Goal: Information Seeking & Learning: Find specific fact

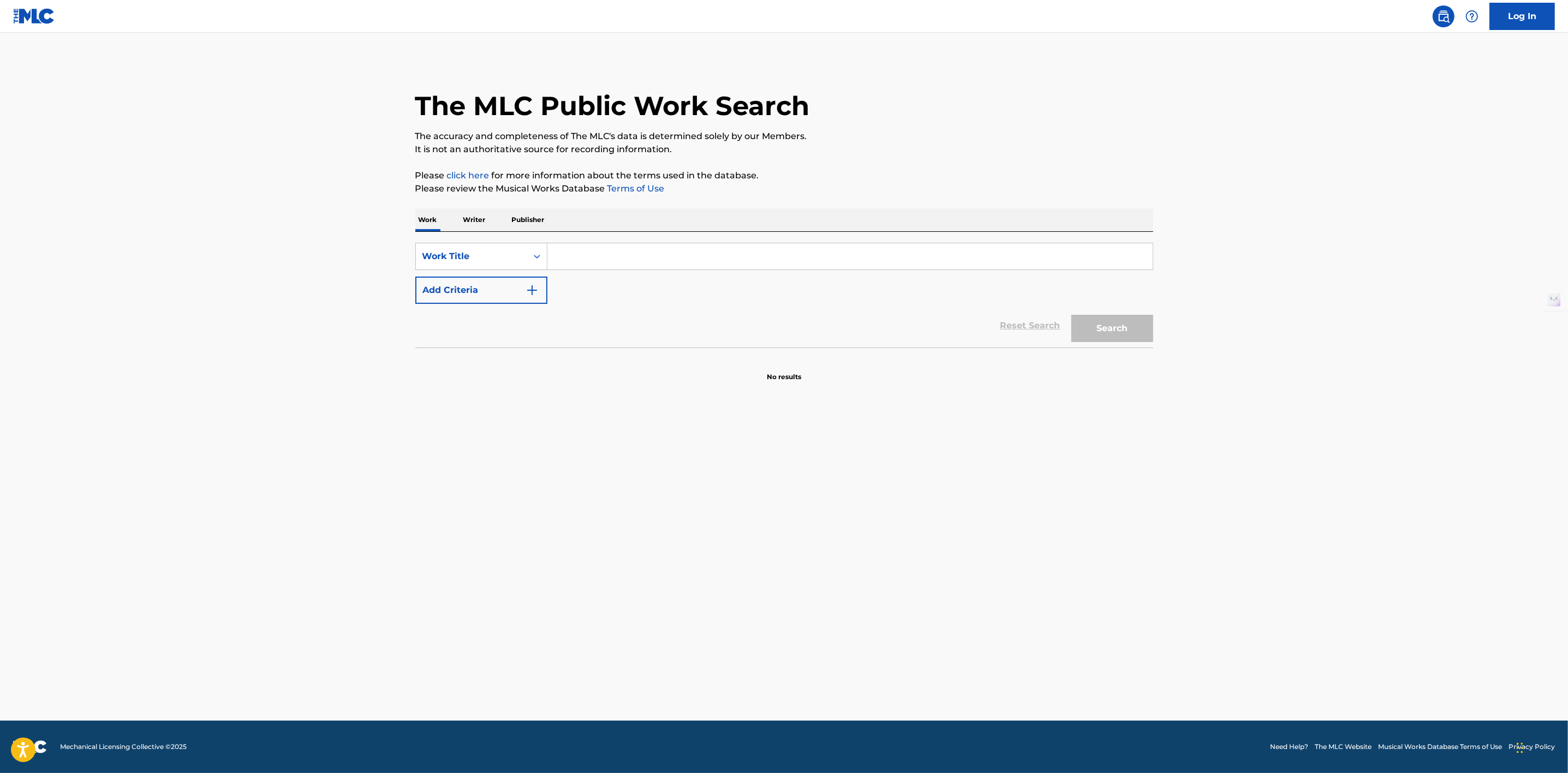
click at [590, 255] on input "Search Form" at bounding box center [850, 256] width 605 height 26
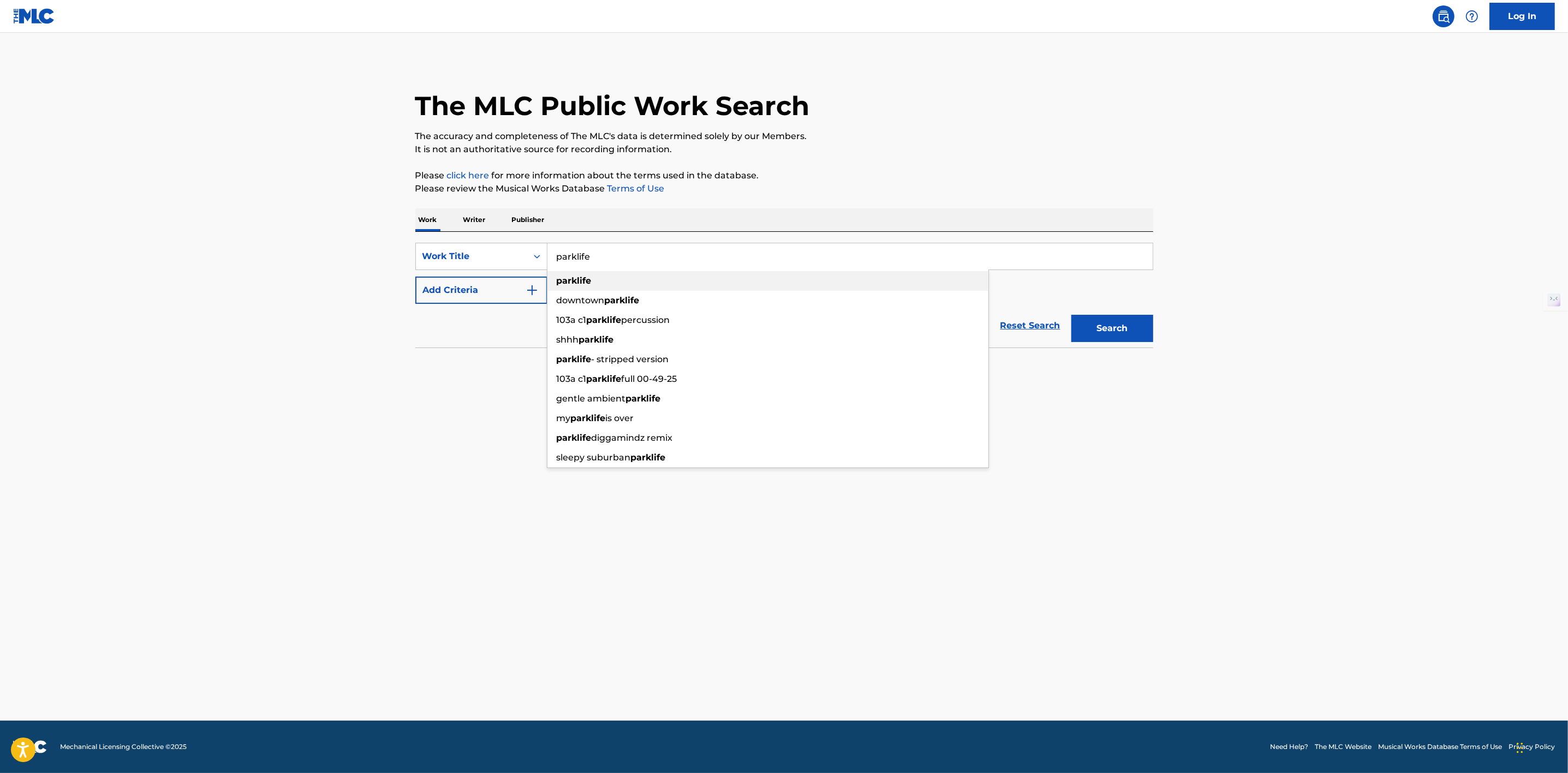
type input "parklife"
click at [577, 273] on div "parklife" at bounding box center [768, 281] width 441 height 19
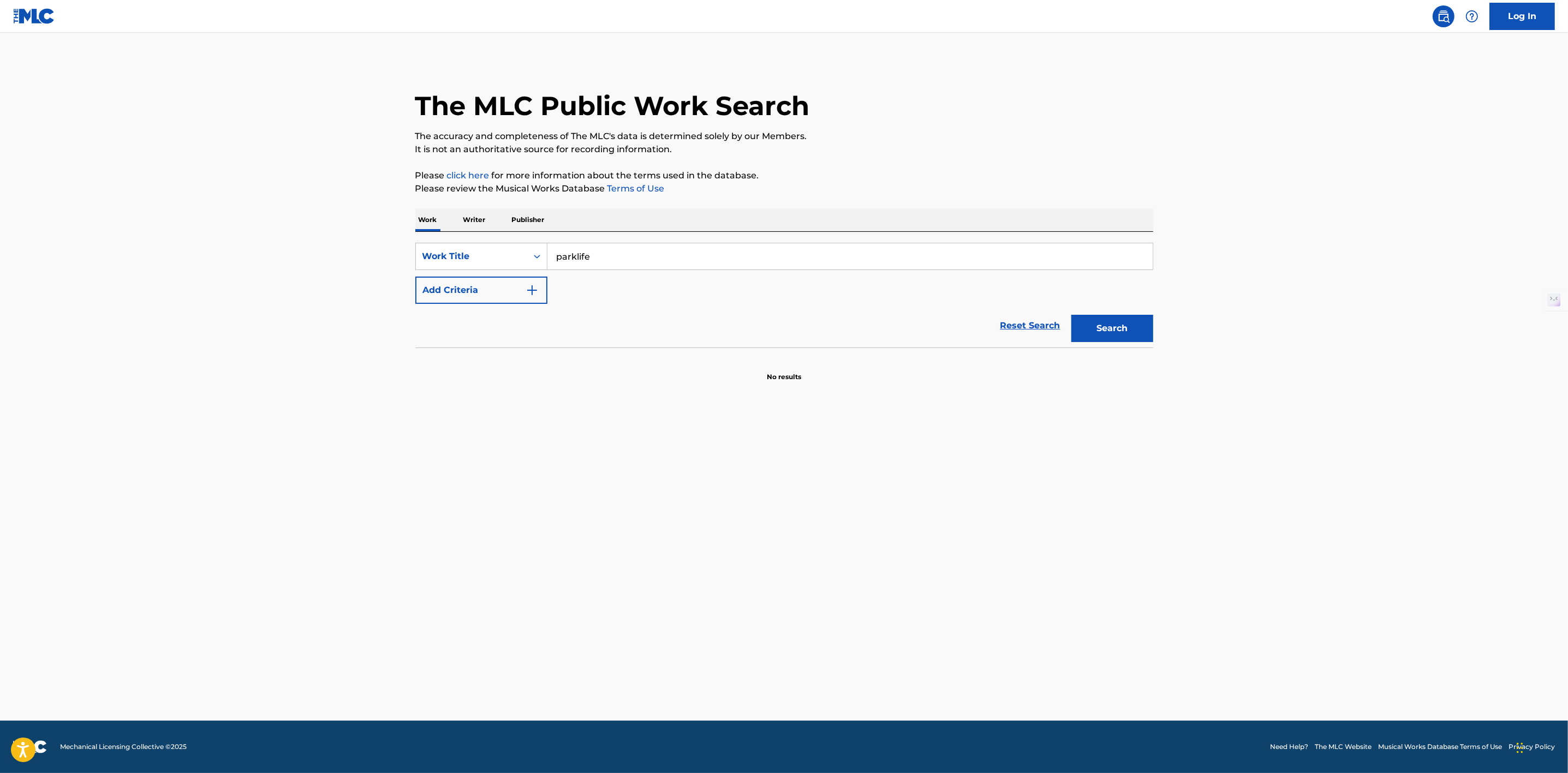
click at [527, 289] on img "Search Form" at bounding box center [532, 291] width 13 height 13
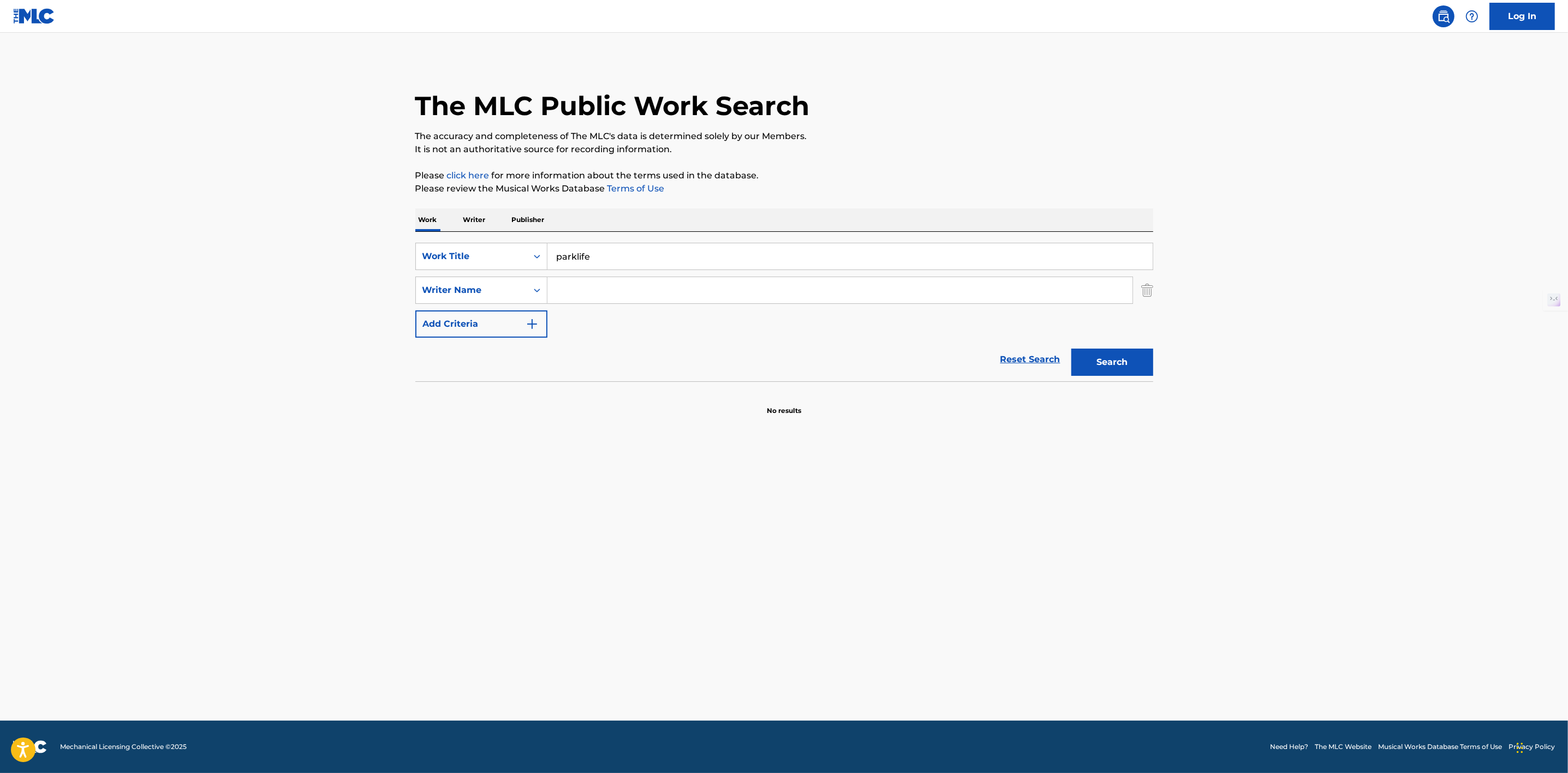
click at [589, 295] on input "Search Form" at bounding box center [840, 290] width 585 height 26
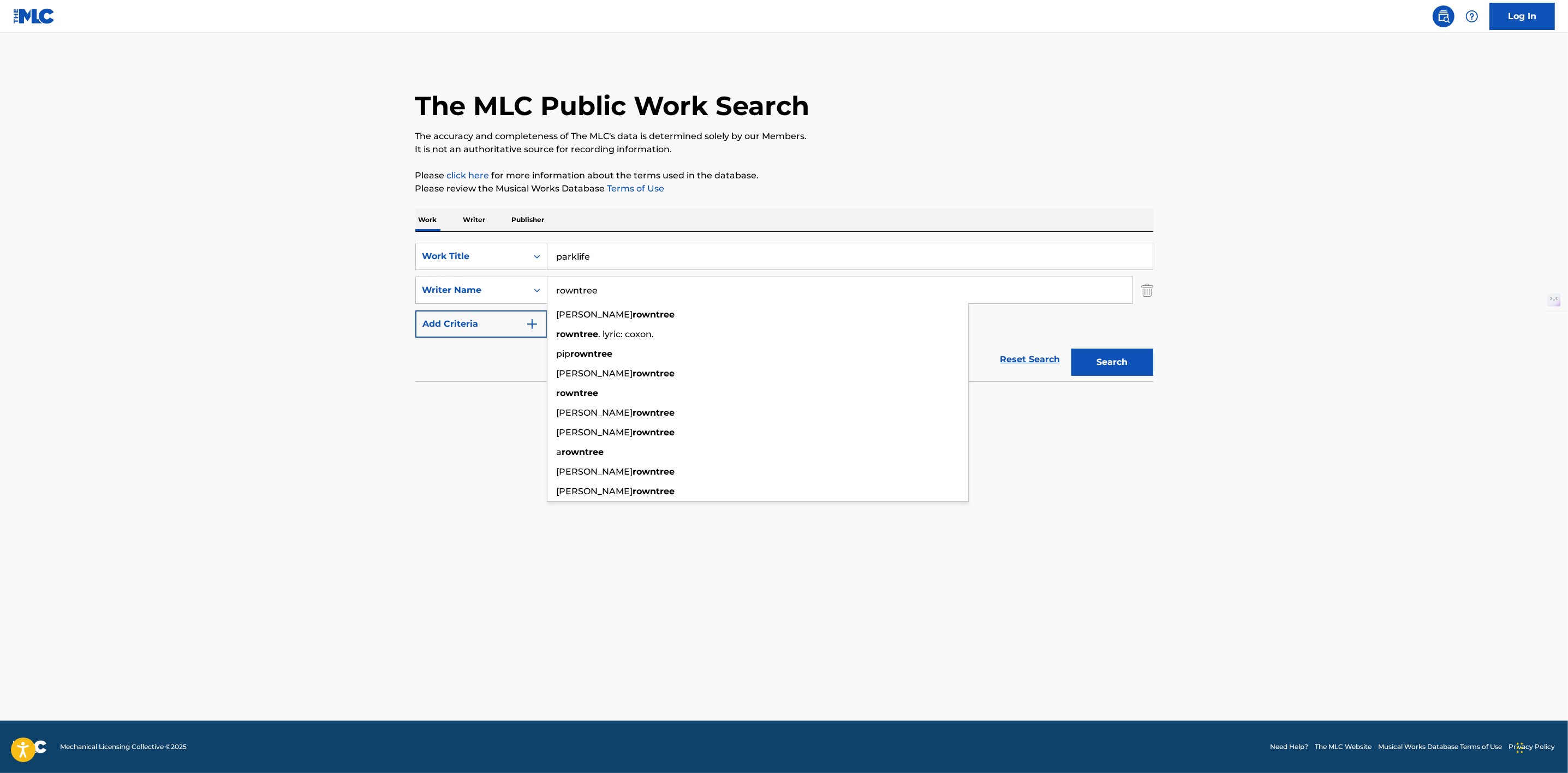
type input "rowntree"
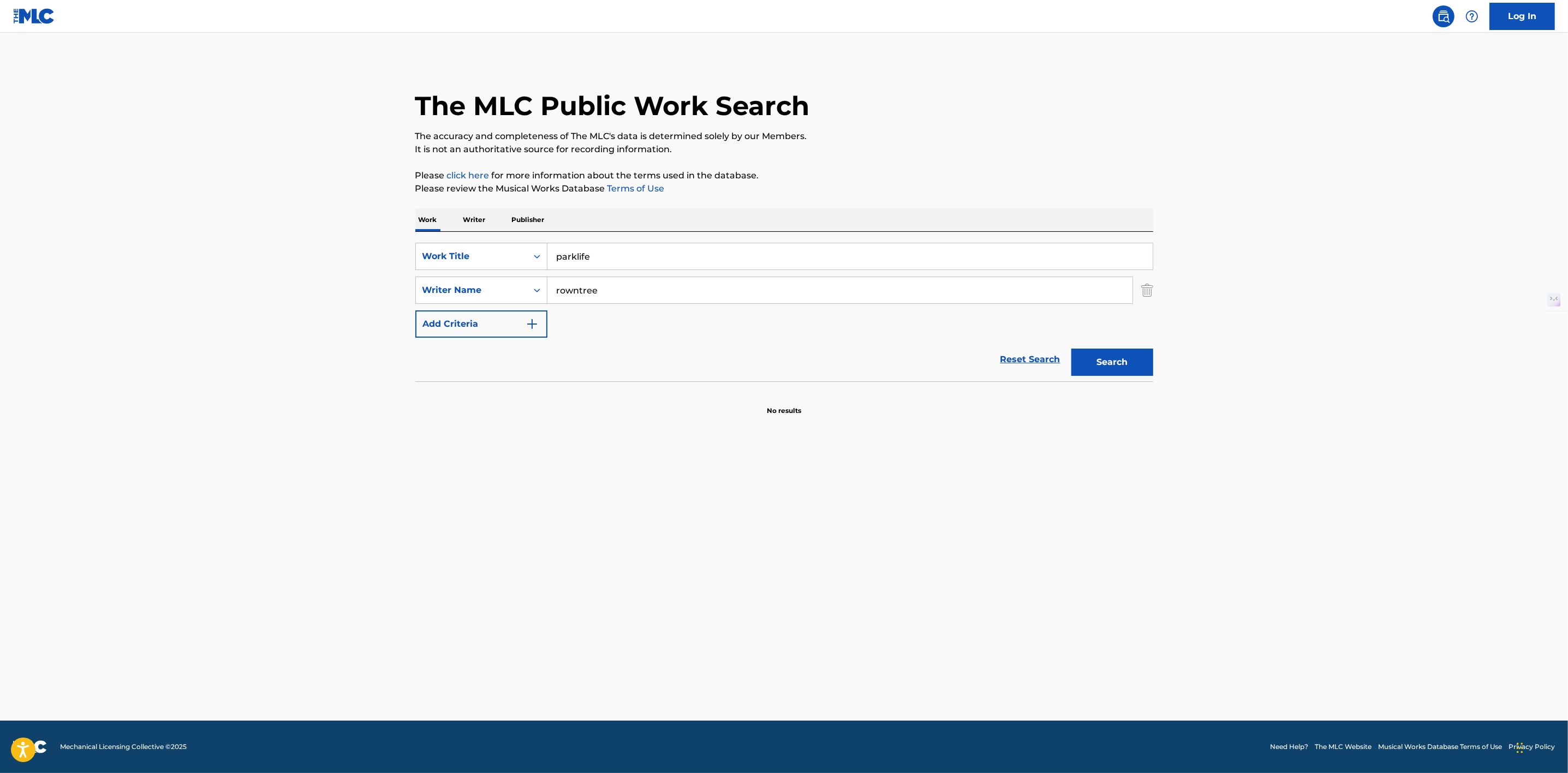
click at [1127, 374] on button "Search" at bounding box center [1112, 362] width 82 height 27
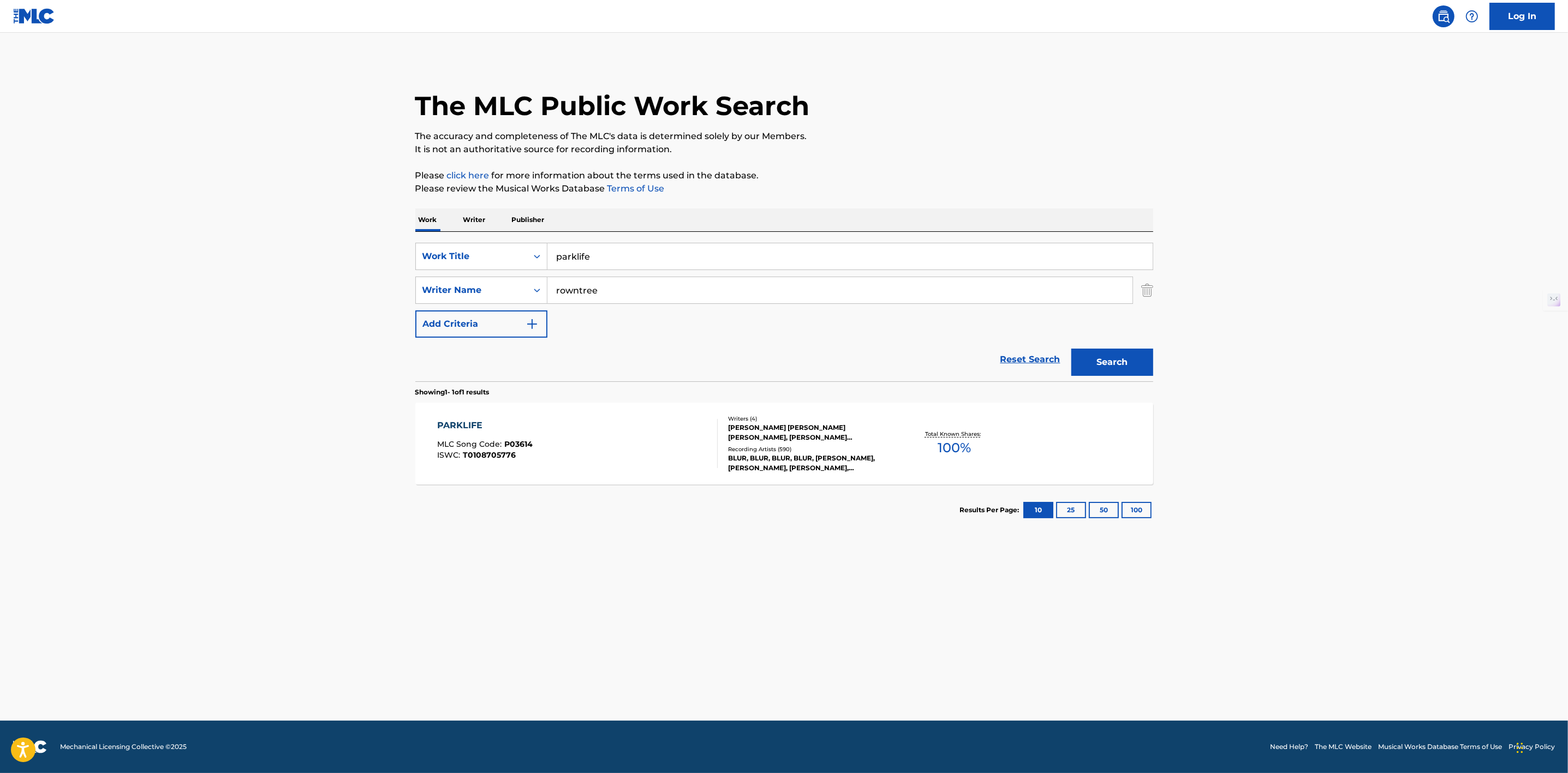
click at [576, 255] on input "parklife" at bounding box center [850, 256] width 605 height 26
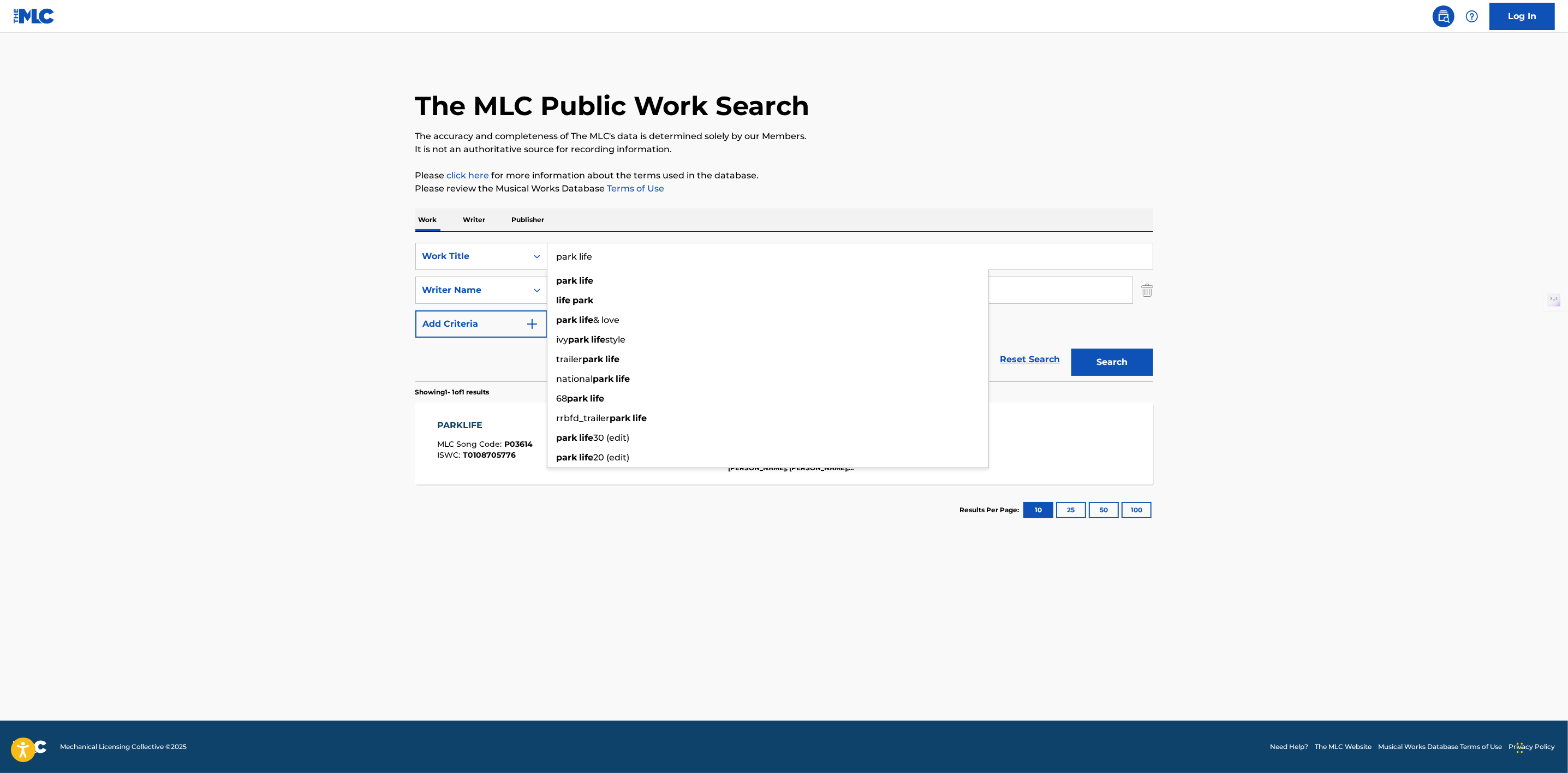
type input "park life"
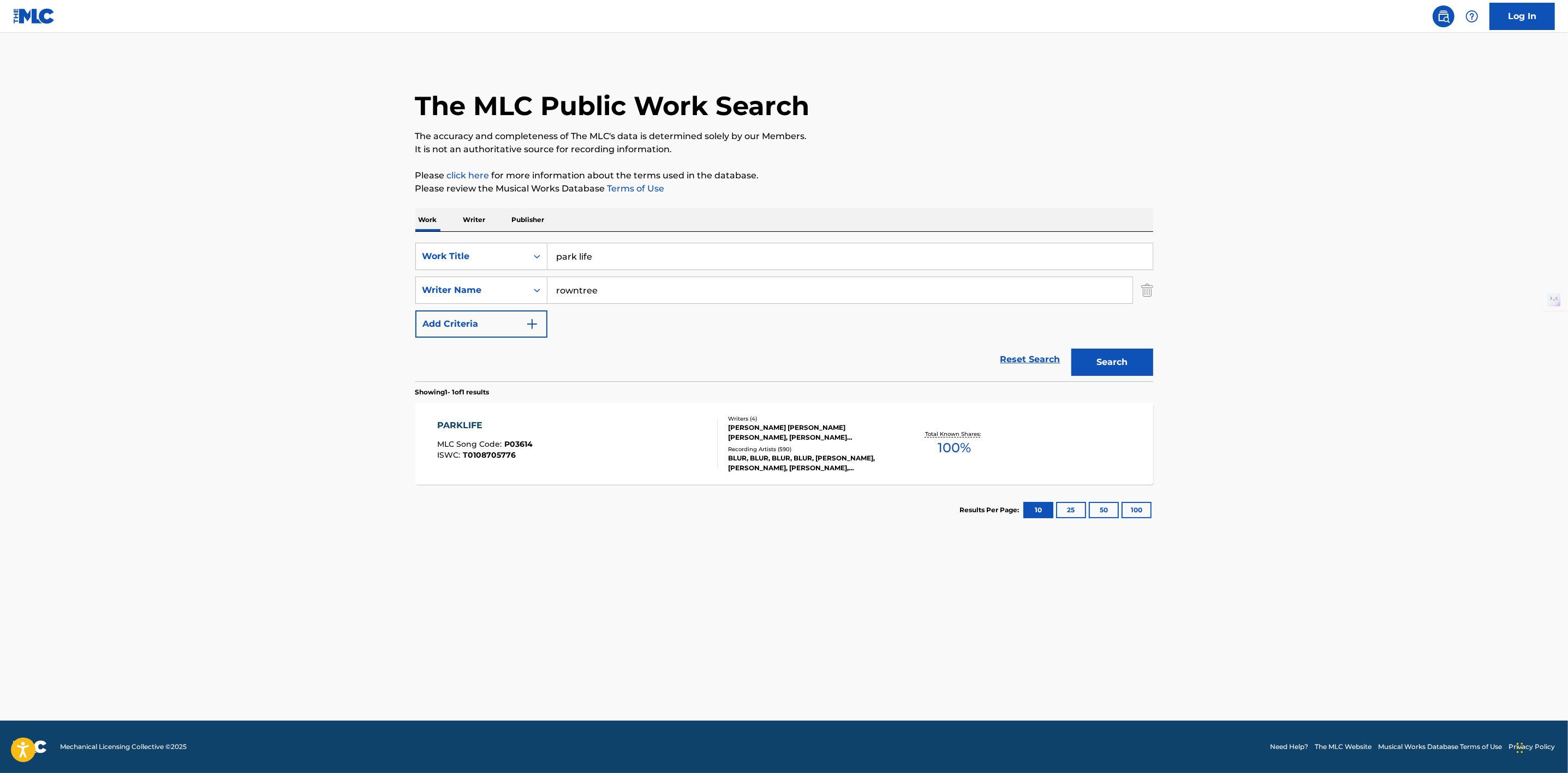
click at [1032, 429] on div "PARKLIFE MLC Song Code : P03614 ISWC : T0108705776 Writers ( 4 ) DAVID ALEXANDE…" at bounding box center [784, 443] width 737 height 82
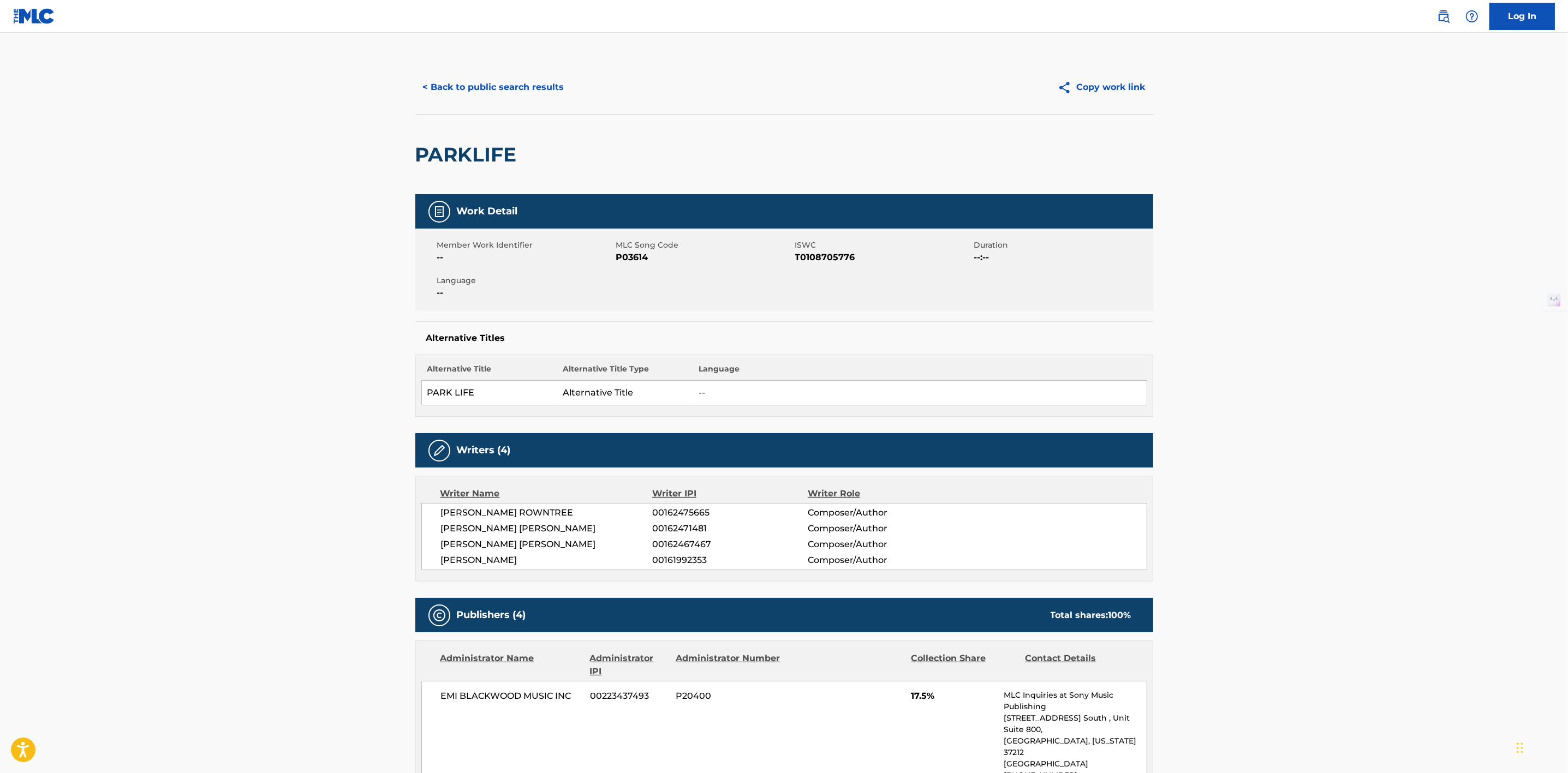
click at [505, 77] on button "< Back to public search results" at bounding box center [493, 88] width 157 height 27
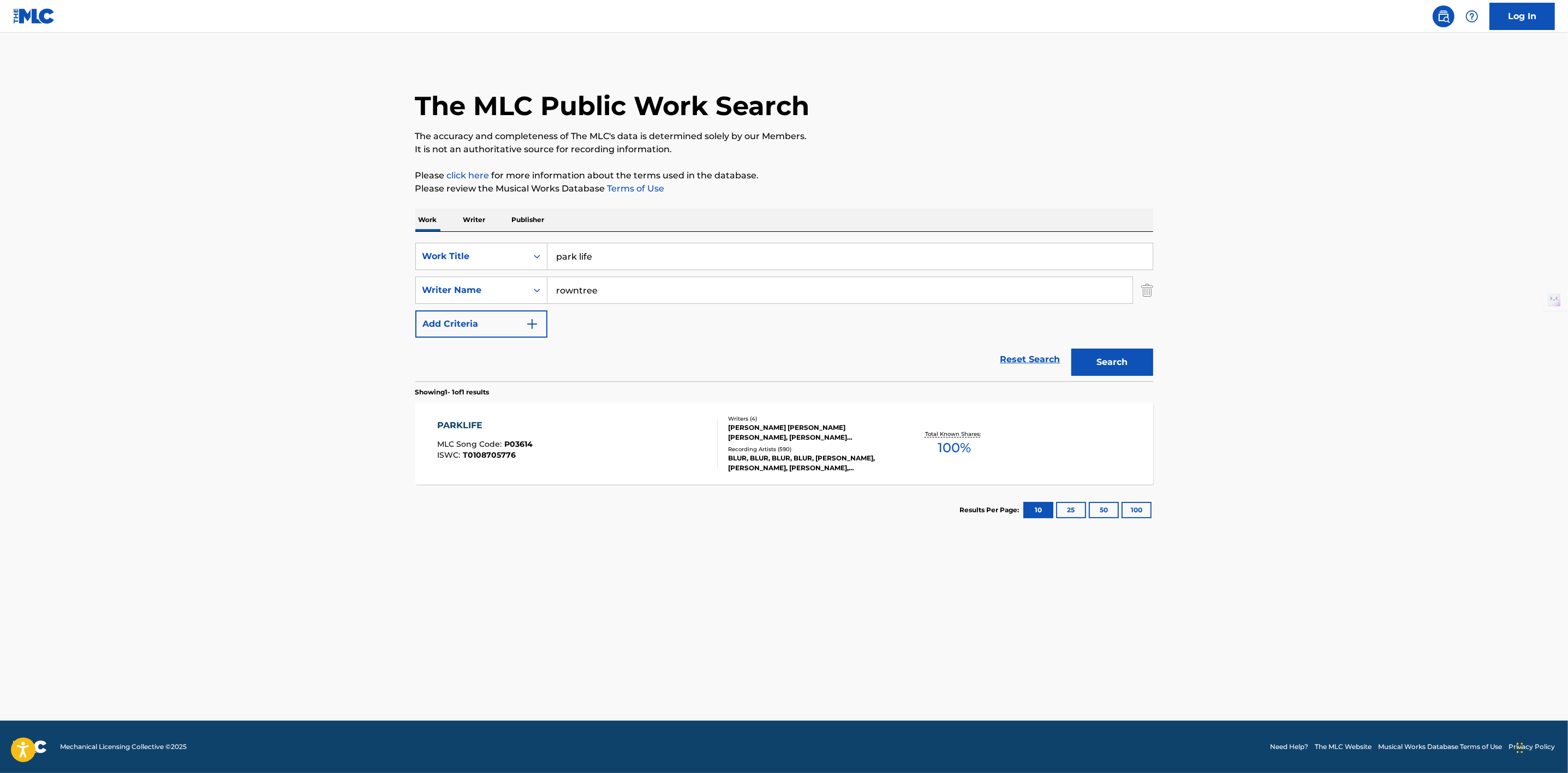
click at [633, 299] on input "rowntree" at bounding box center [840, 290] width 585 height 26
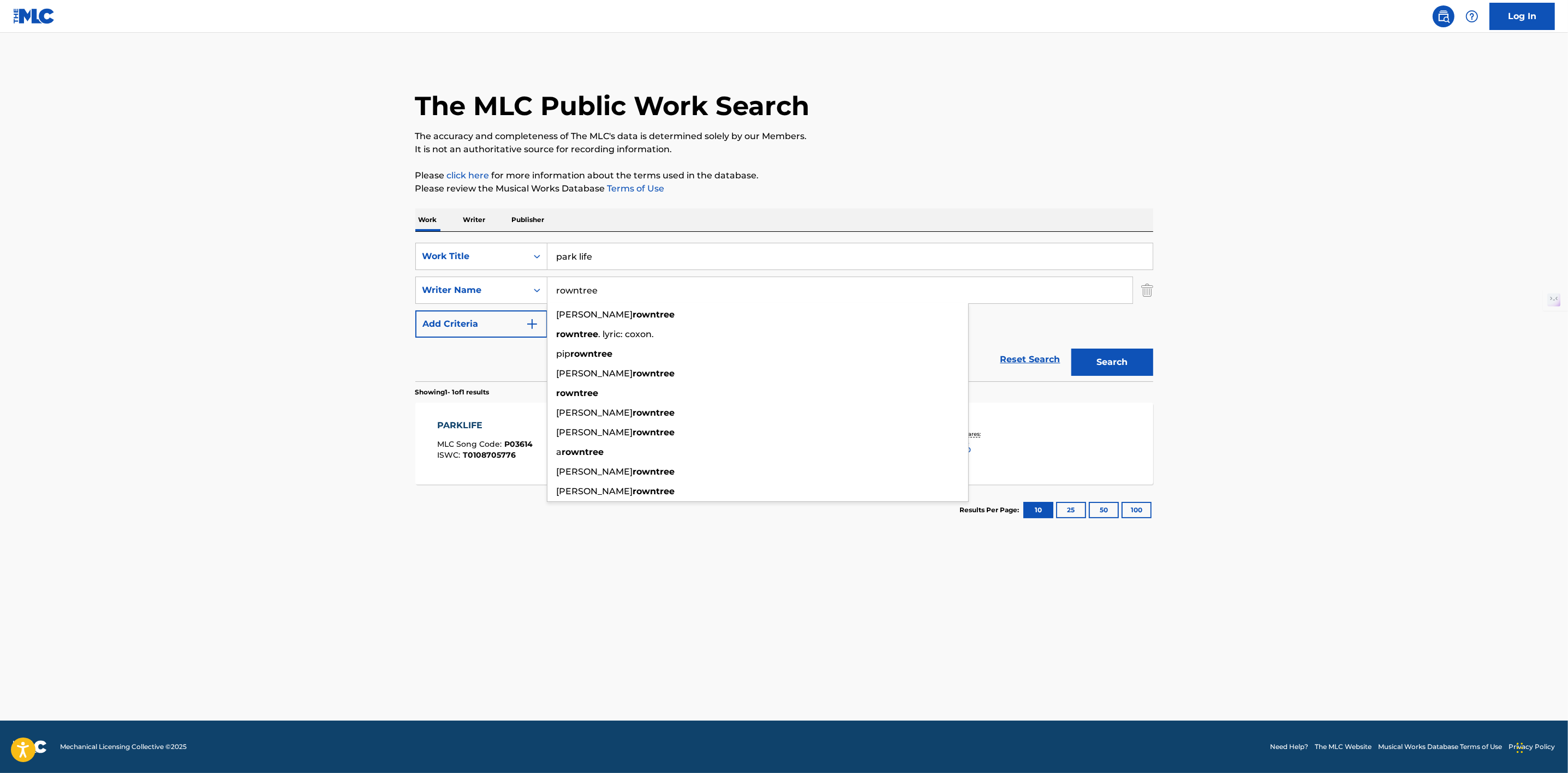
click at [1335, 566] on main "The MLC Public Work Search The accuracy and completeness of The MLC's data is d…" at bounding box center [784, 376] width 1568 height 688
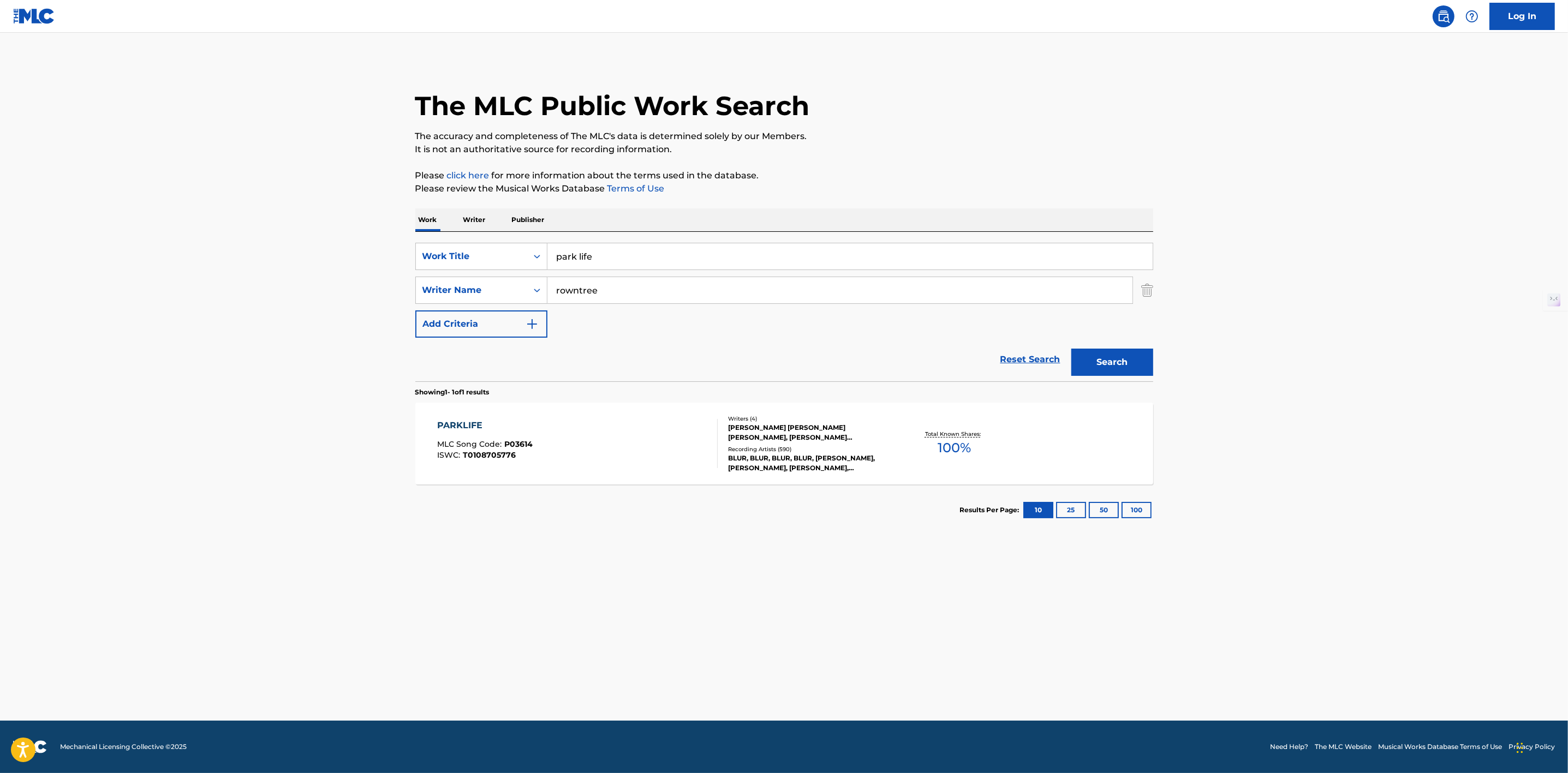
click at [1119, 370] on button "Search" at bounding box center [1112, 362] width 82 height 27
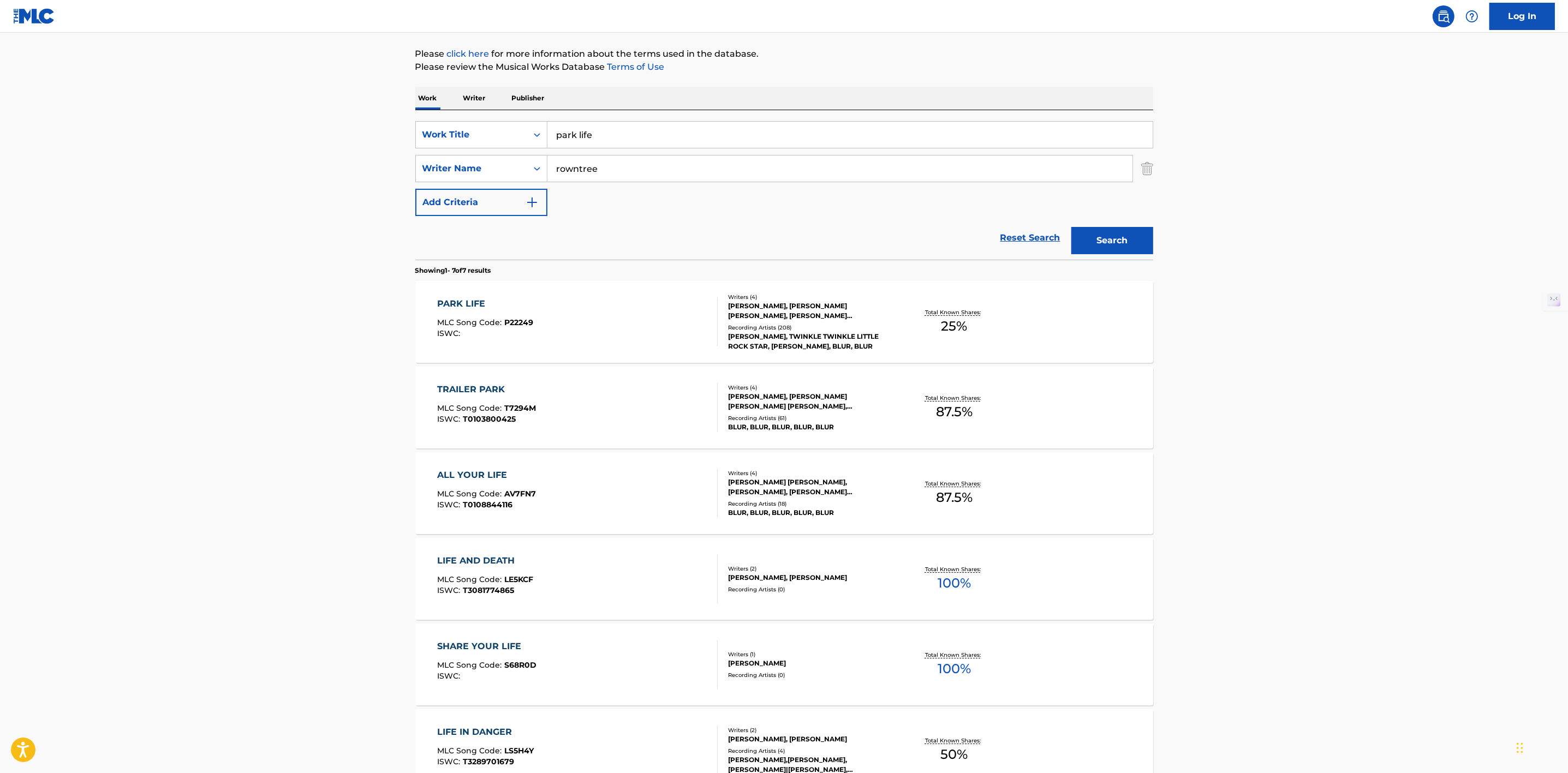
scroll to position [122, 0]
click at [486, 306] on div "PARK LIFE" at bounding box center [485, 303] width 96 height 13
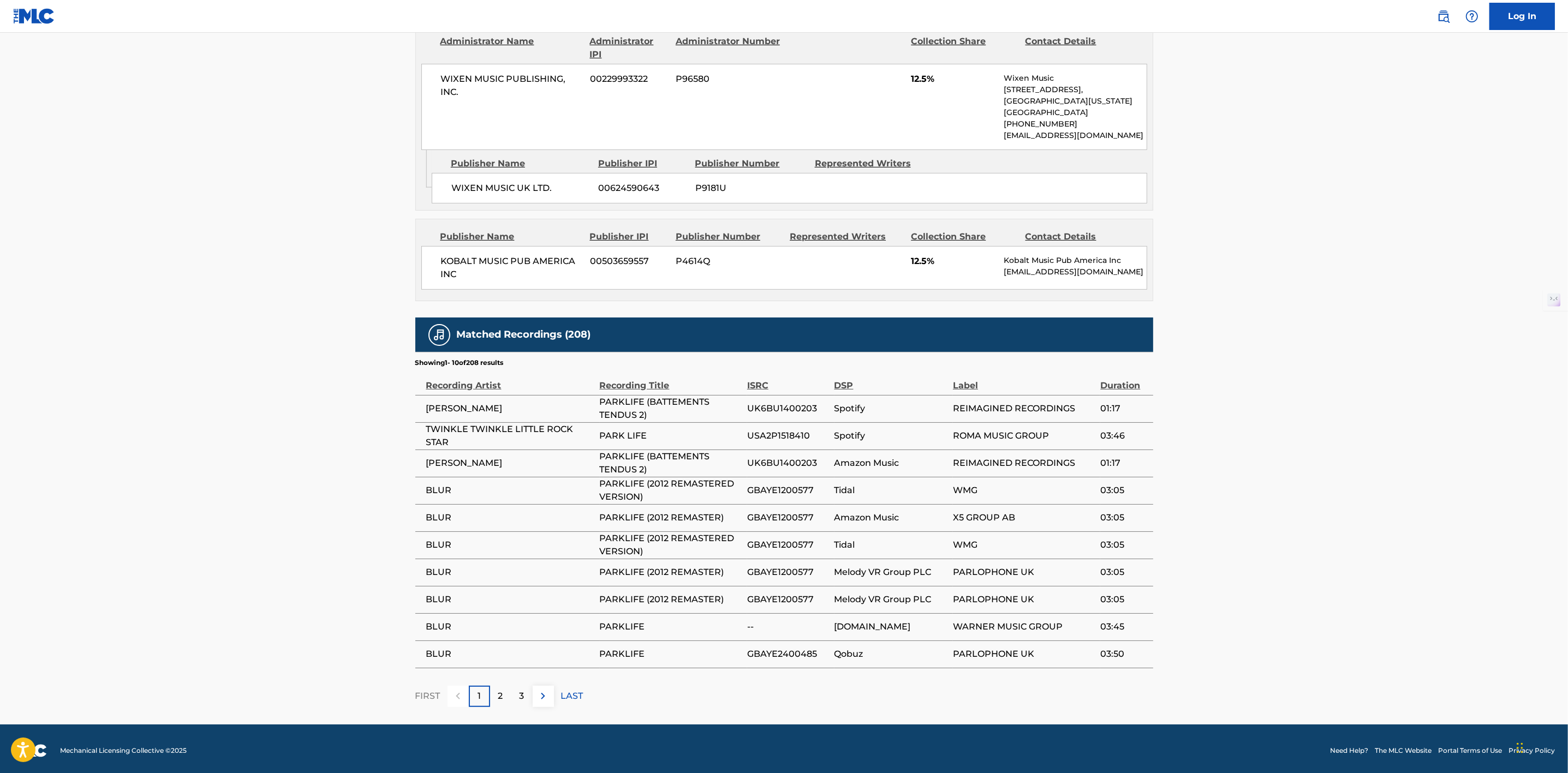
scroll to position [617, 0]
click at [507, 686] on div "2" at bounding box center [501, 697] width 21 height 21
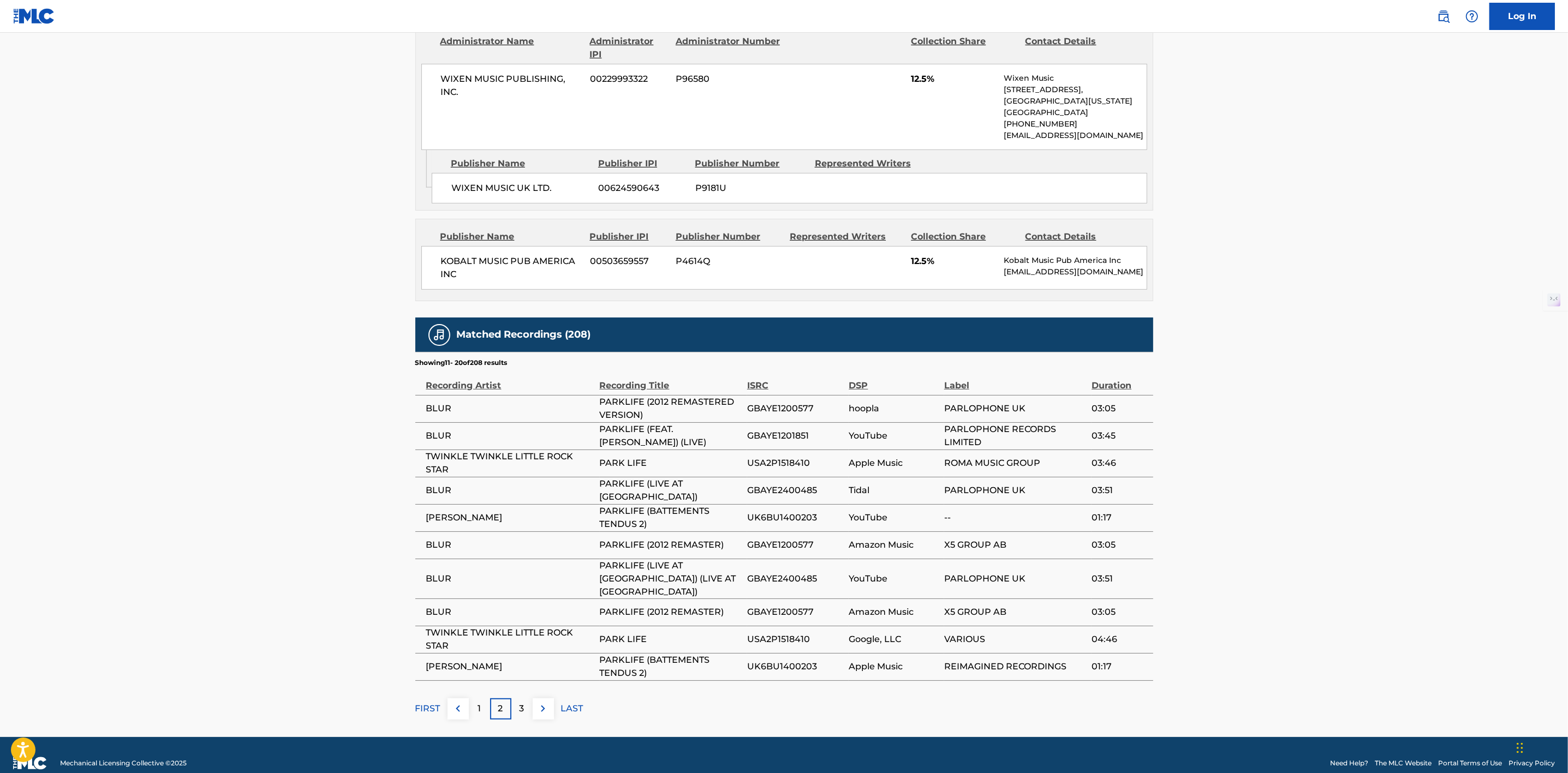
click at [520, 703] on p "3" at bounding box center [522, 709] width 5 height 13
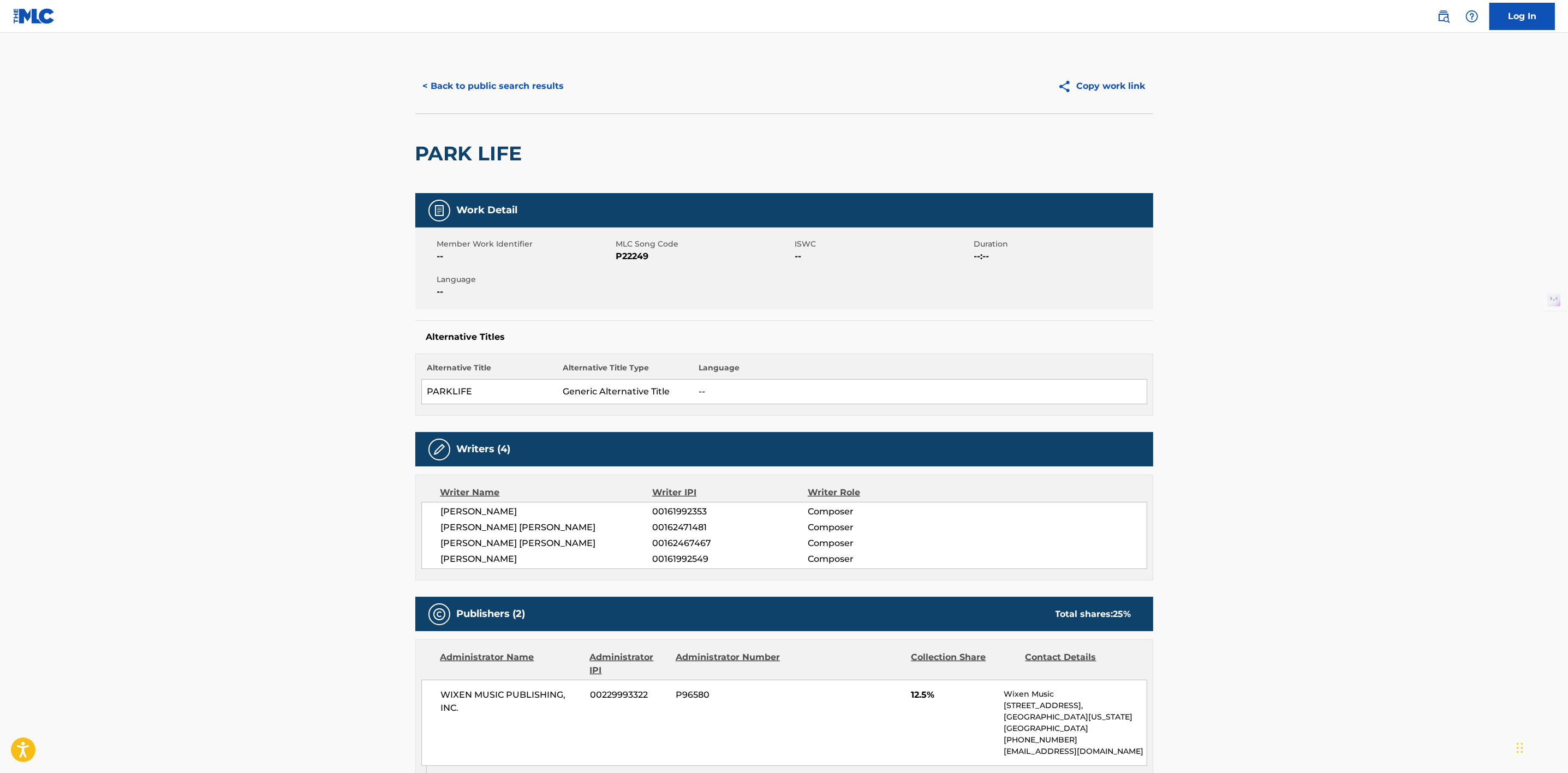
scroll to position [0, 0]
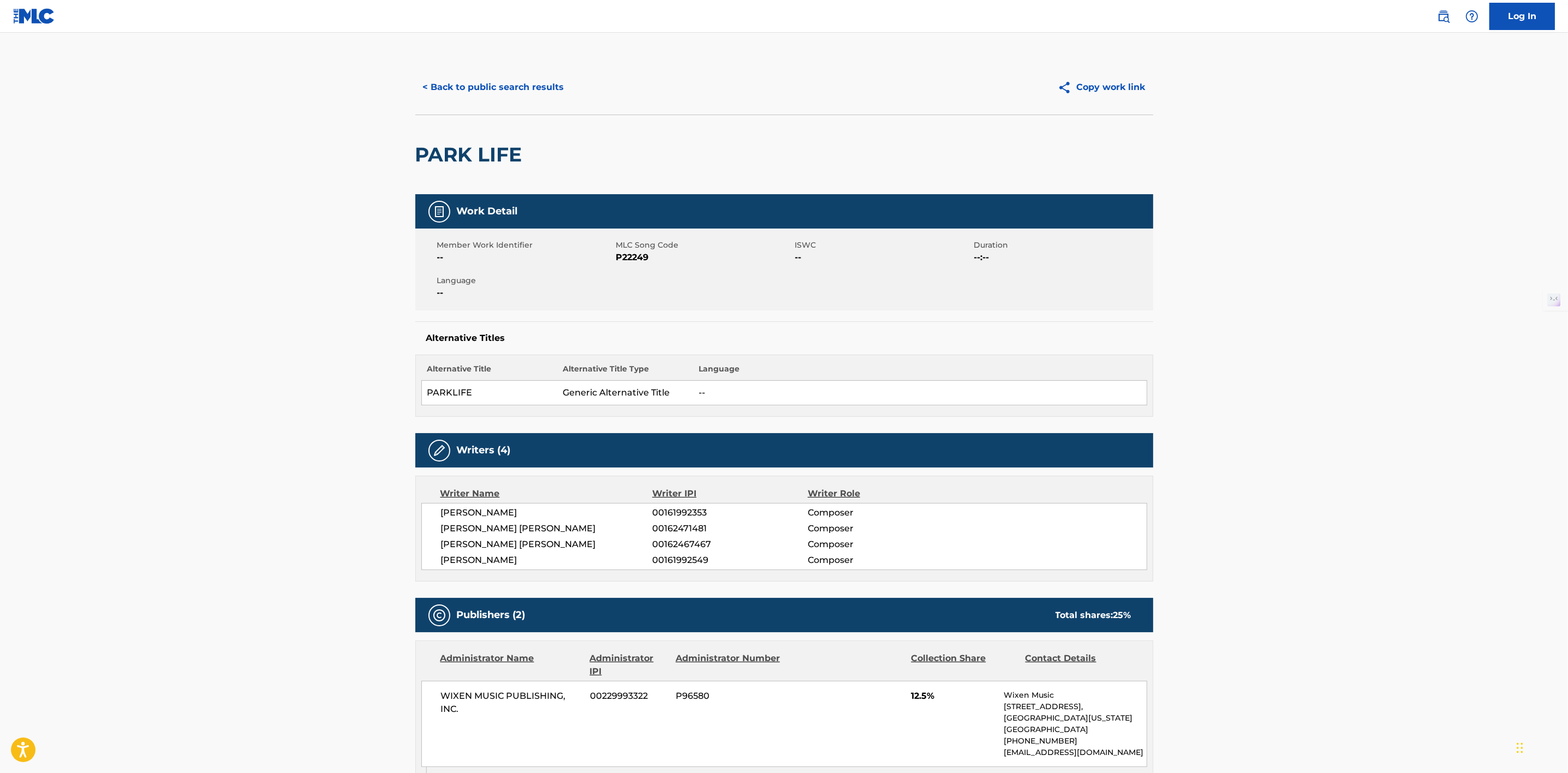
click at [463, 77] on button "< Back to public search results" at bounding box center [493, 88] width 157 height 27
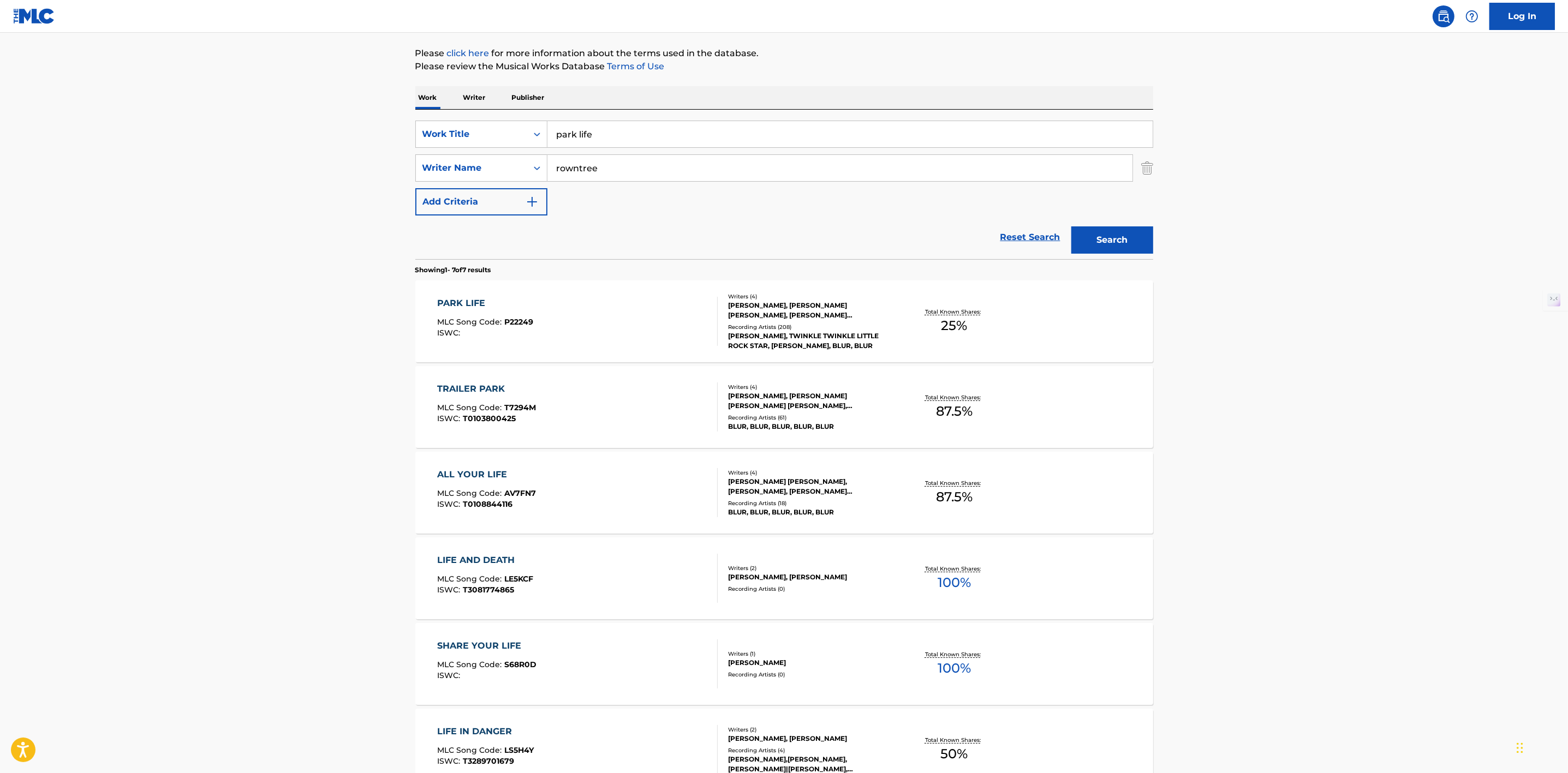
click at [1030, 241] on link "Reset Search" at bounding box center [1031, 237] width 71 height 24
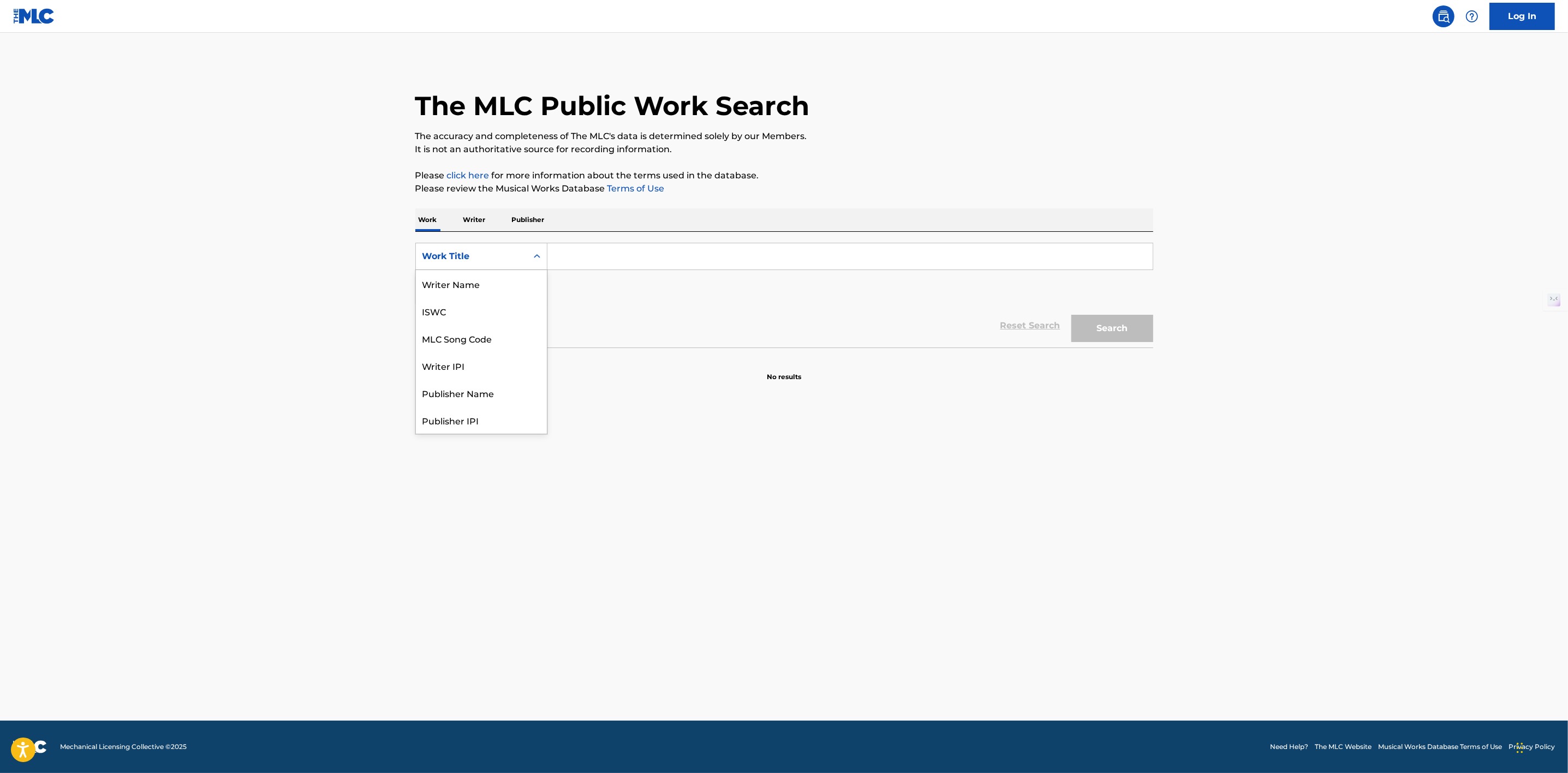
click at [529, 254] on div "Search Form" at bounding box center [537, 256] width 19 height 19
click at [507, 279] on div "MLC Song Code" at bounding box center [481, 284] width 131 height 27
click at [612, 247] on input "Search Form" at bounding box center [850, 256] width 605 height 26
paste input "T05914"
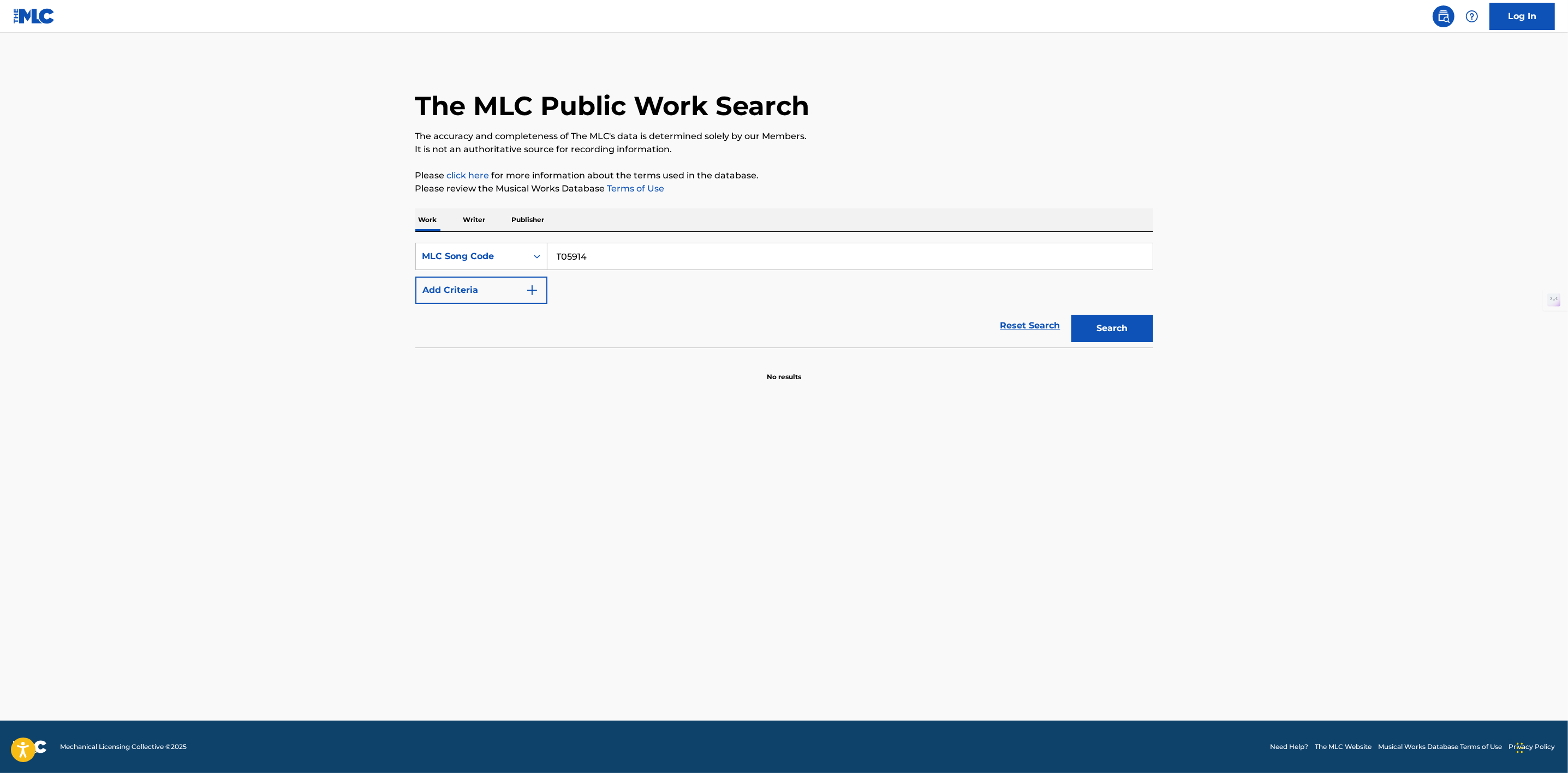
type input "T05914"
click at [1113, 318] on button "Search" at bounding box center [1112, 328] width 82 height 27
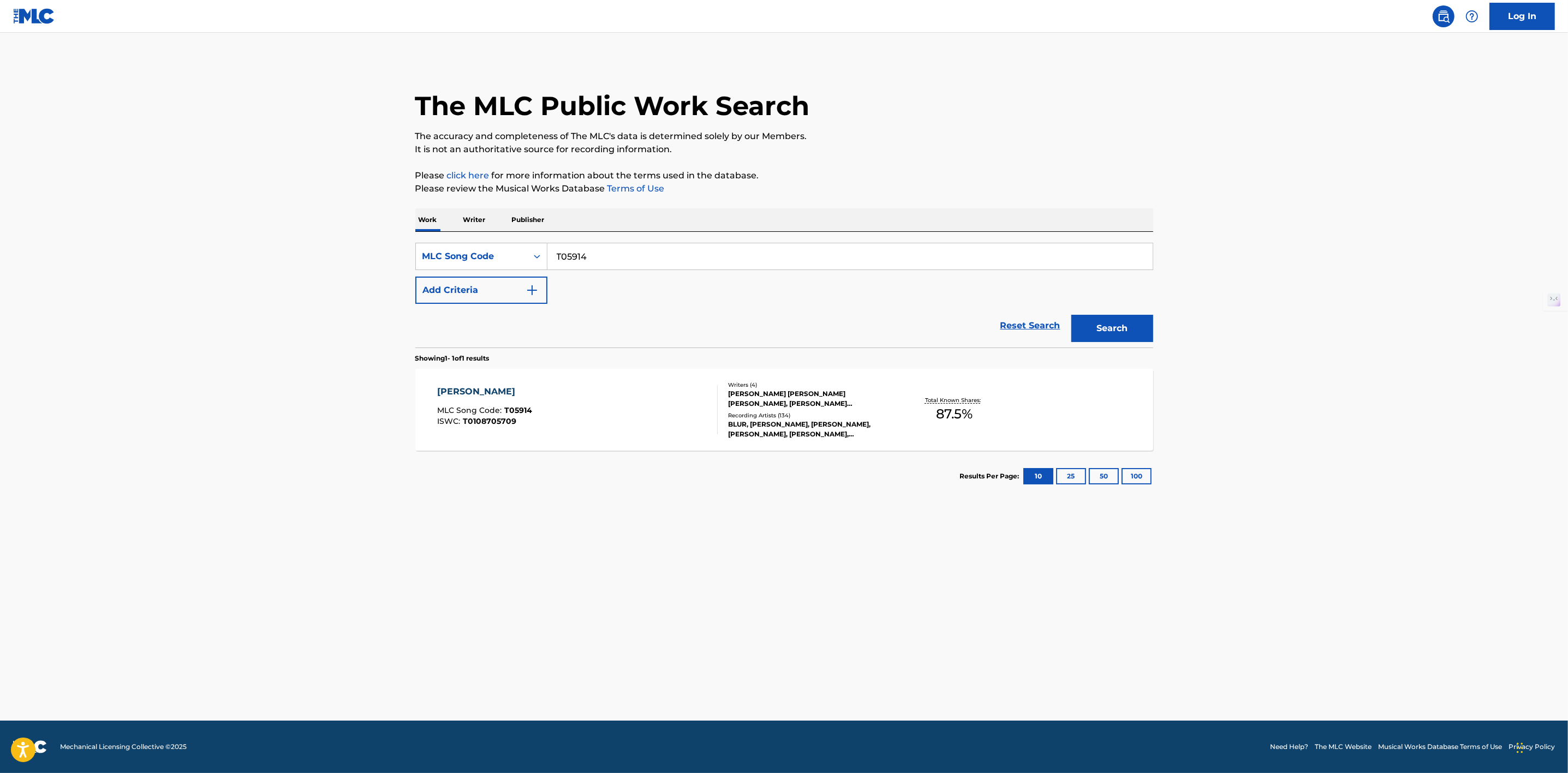
click at [827, 410] on div "Writers ( 4 ) DAVID ALEXANDER DE HORNE ROWNTREE, ALEXANDER JAMES STEVEN, GRAHAM…" at bounding box center [806, 410] width 175 height 59
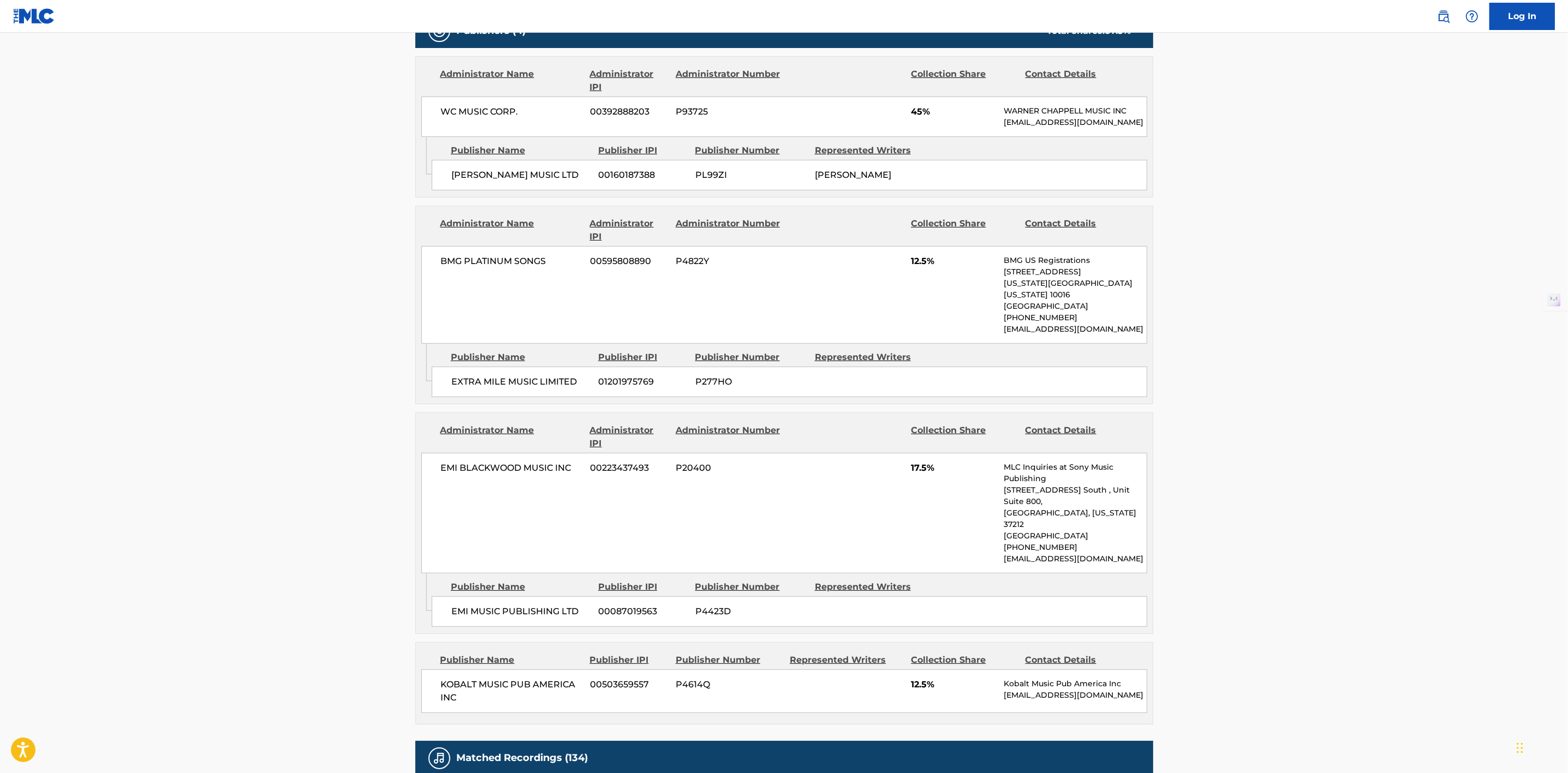
scroll to position [542, 0]
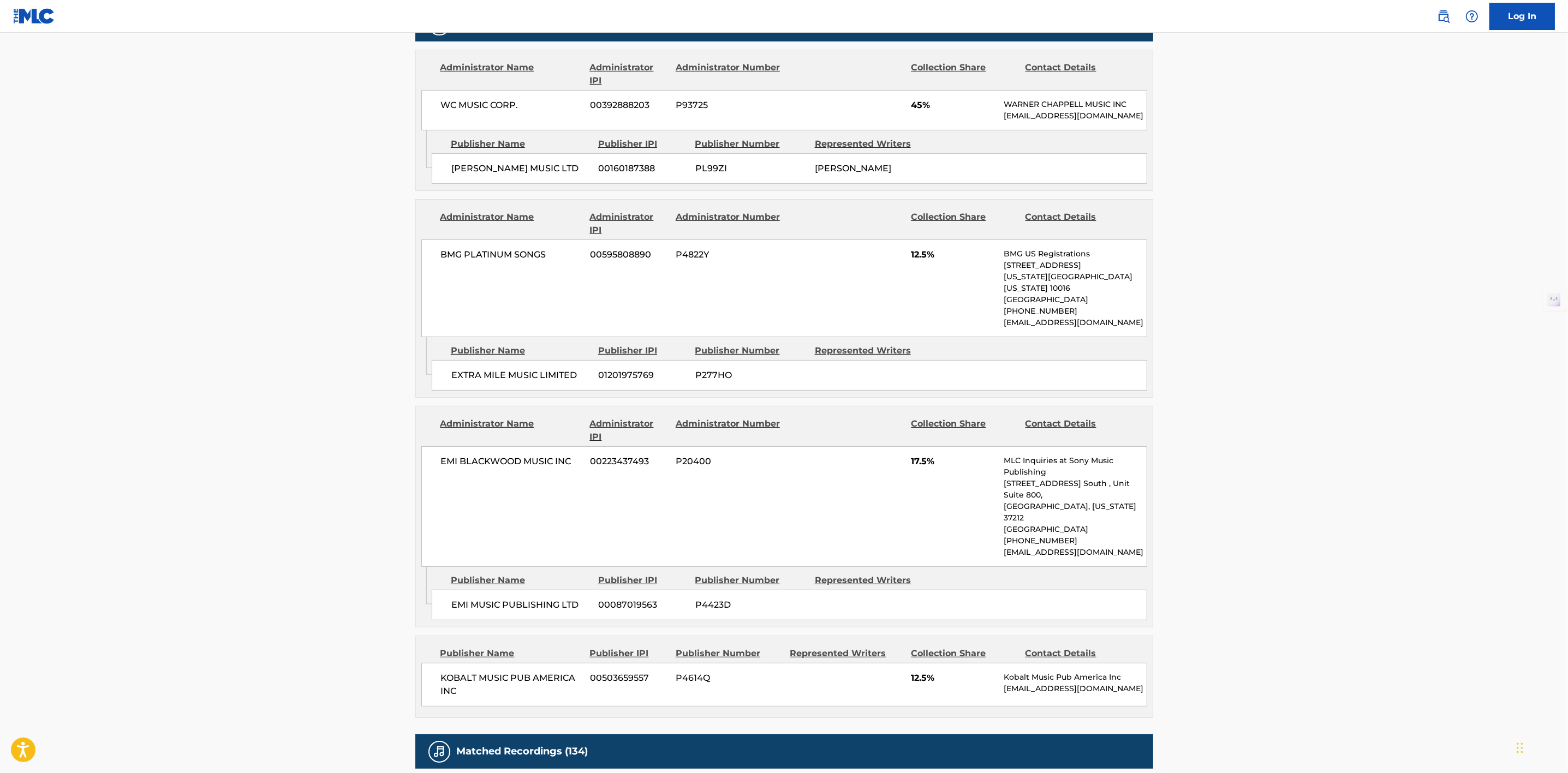
click at [1269, 383] on main "< Back to public search results Copy work link TRACY JACKS Work Detail Member W…" at bounding box center [784, 322] width 1568 height 1663
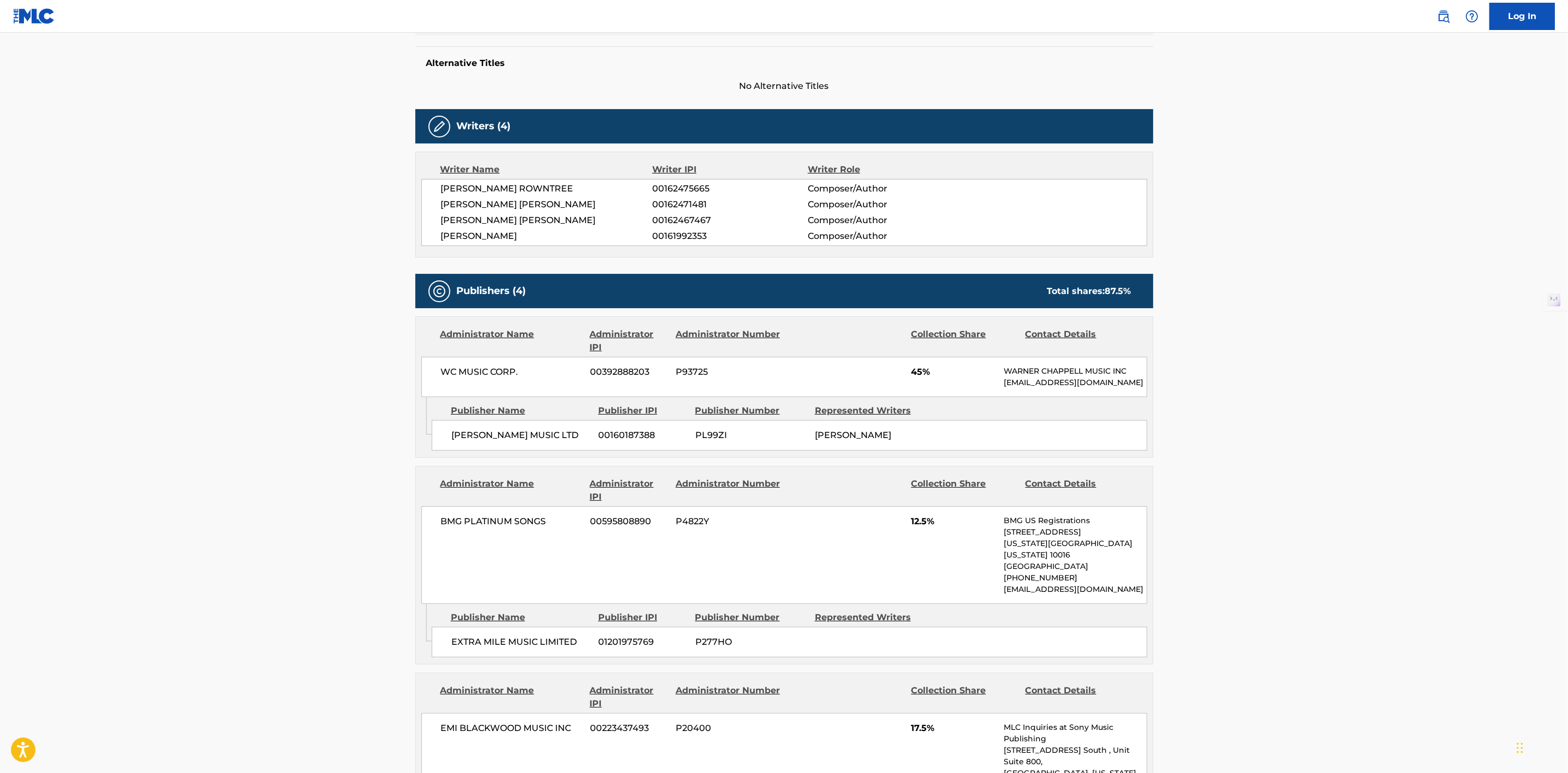
scroll to position [0, 0]
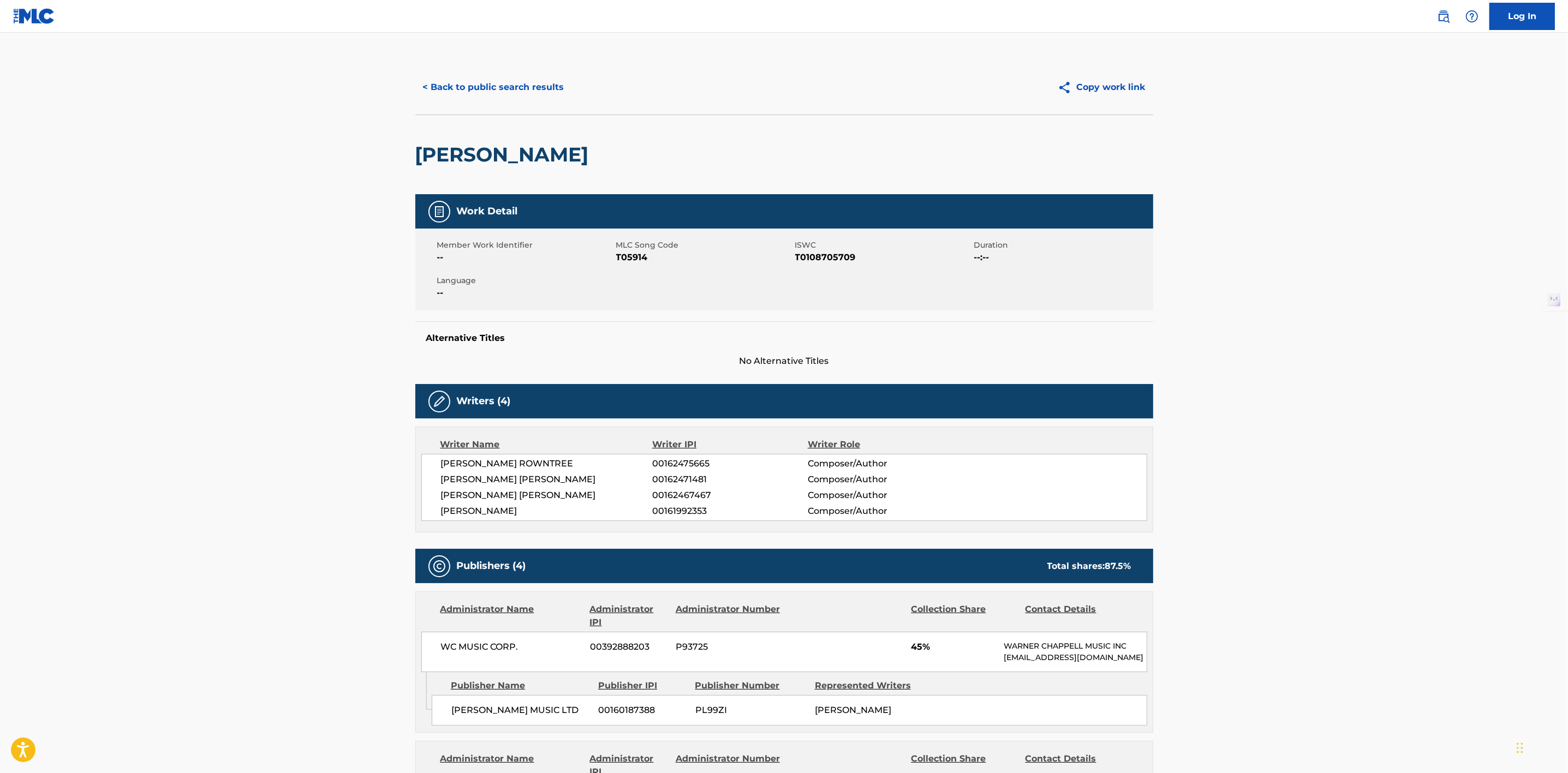
click at [519, 87] on button "< Back to public search results" at bounding box center [493, 88] width 157 height 27
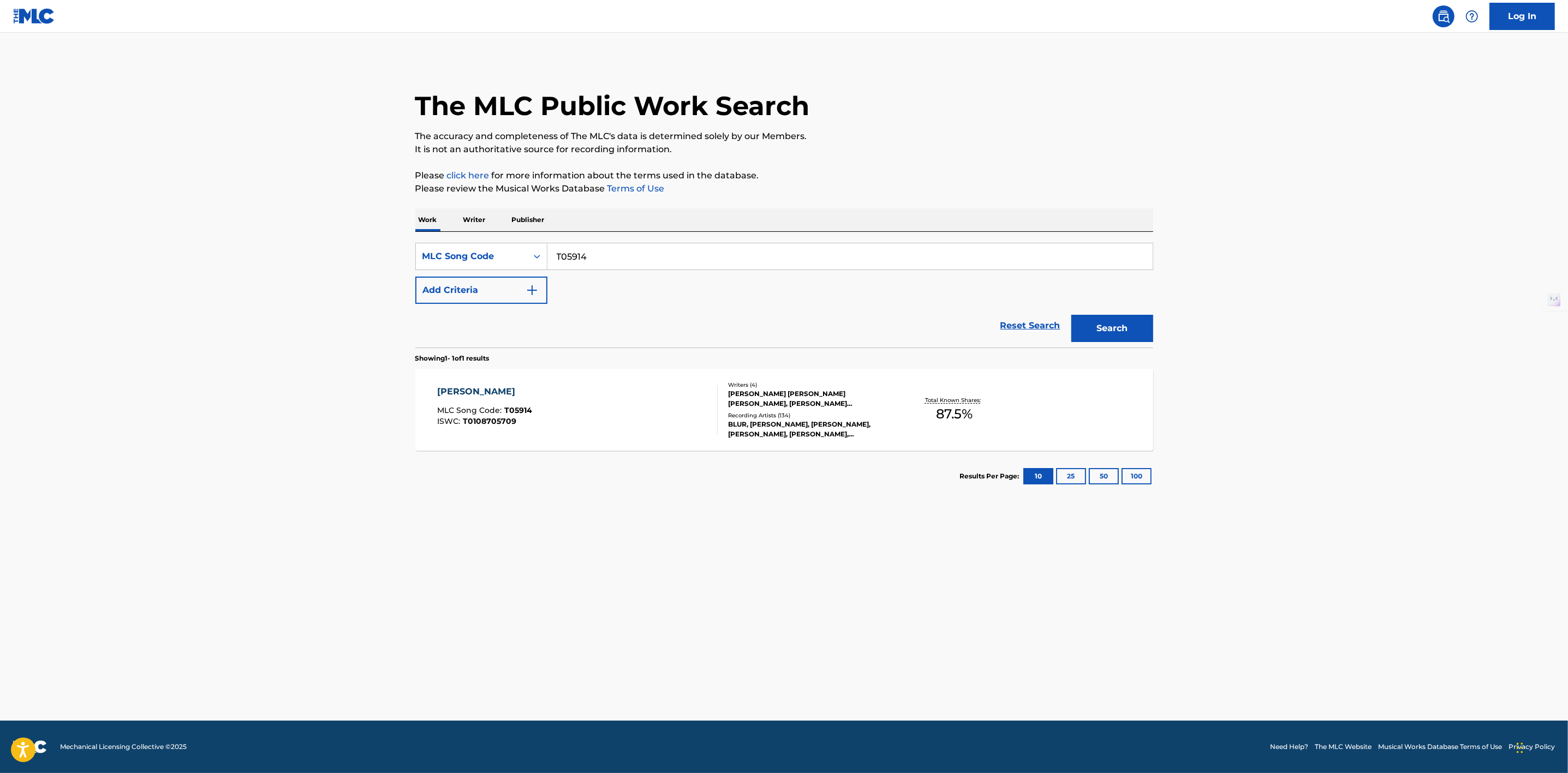
click at [802, 427] on div "BLUR, DAVE ROWNTREE, ALEX JAMES, GRAHAM COXON, DAMON ALBARN, BLUR, BLUR, BLUR, …" at bounding box center [810, 429] width 165 height 19
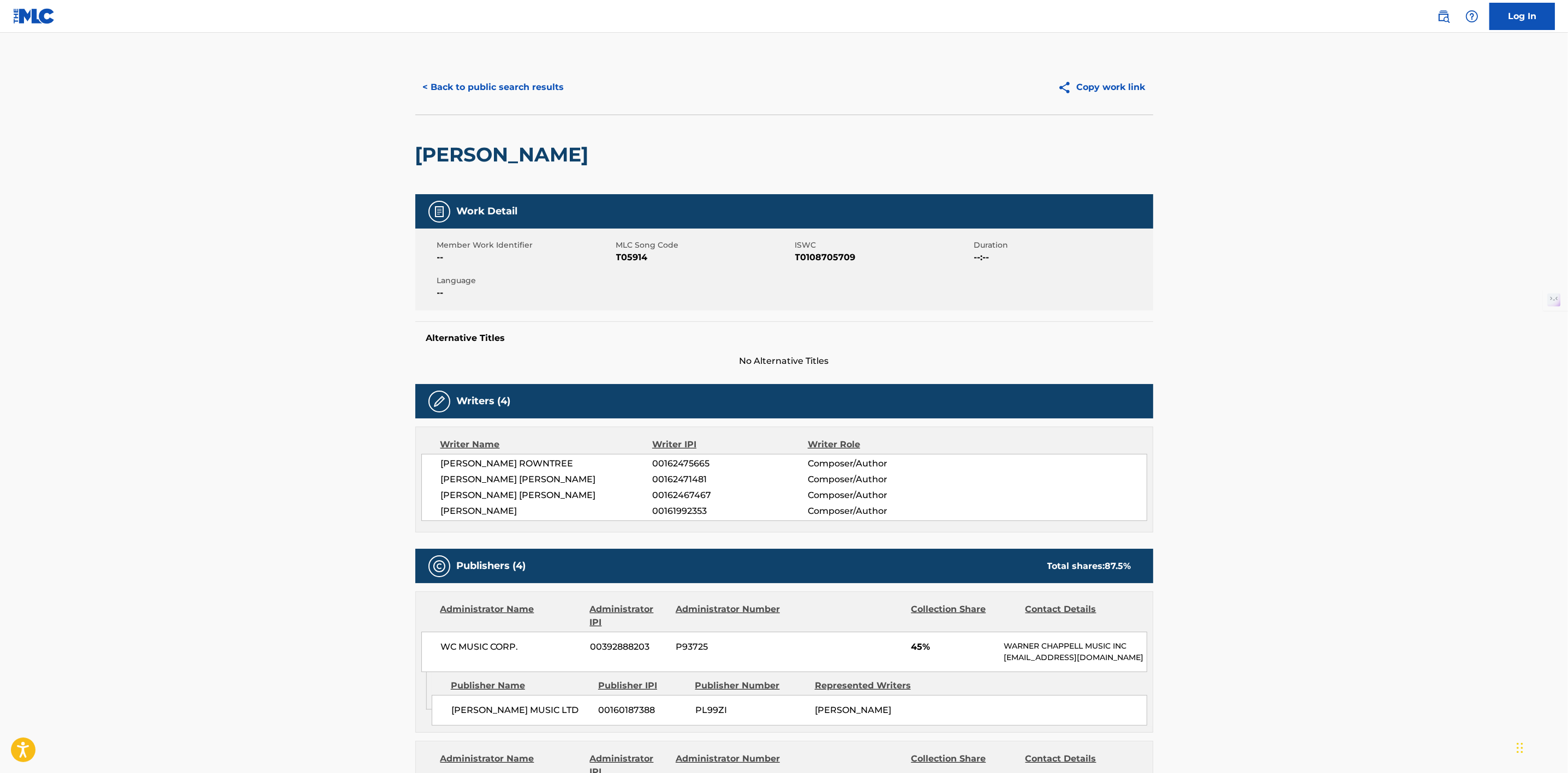
click at [507, 83] on button "< Back to public search results" at bounding box center [493, 88] width 157 height 27
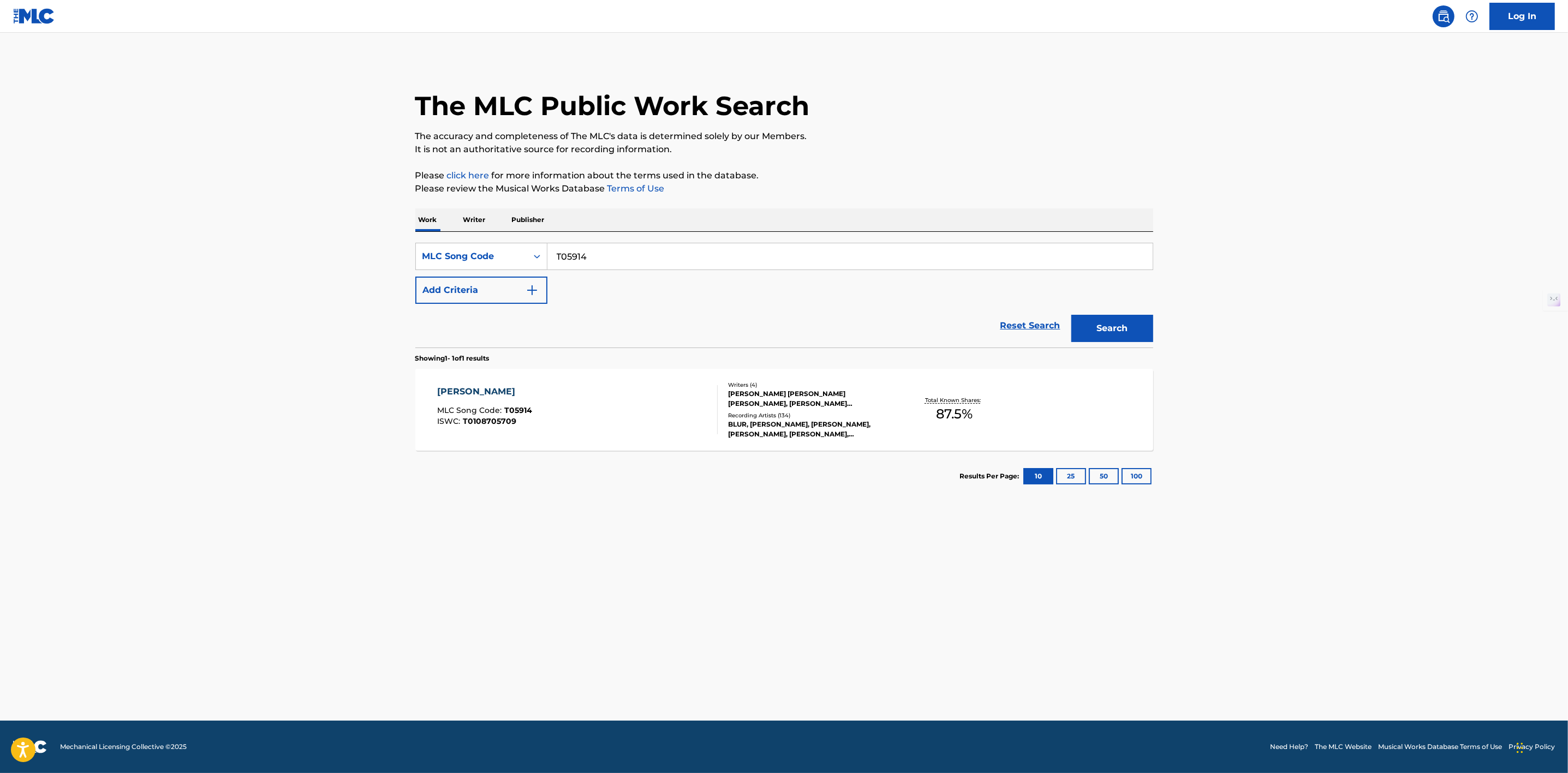
click at [497, 389] on div "TRACY JACKS" at bounding box center [484, 392] width 95 height 13
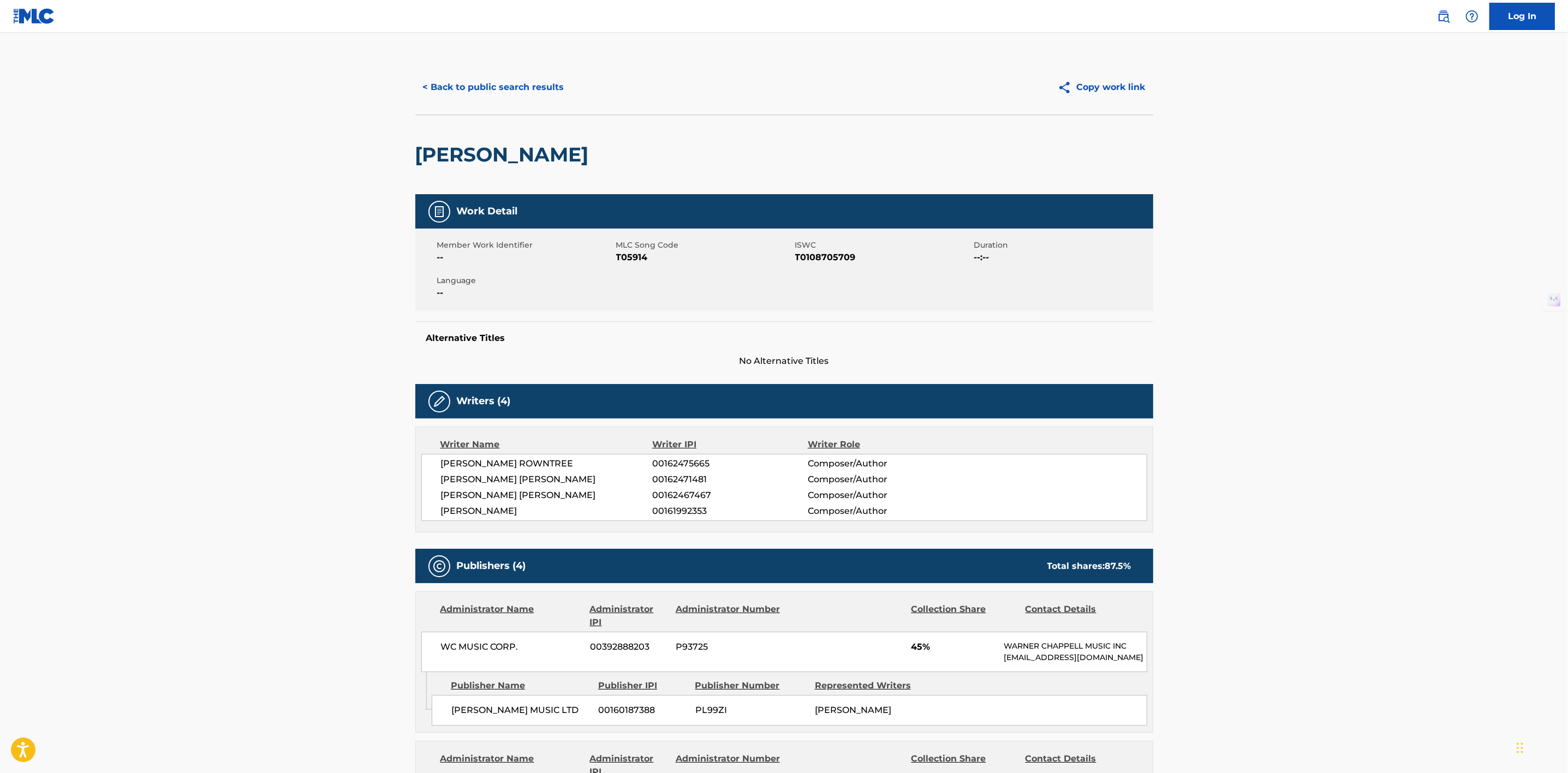
click at [488, 99] on button "< Back to public search results" at bounding box center [493, 88] width 157 height 27
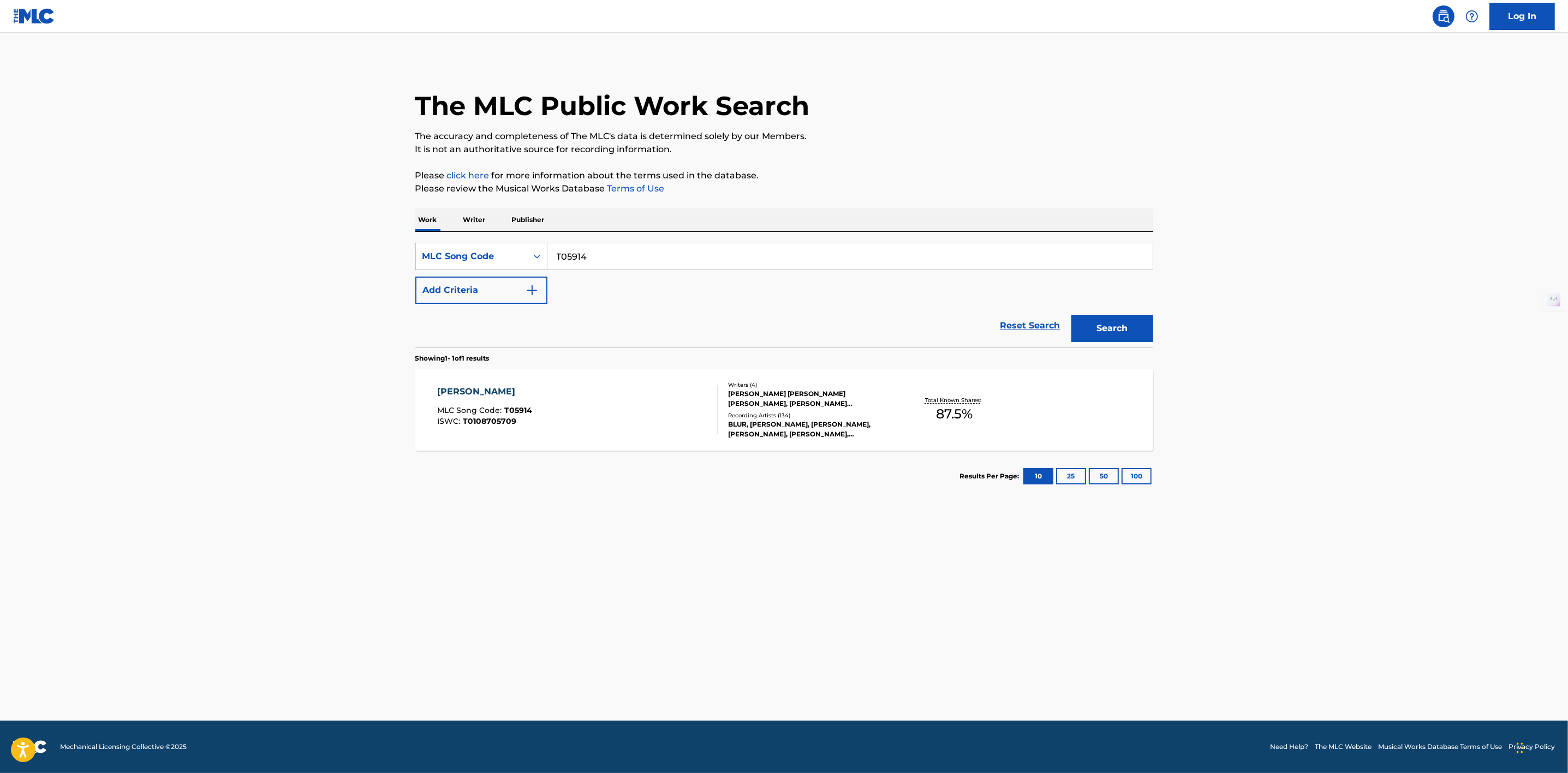
click at [1020, 317] on link "Reset Search" at bounding box center [1031, 325] width 71 height 24
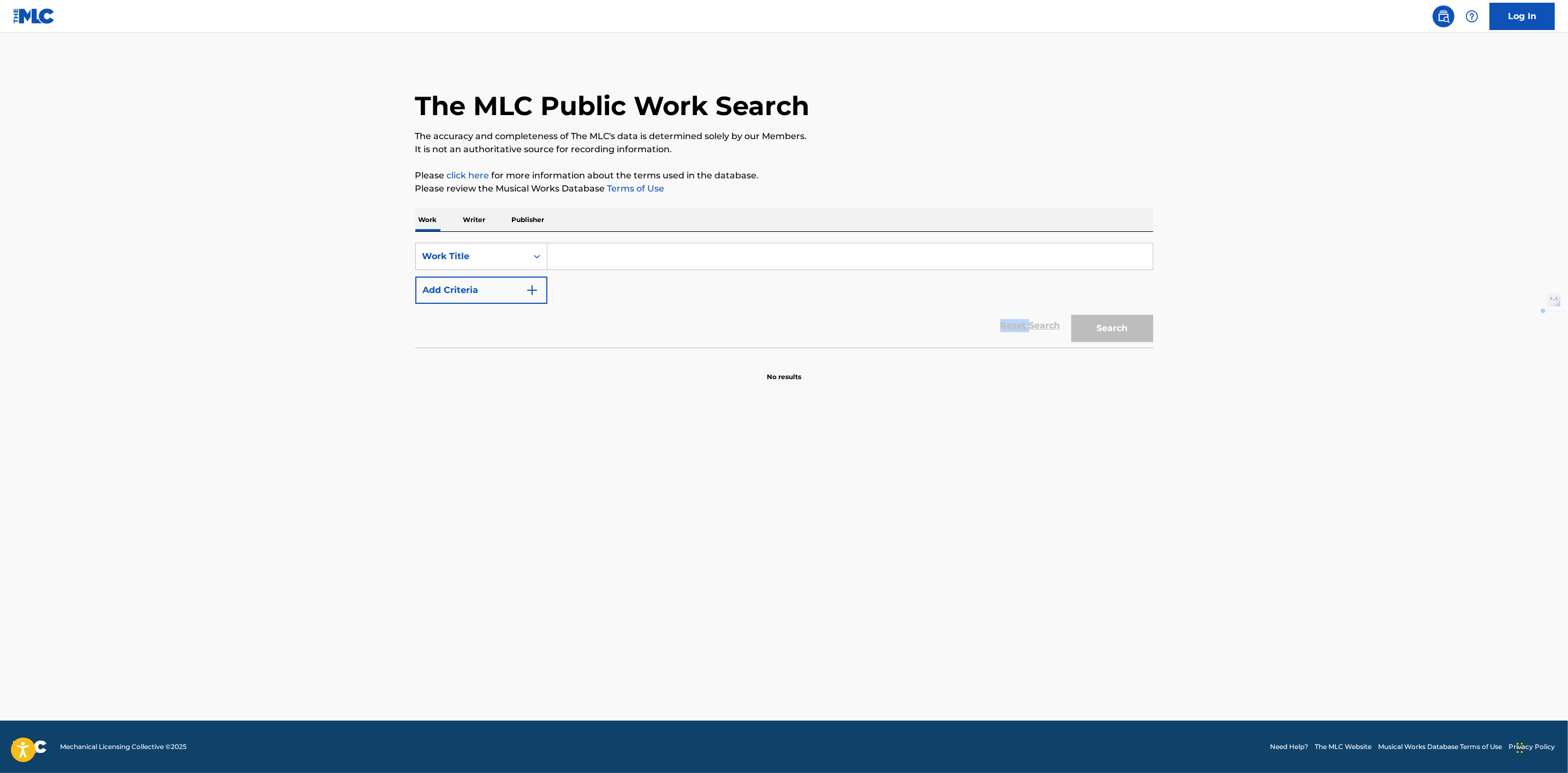
click at [1020, 317] on div "Reset Search Search" at bounding box center [784, 325] width 737 height 43
click at [714, 259] on input "Search Form" at bounding box center [850, 256] width 605 height 26
type input "Tracy Jacks"
click at [868, 457] on main "The MLC Public Work Search The accuracy and completeness of The MLC's data is d…" at bounding box center [784, 376] width 1568 height 688
click at [524, 289] on button "Add Criteria" at bounding box center [480, 290] width 132 height 27
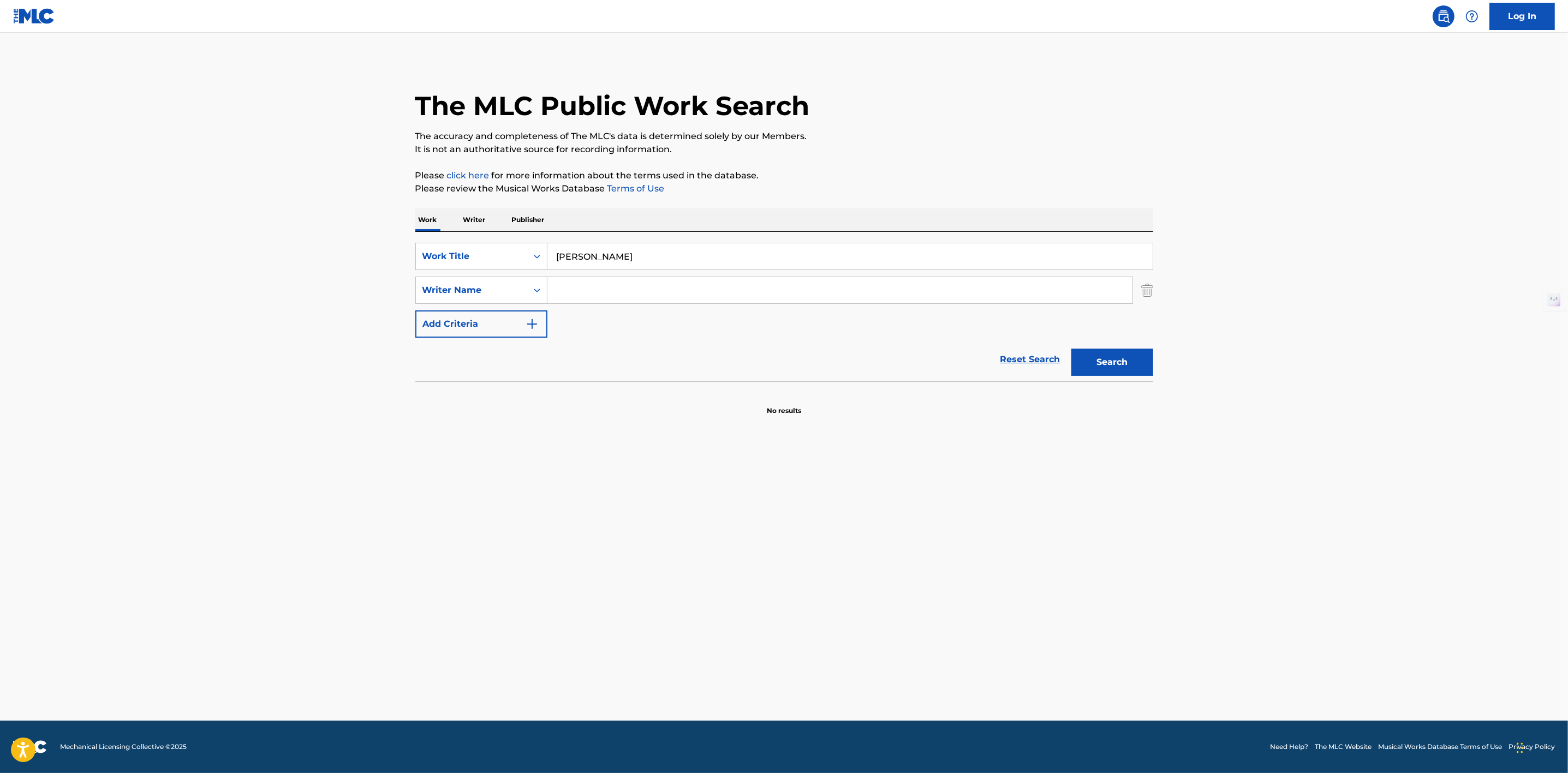
click at [577, 298] on input "Search Form" at bounding box center [840, 290] width 585 height 26
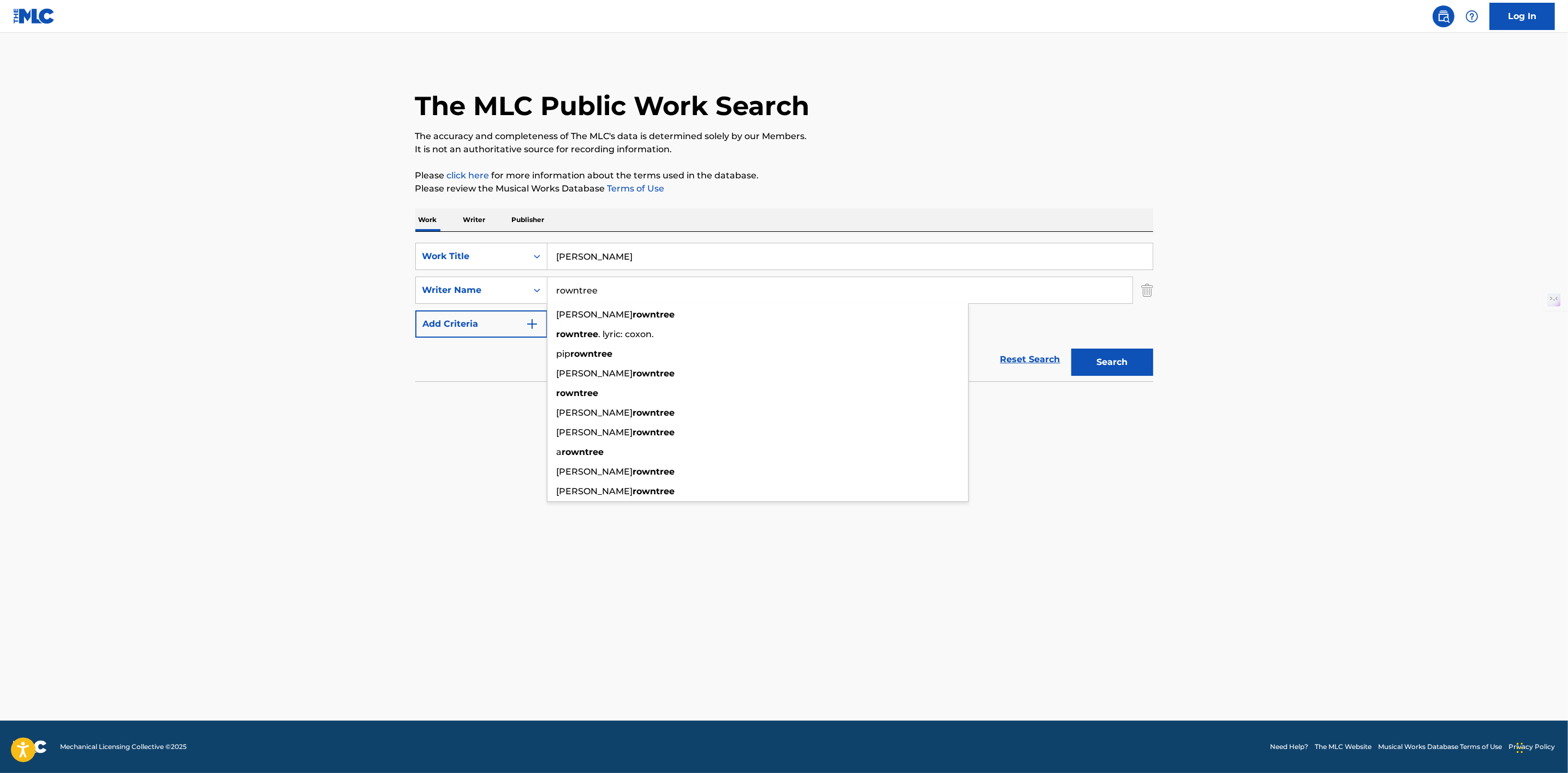
type input "rowntree"
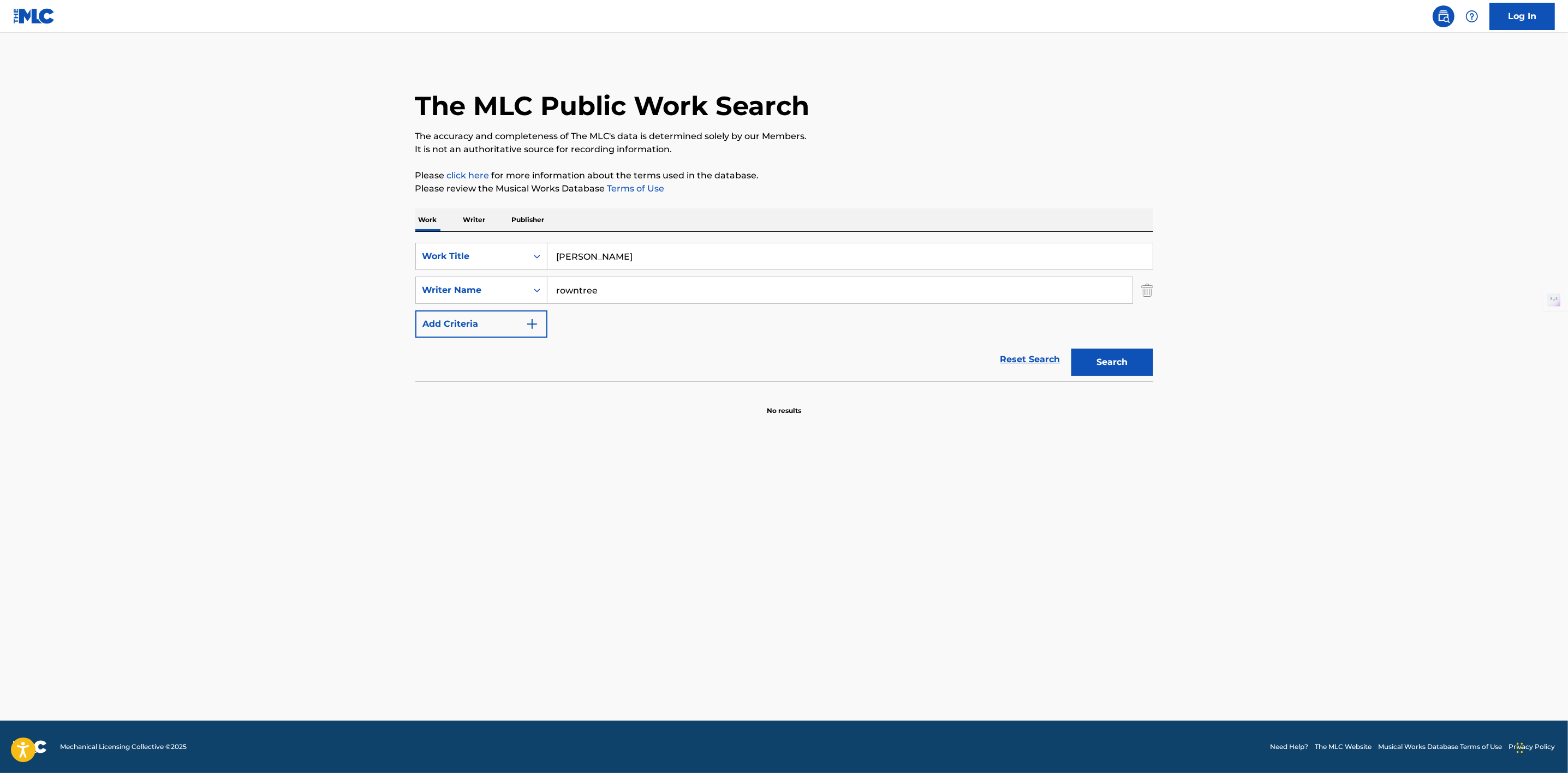
click at [1121, 365] on button "Search" at bounding box center [1112, 362] width 82 height 27
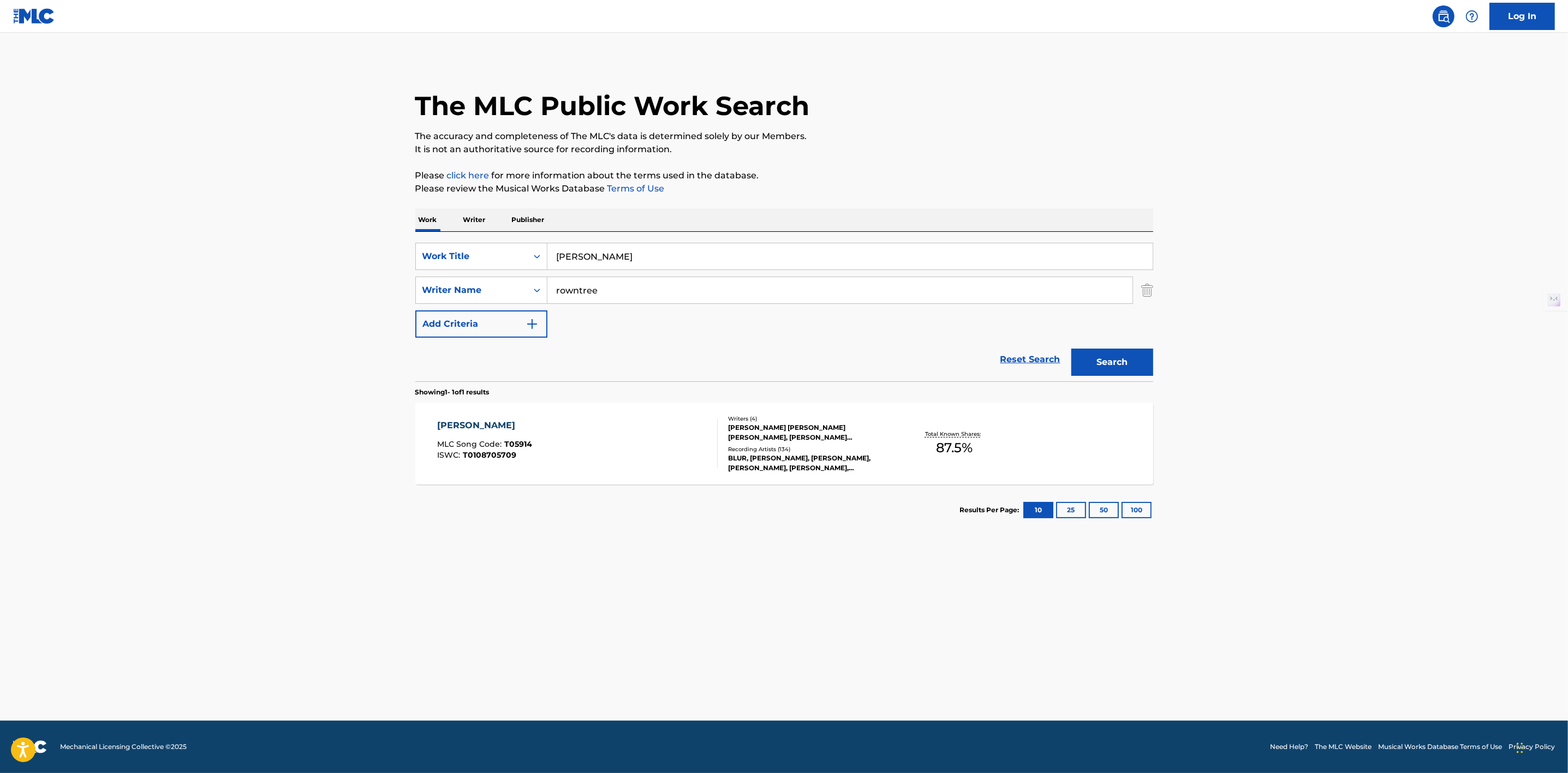
click at [853, 459] on div "BLUR, DAVE ROWNTREE, ALEX JAMES, GRAHAM COXON, DAMON ALBARN, BLUR, BLUR, BLUR, …" at bounding box center [810, 463] width 165 height 19
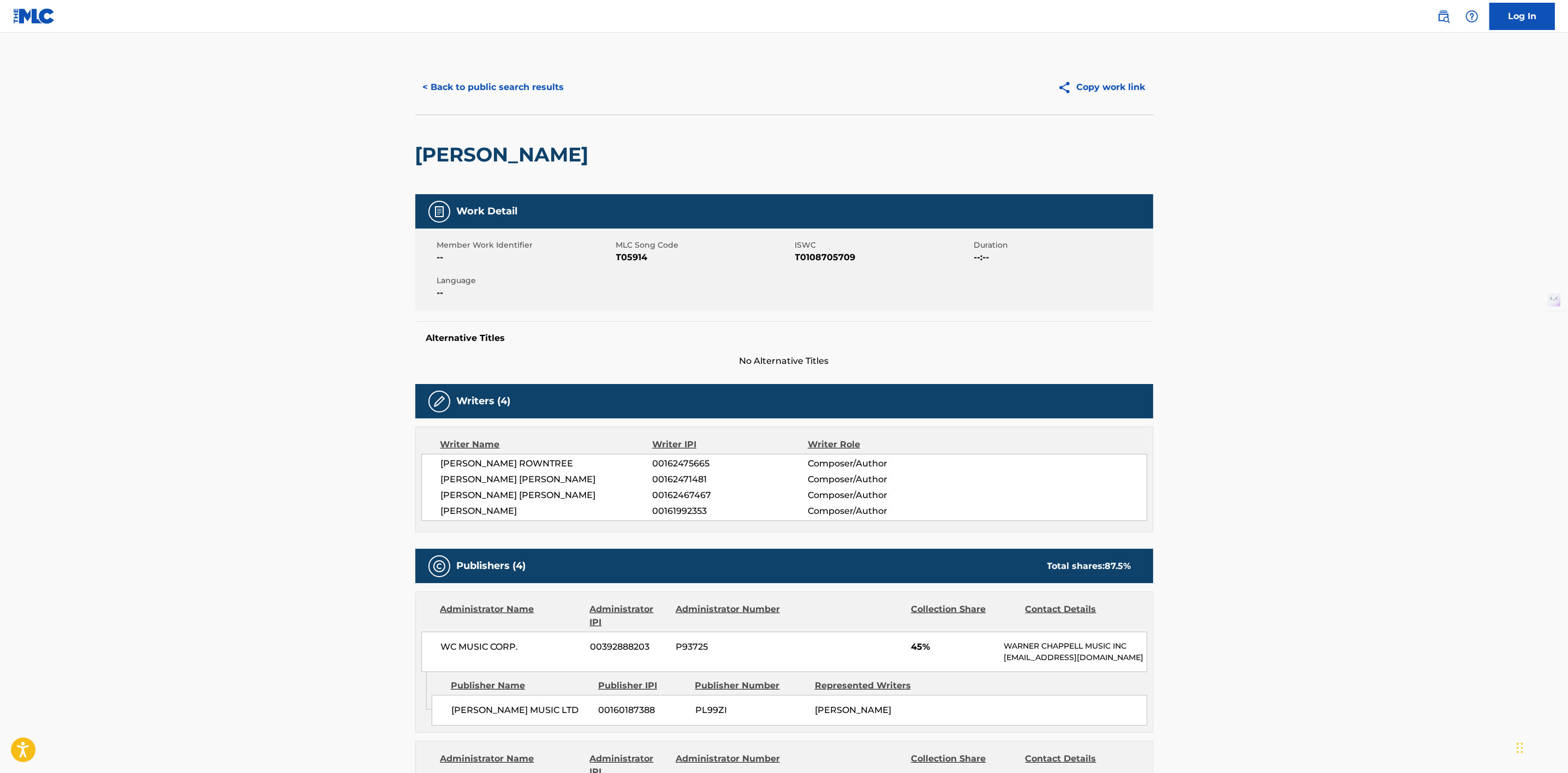
click at [508, 89] on button "< Back to public search results" at bounding box center [493, 88] width 157 height 27
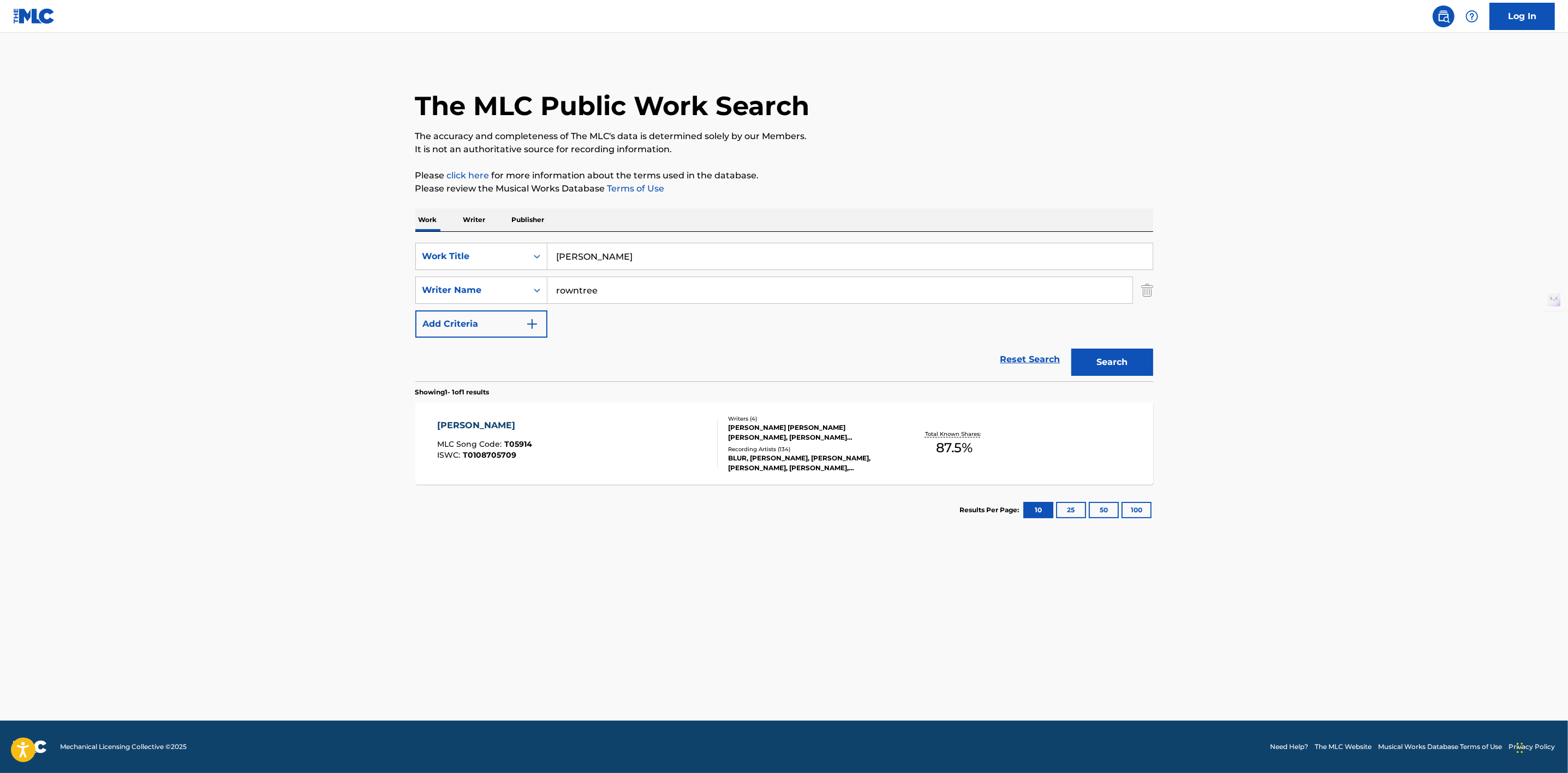
click at [632, 255] on input "Tracy Jacks" at bounding box center [850, 256] width 605 height 26
click at [732, 203] on div "The MLC Public Work Search The accuracy and completeness of The MLC's data is d…" at bounding box center [784, 297] width 764 height 476
drag, startPoint x: 633, startPoint y: 266, endPoint x: 542, endPoint y: 258, distance: 91.4
click at [542, 258] on div "SearchWithCriteria0cedc11b-77af-449c-b0af-5a679976965e Work Title Tracy Jacks t…" at bounding box center [784, 256] width 737 height 27
paste input "Girls & Boy"
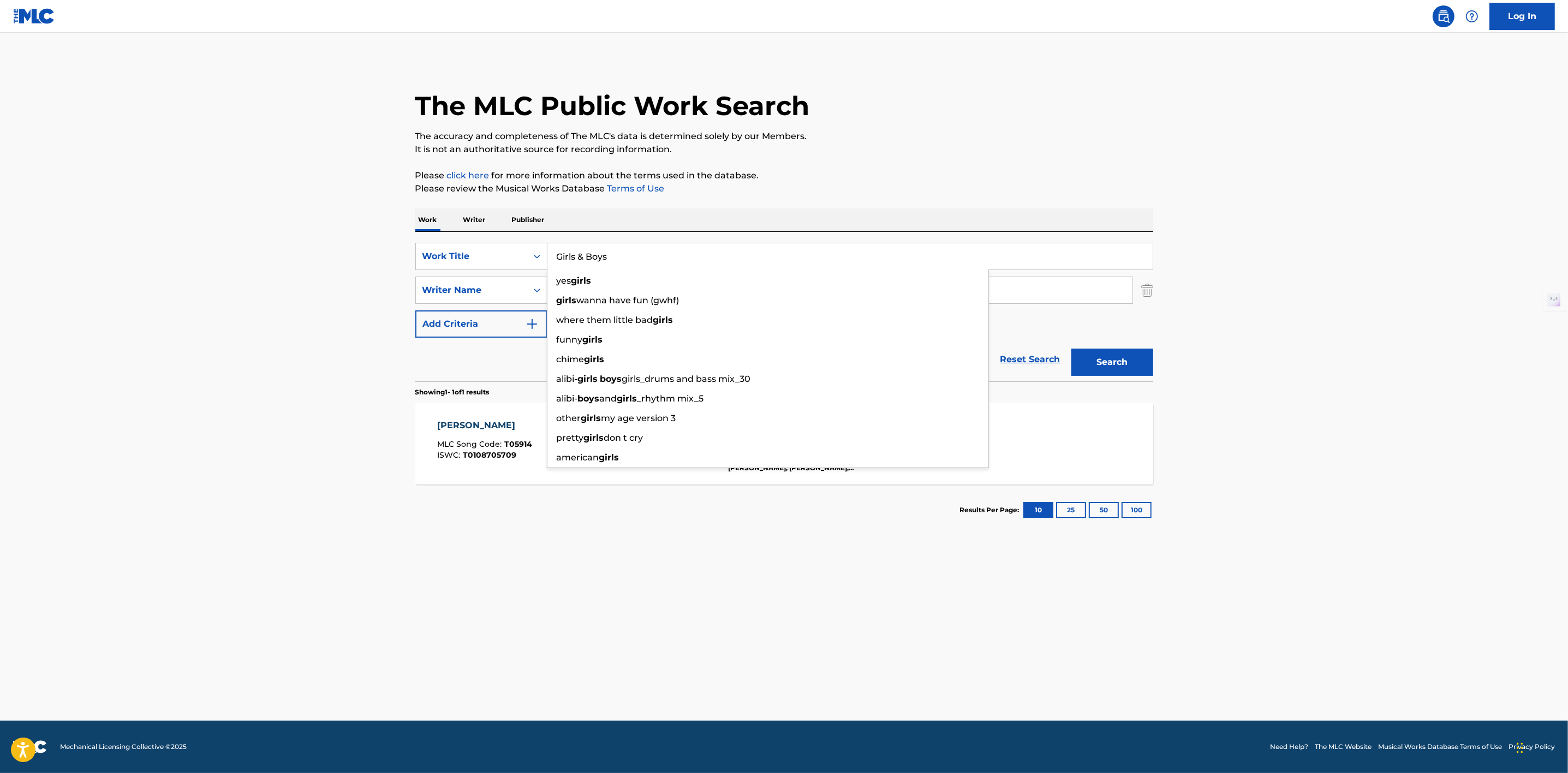
type input "Girls & Boys"
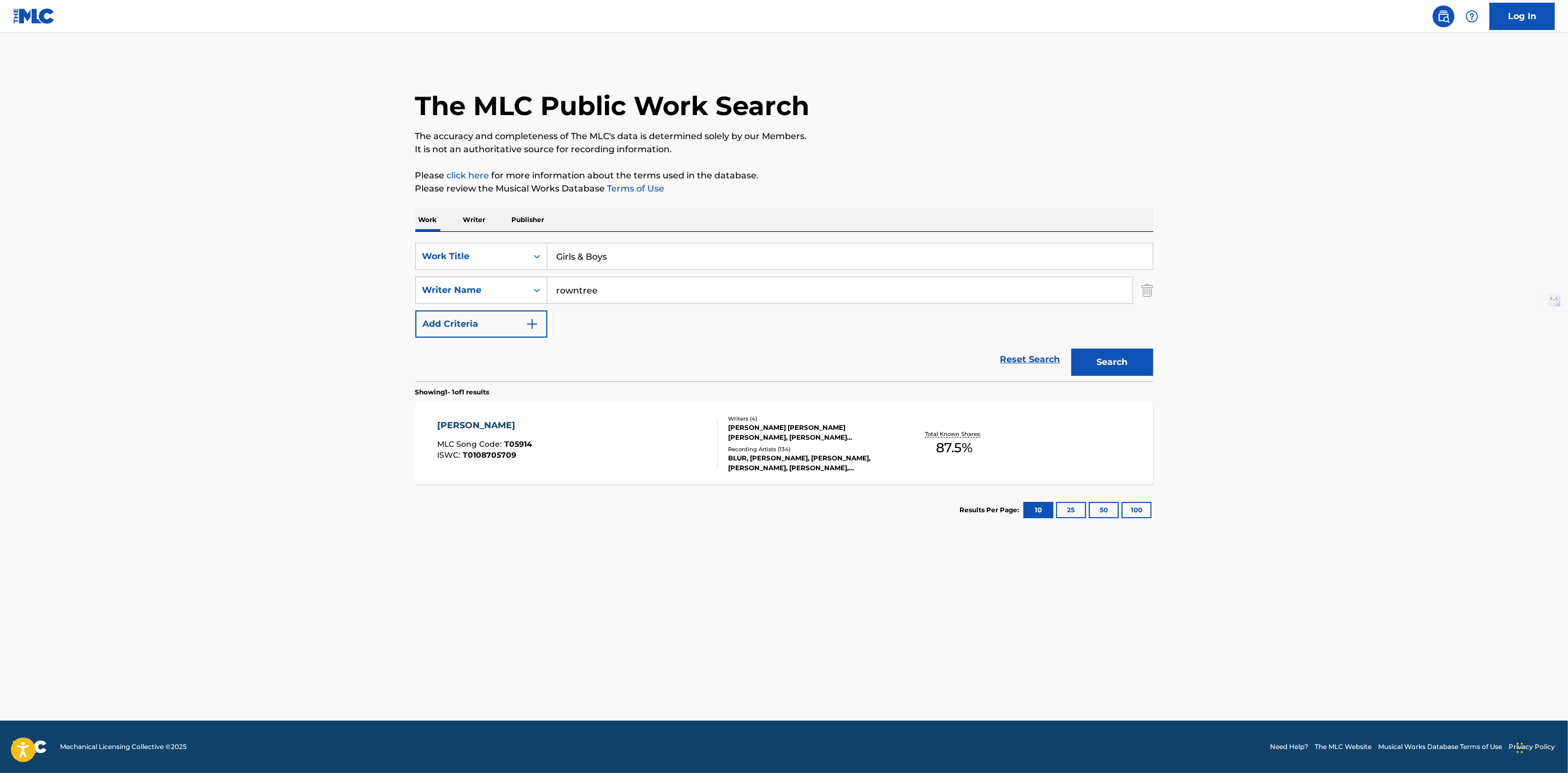
click at [1132, 358] on button "Search" at bounding box center [1112, 362] width 82 height 27
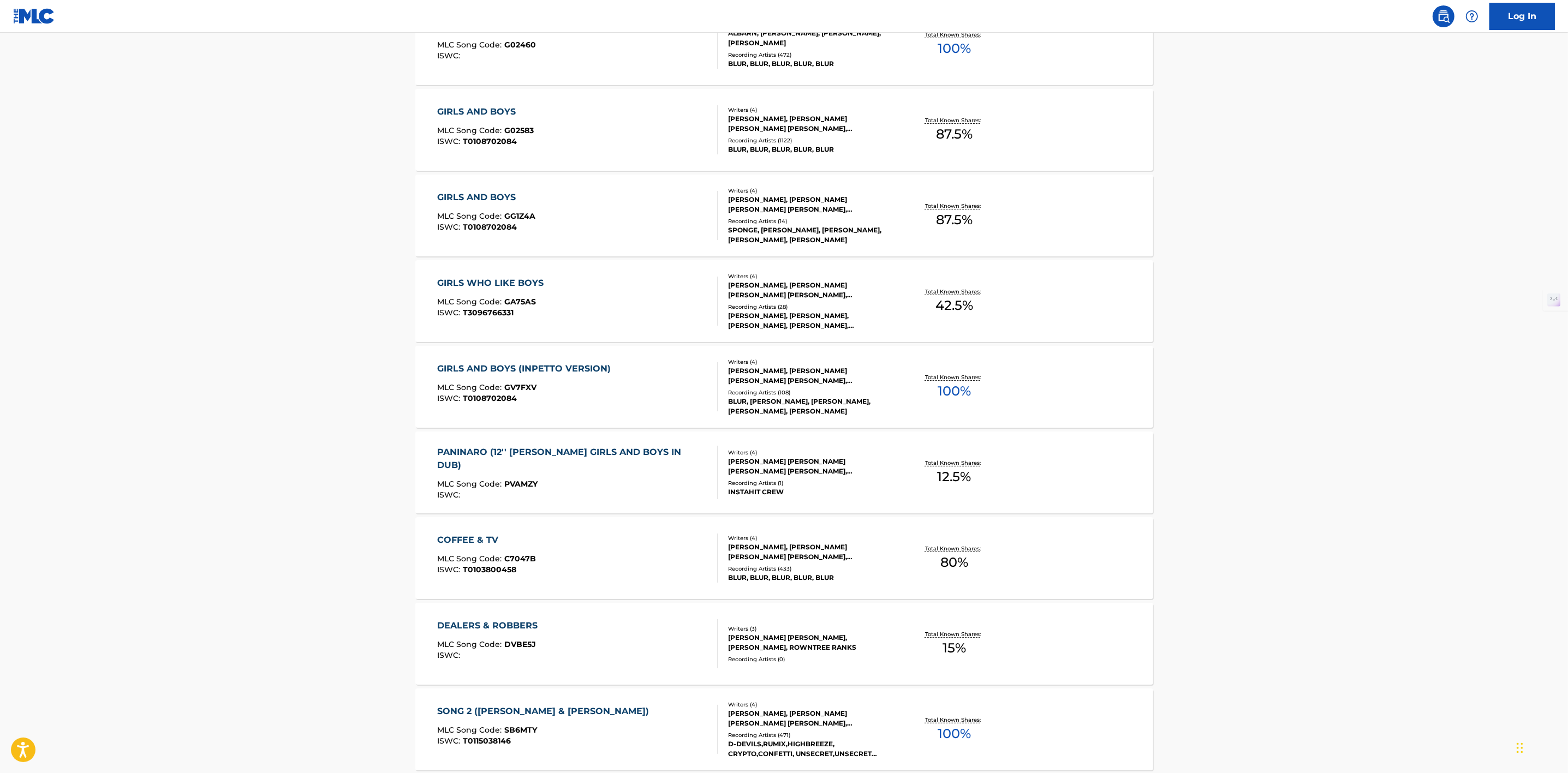
scroll to position [400, 0]
click at [513, 282] on div "GIRLS WHO LIKE BOYS" at bounding box center [493, 283] width 112 height 13
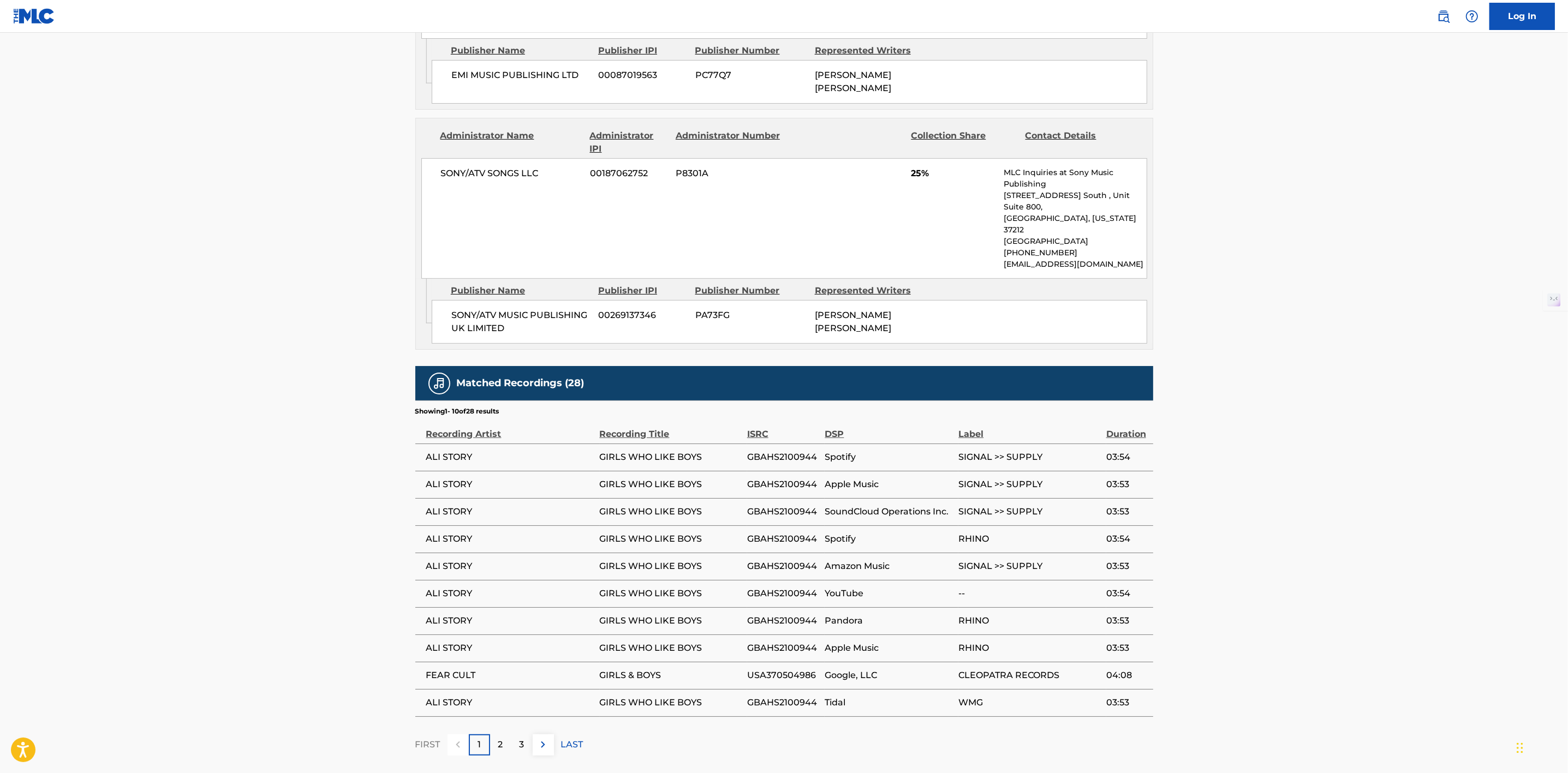
scroll to position [716, 0]
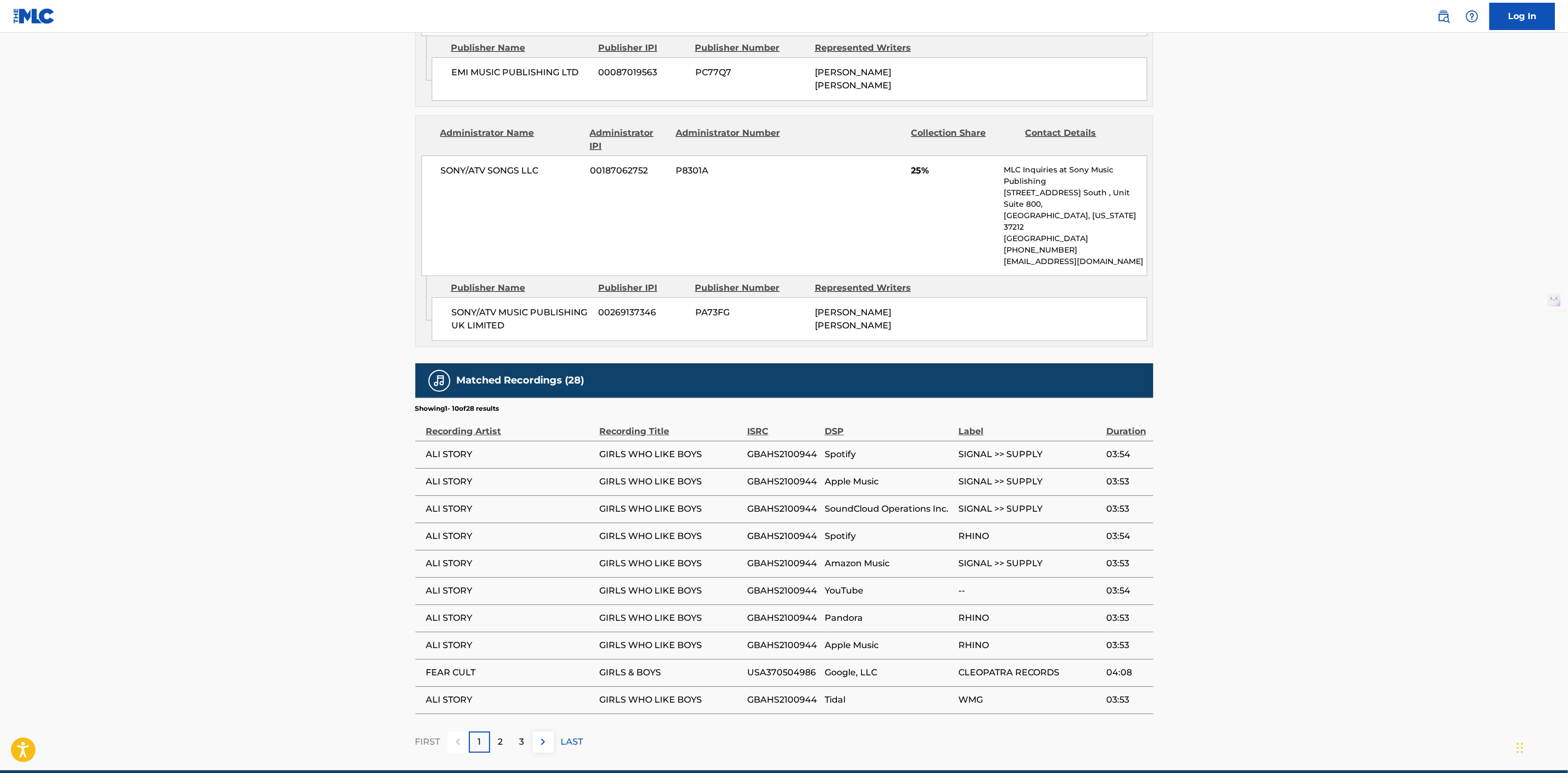
click at [502, 735] on p "2" at bounding box center [501, 742] width 5 height 13
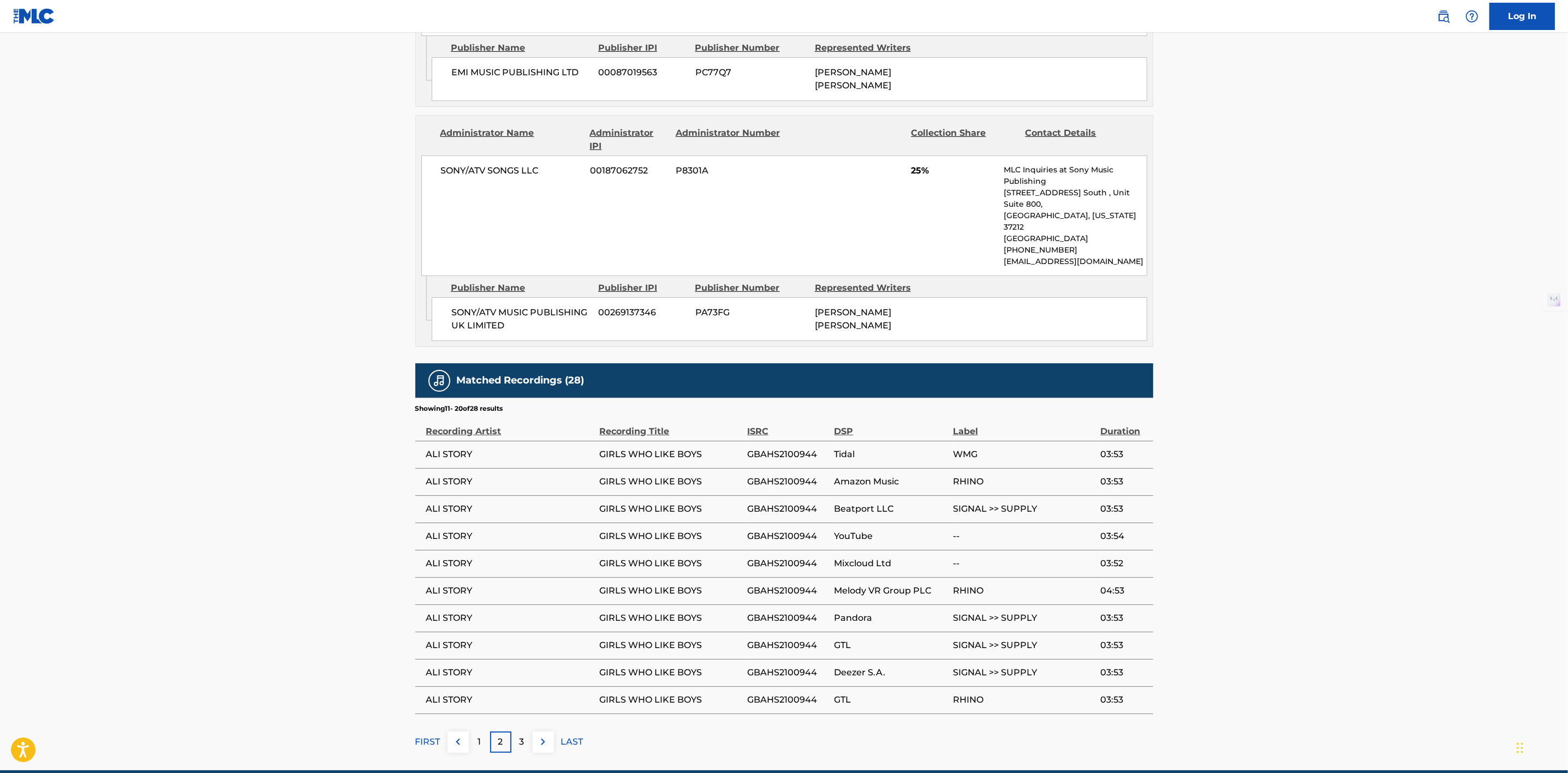
click at [524, 732] on div "3" at bounding box center [522, 742] width 21 height 21
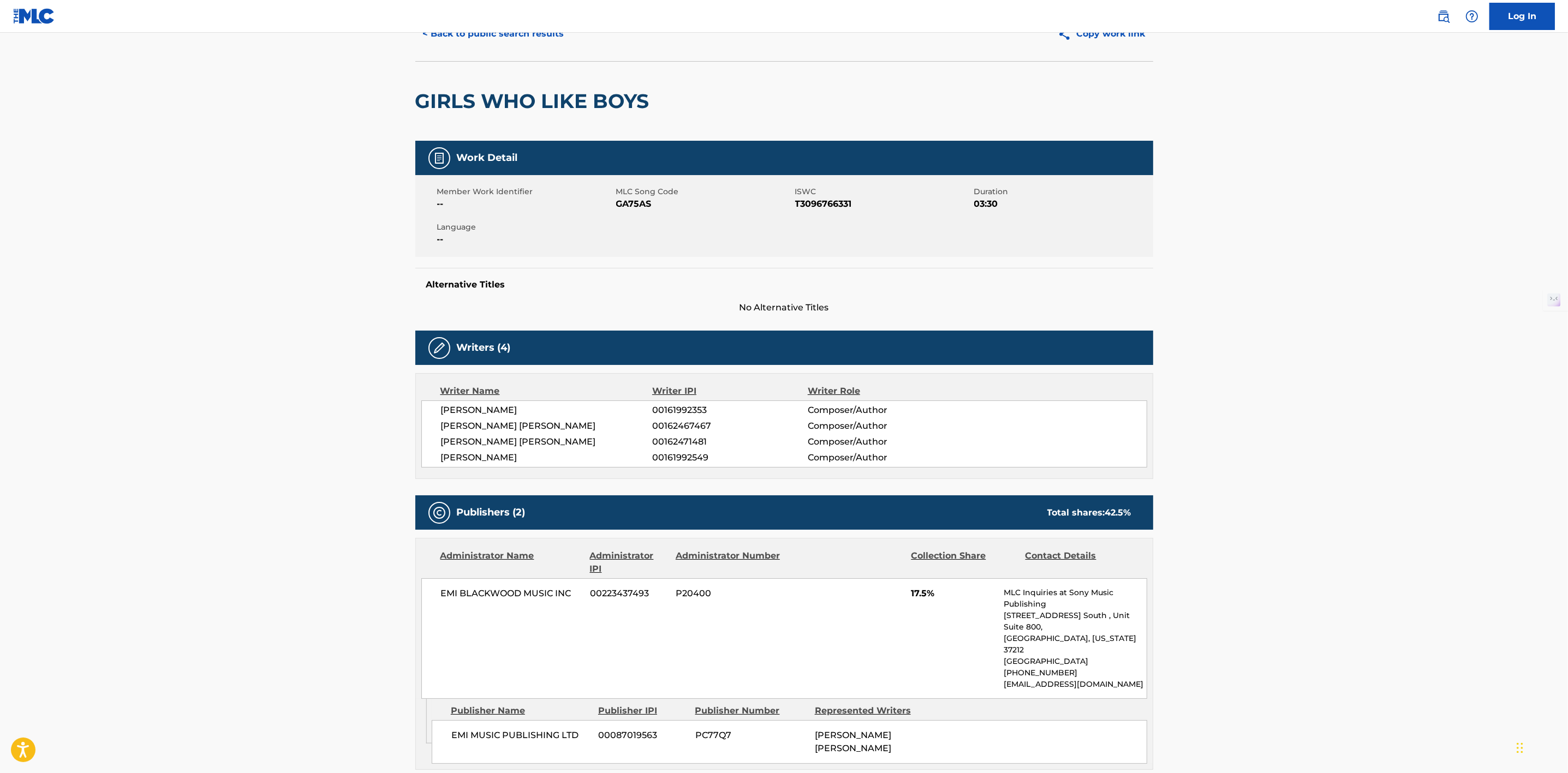
scroll to position [0, 0]
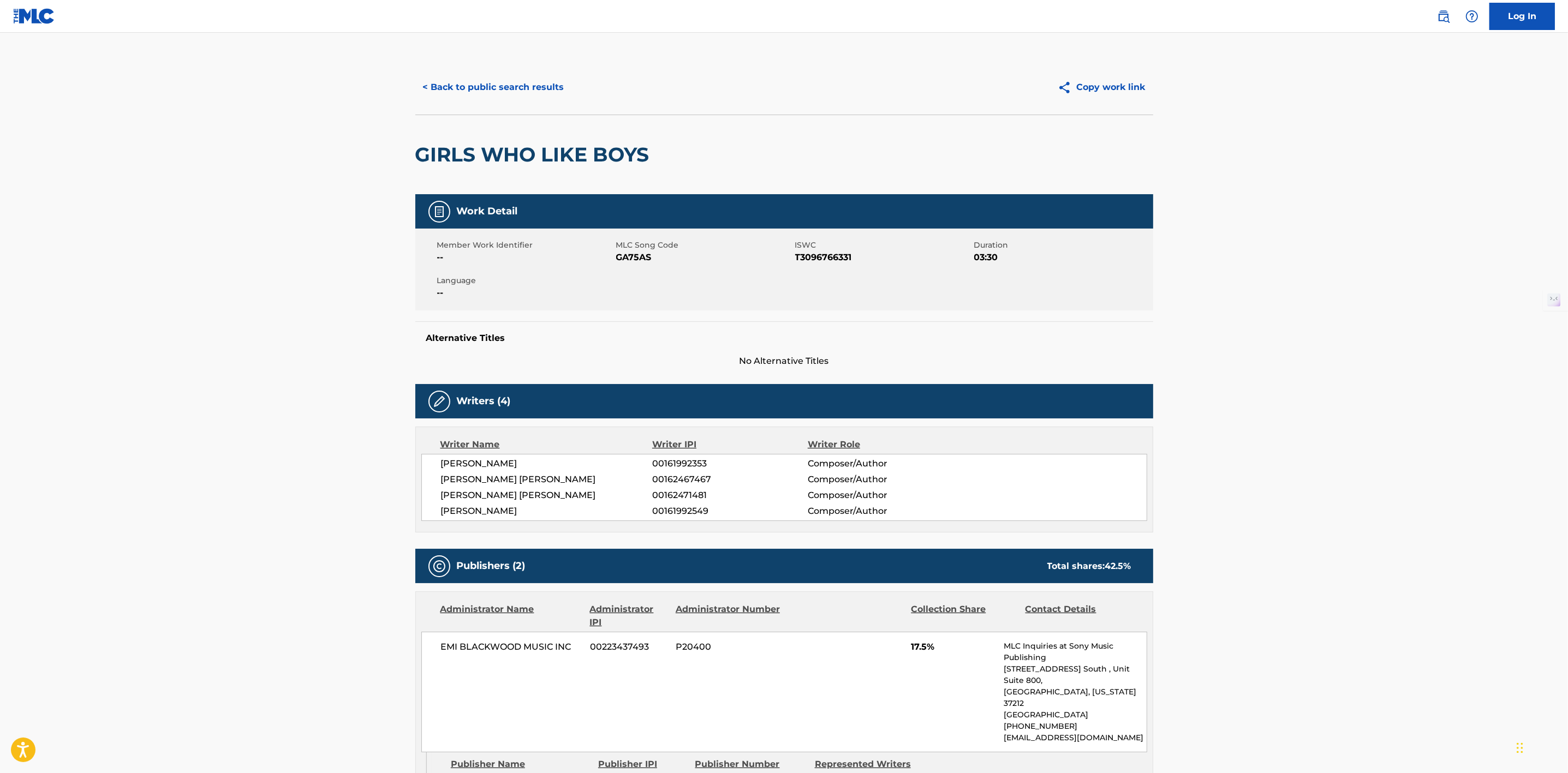
click at [517, 93] on button "< Back to public search results" at bounding box center [493, 88] width 157 height 27
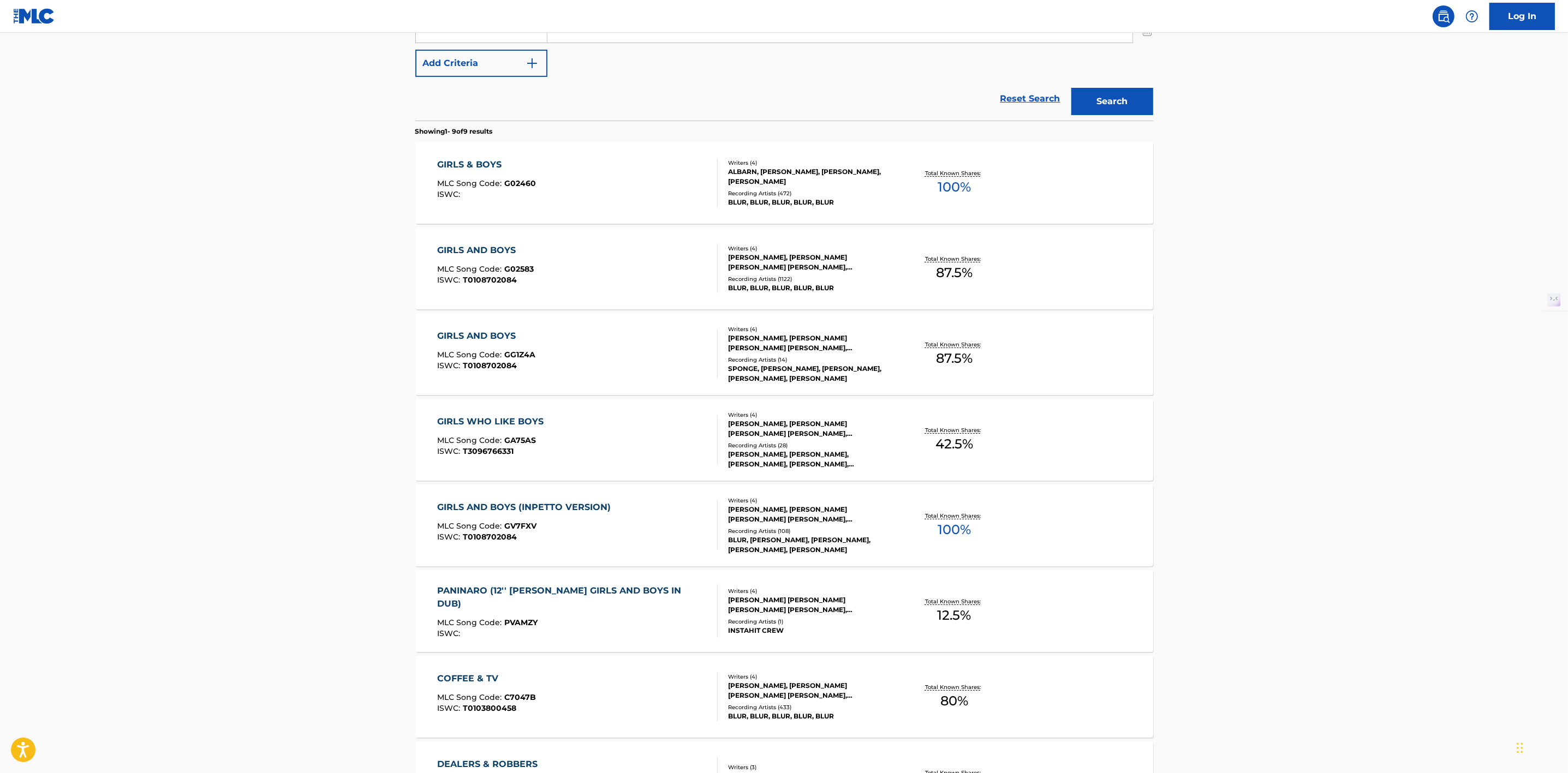
scroll to position [260, 0]
click at [947, 343] on p "Total Known Shares:" at bounding box center [954, 346] width 59 height 9
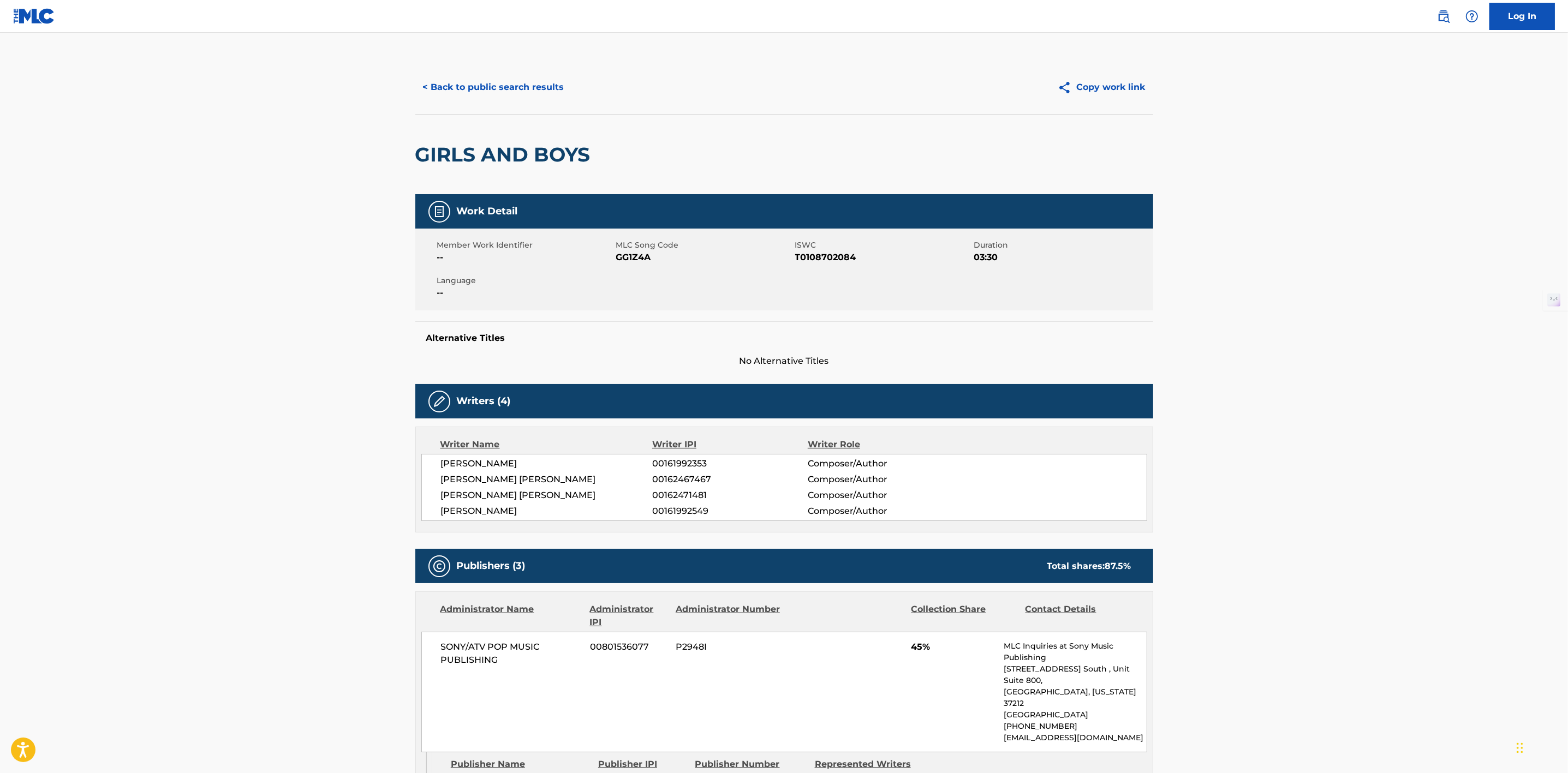
click at [517, 92] on button "< Back to public search results" at bounding box center [493, 88] width 157 height 27
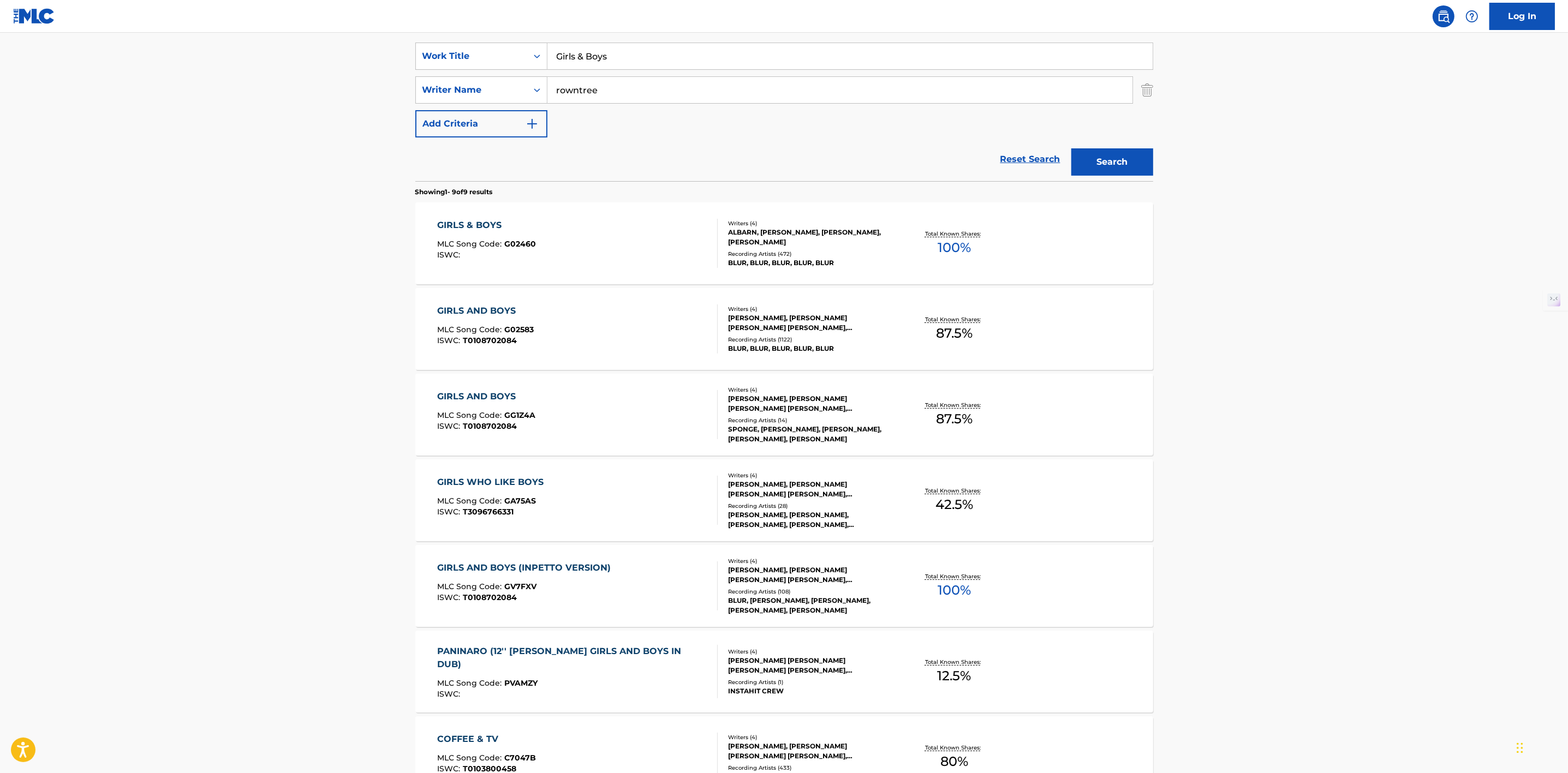
scroll to position [199, 0]
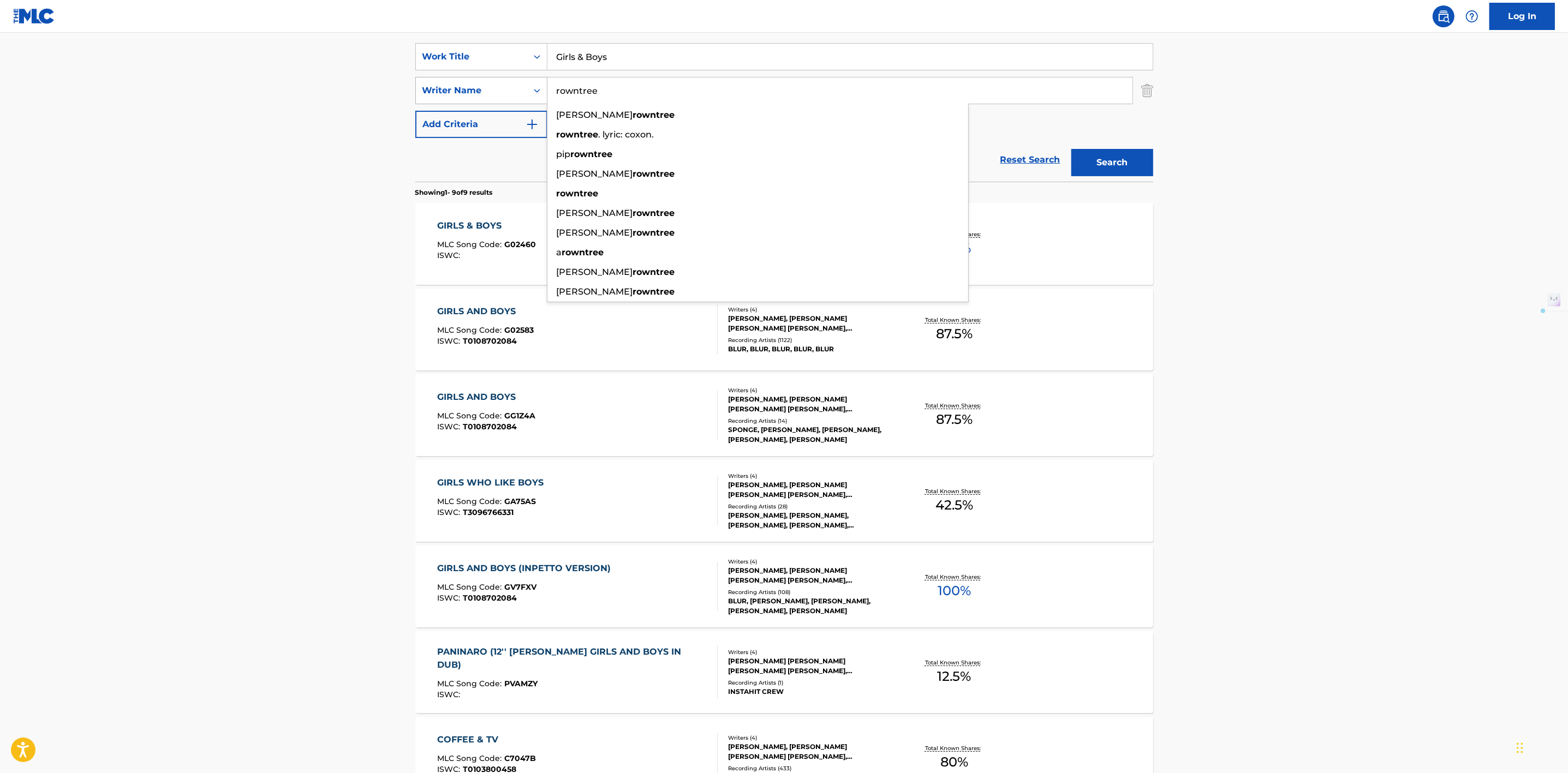
drag, startPoint x: 646, startPoint y: 88, endPoint x: 547, endPoint y: 92, distance: 99.1
click at [547, 92] on div "SearchWithCriteria4dc4ceee-d3bd-489a-928a-5c25671ff53b Writer Name rowntree dav…" at bounding box center [784, 90] width 737 height 27
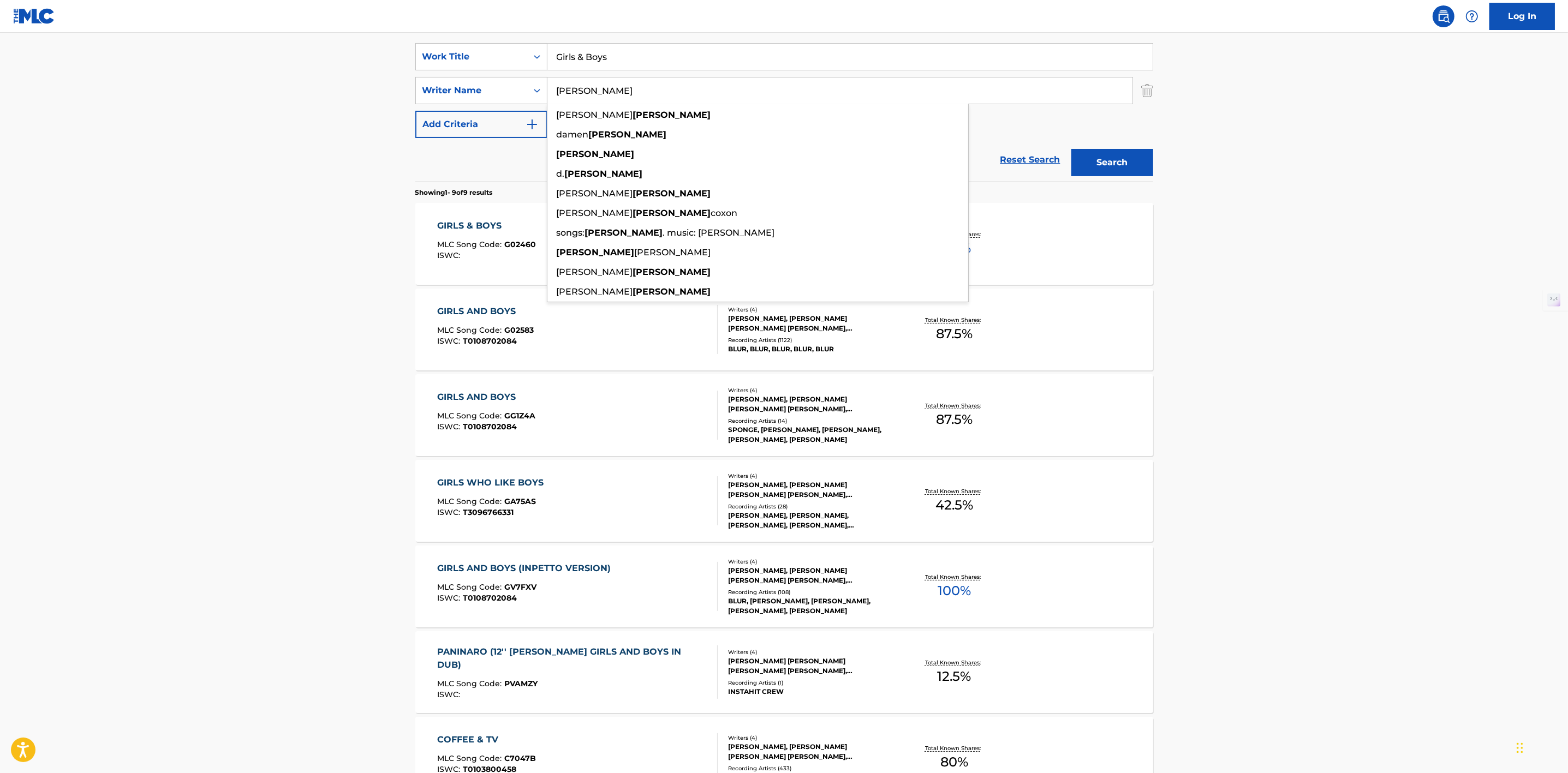
type input "albarn"
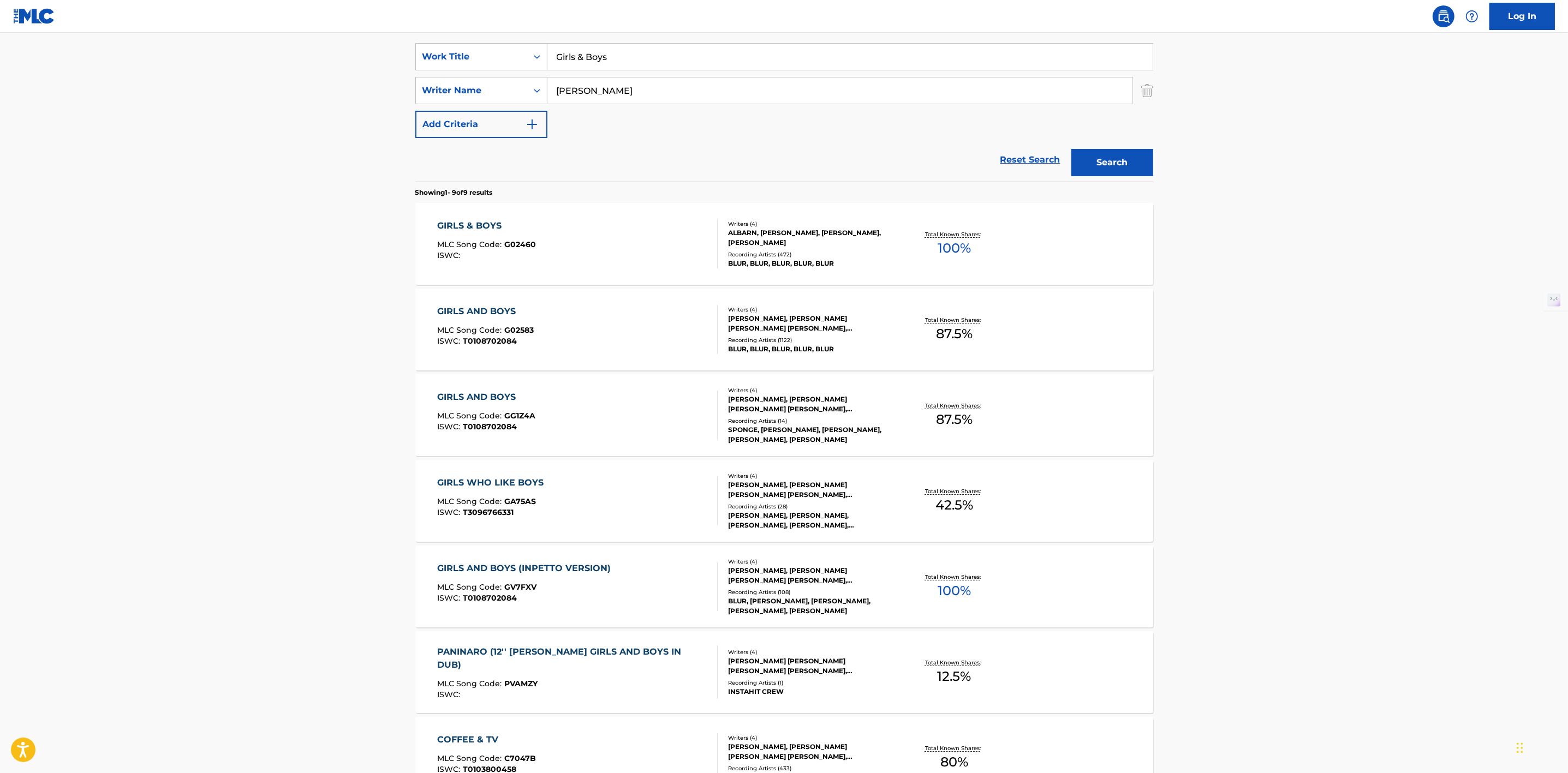
click at [347, 201] on main "The MLC Public Work Search The accuracy and completeness of The MLC's data is d…" at bounding box center [784, 430] width 1568 height 1194
click at [1131, 161] on button "Search" at bounding box center [1112, 163] width 82 height 27
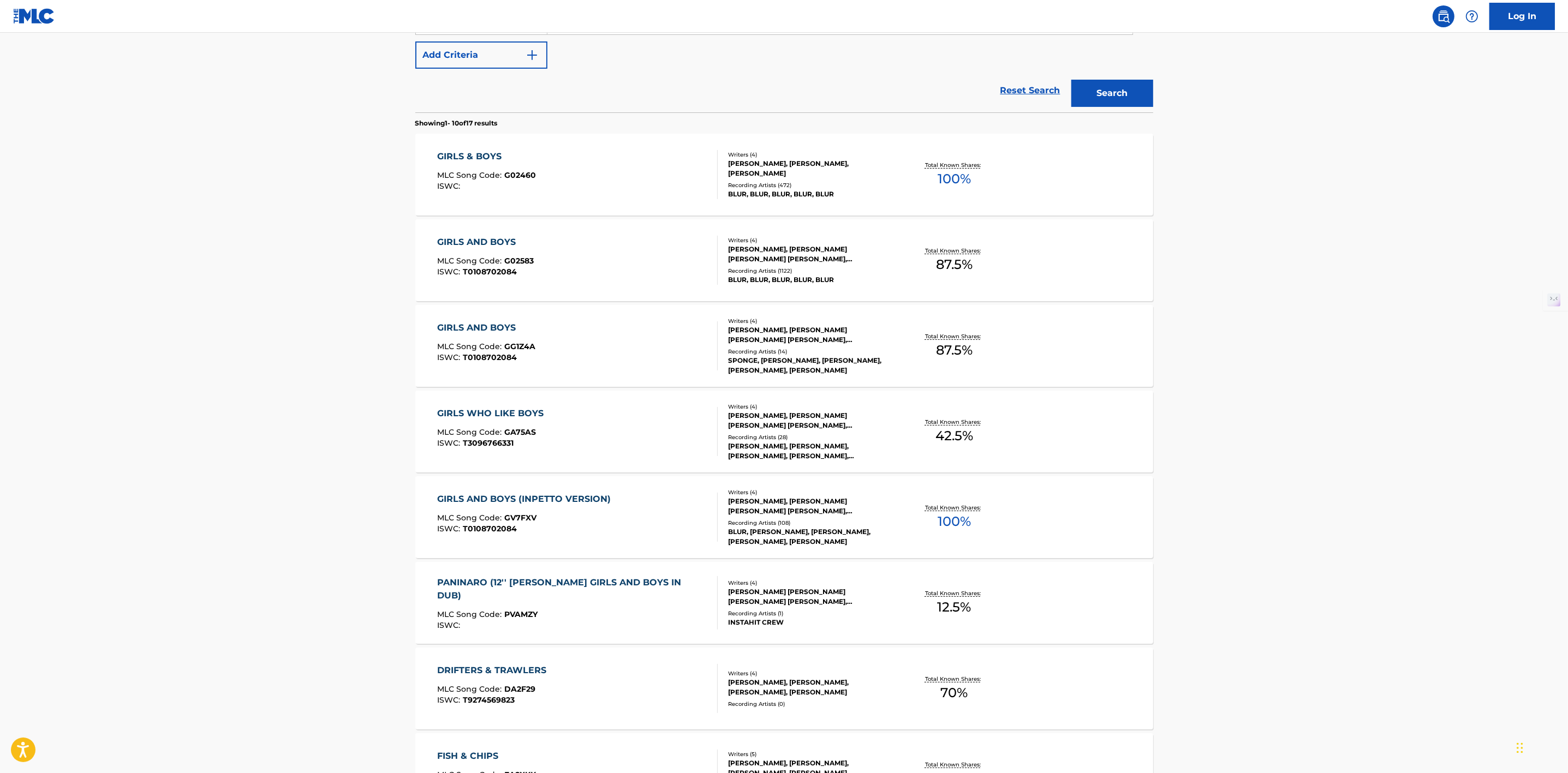
scroll to position [278, 0]
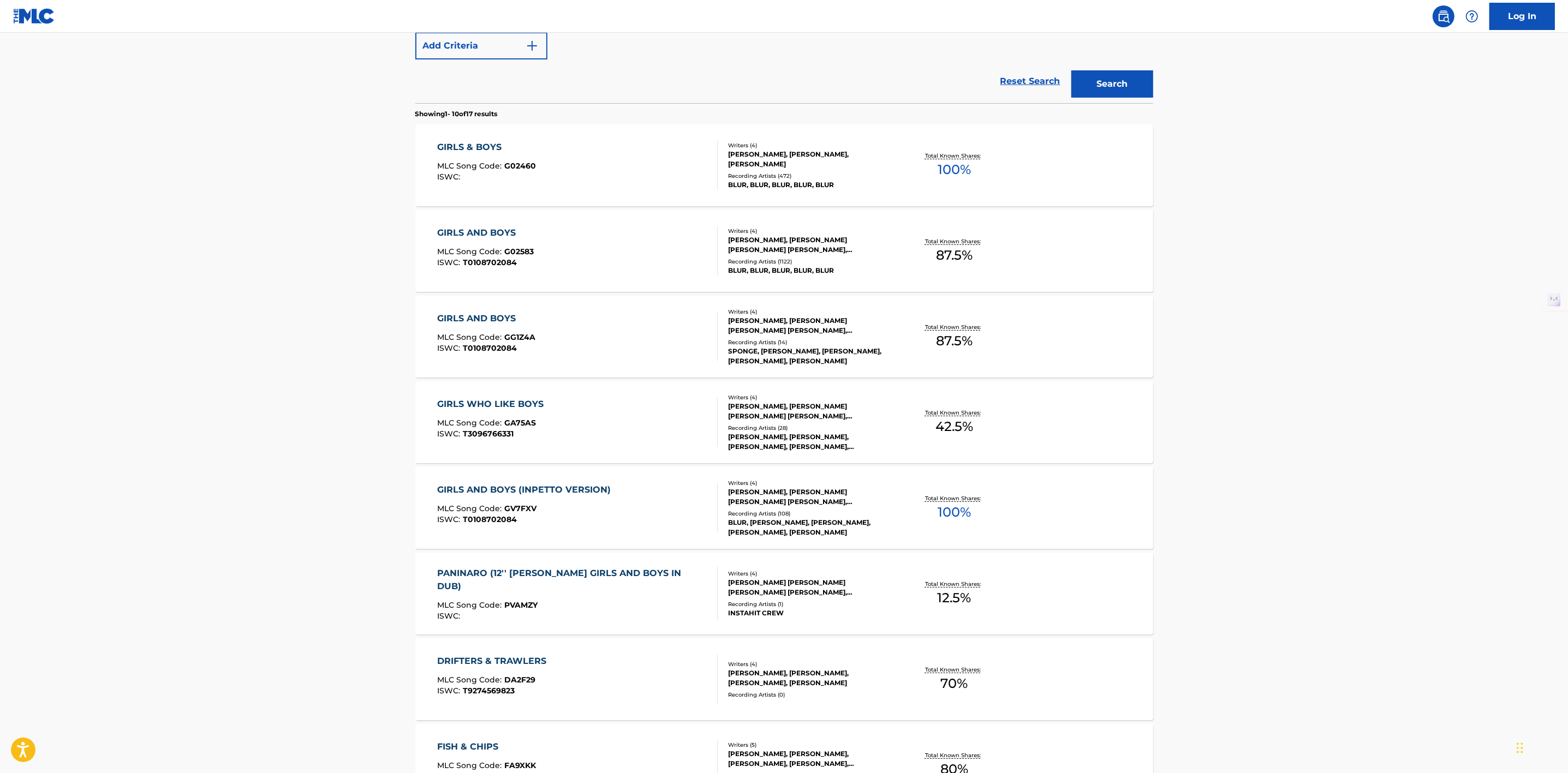
click at [976, 235] on div "Total Known Shares: 87.5 %" at bounding box center [955, 251] width 123 height 34
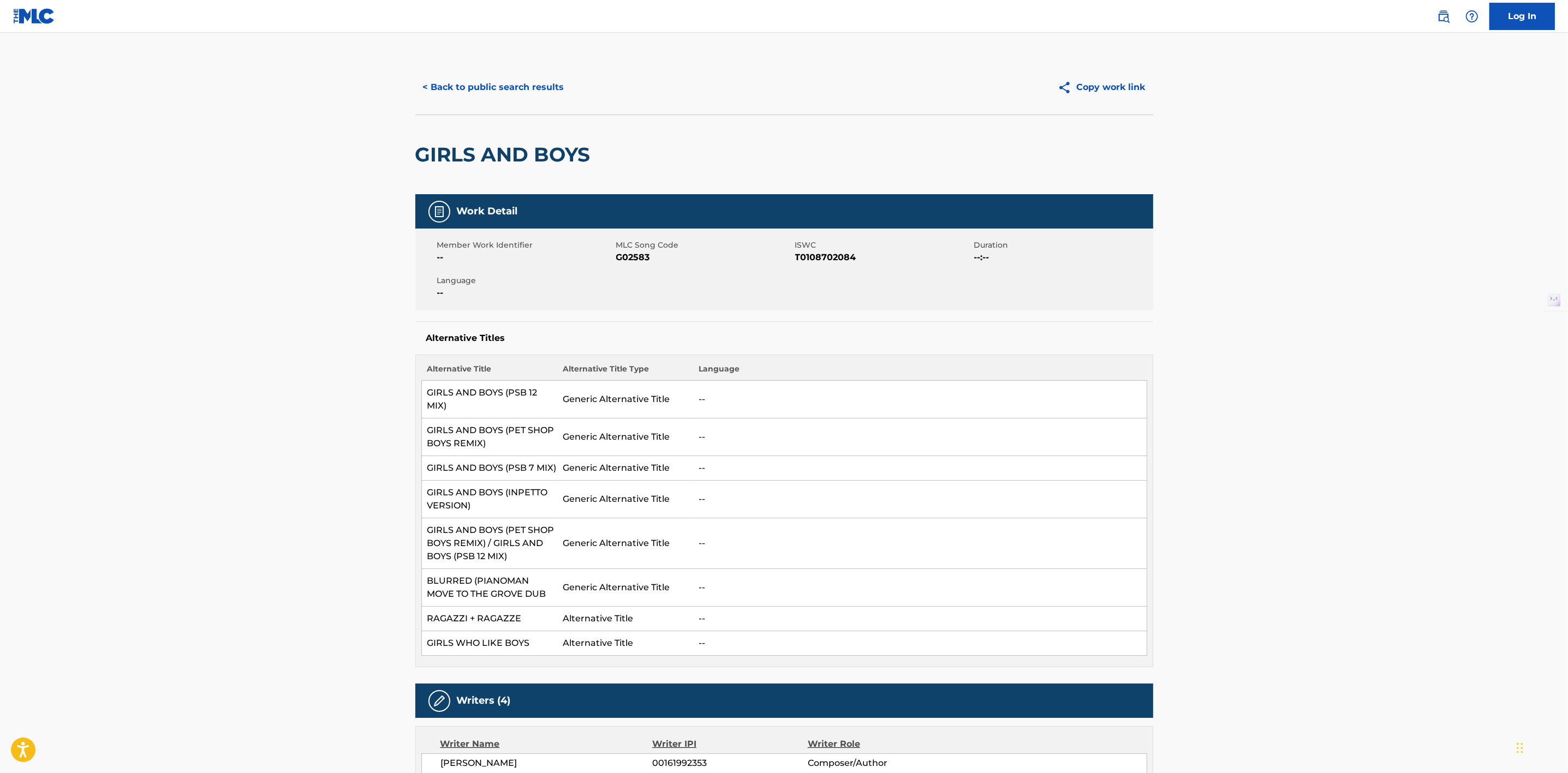
click at [484, 85] on button "< Back to public search results" at bounding box center [493, 88] width 157 height 27
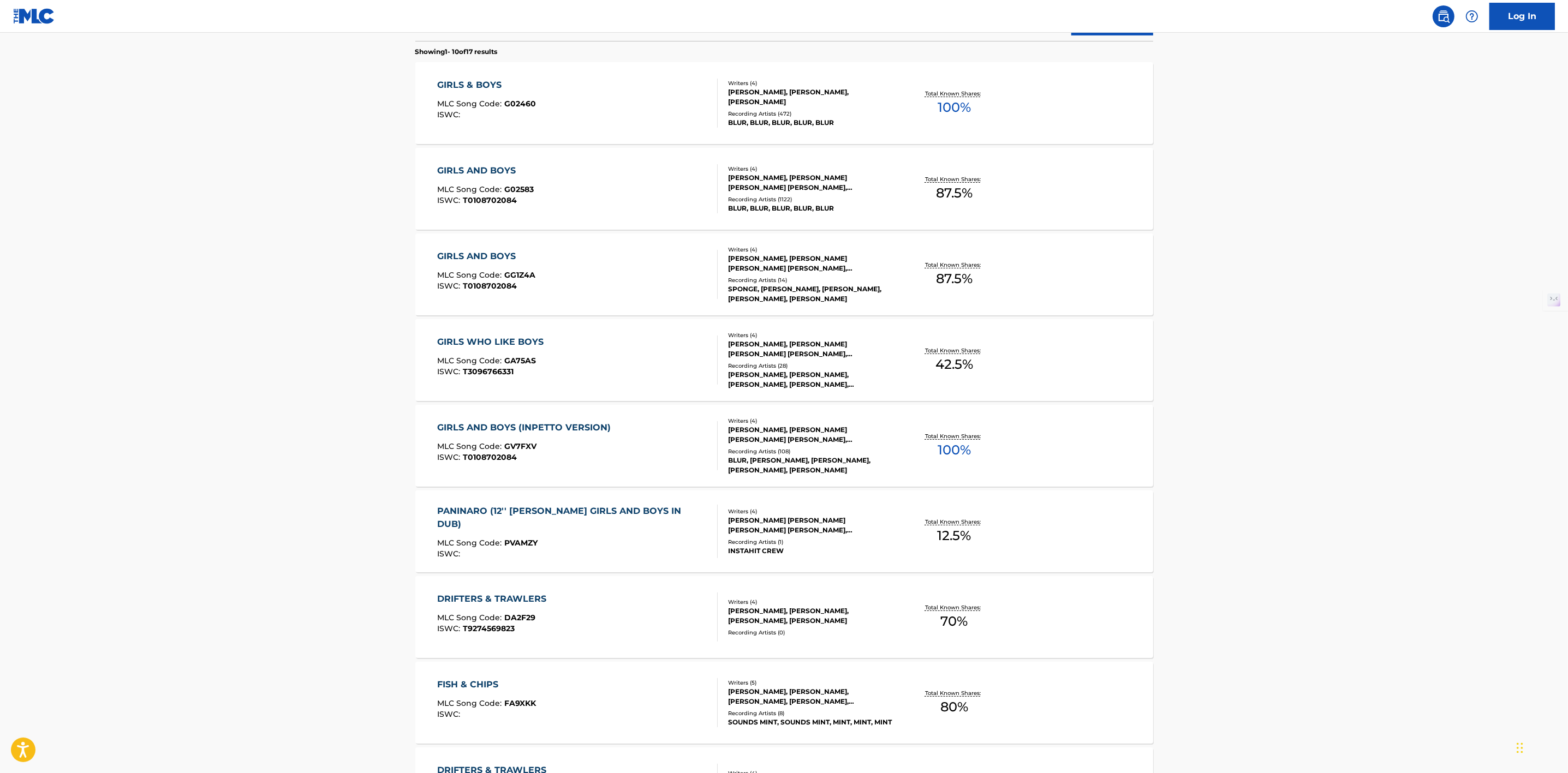
click at [804, 95] on div "ALBARN, CHRISTOPHER P JAMES, ROWNTREE, COXON" at bounding box center [810, 97] width 165 height 19
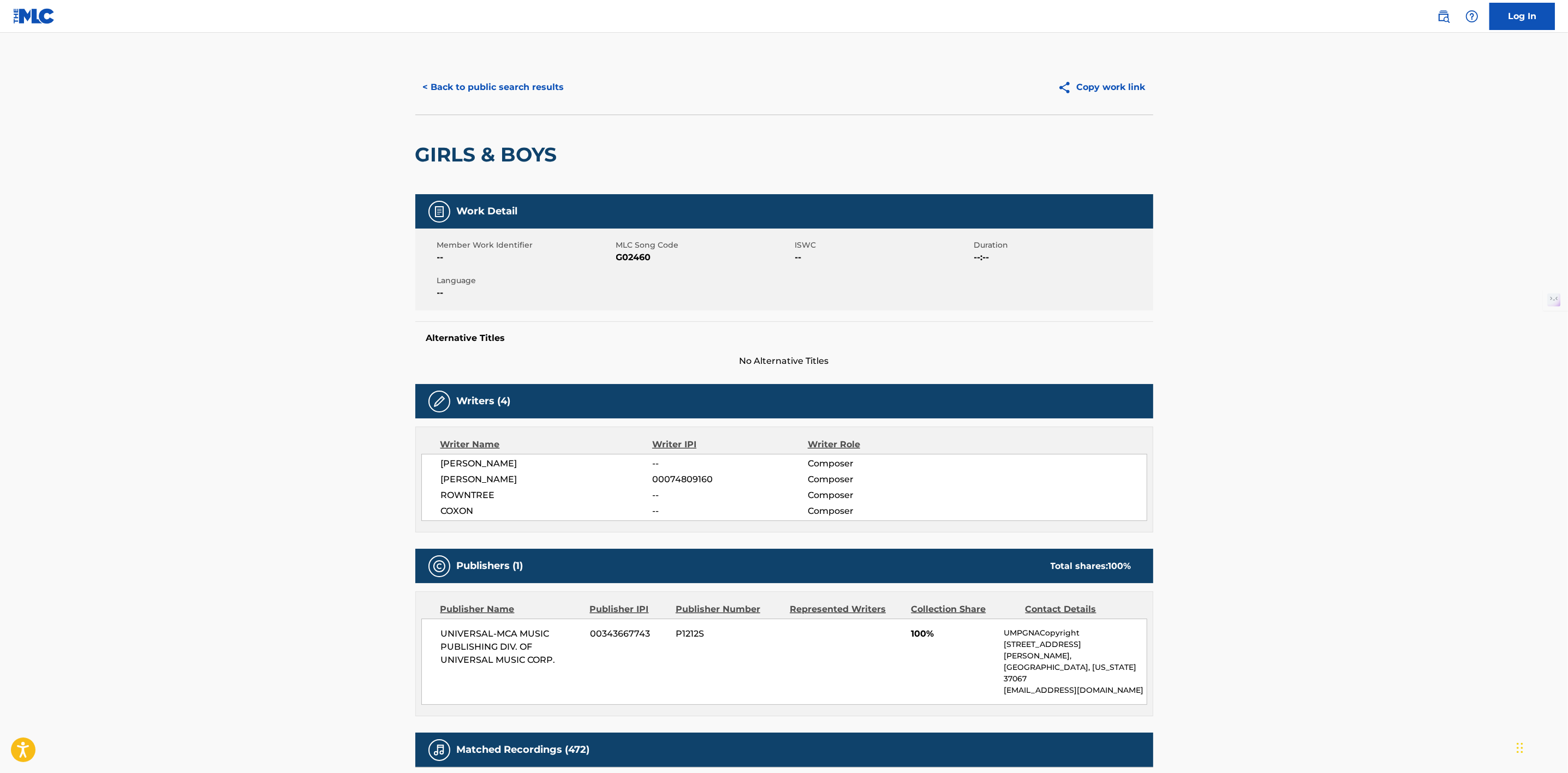
click at [495, 90] on button "< Back to public search results" at bounding box center [493, 88] width 157 height 27
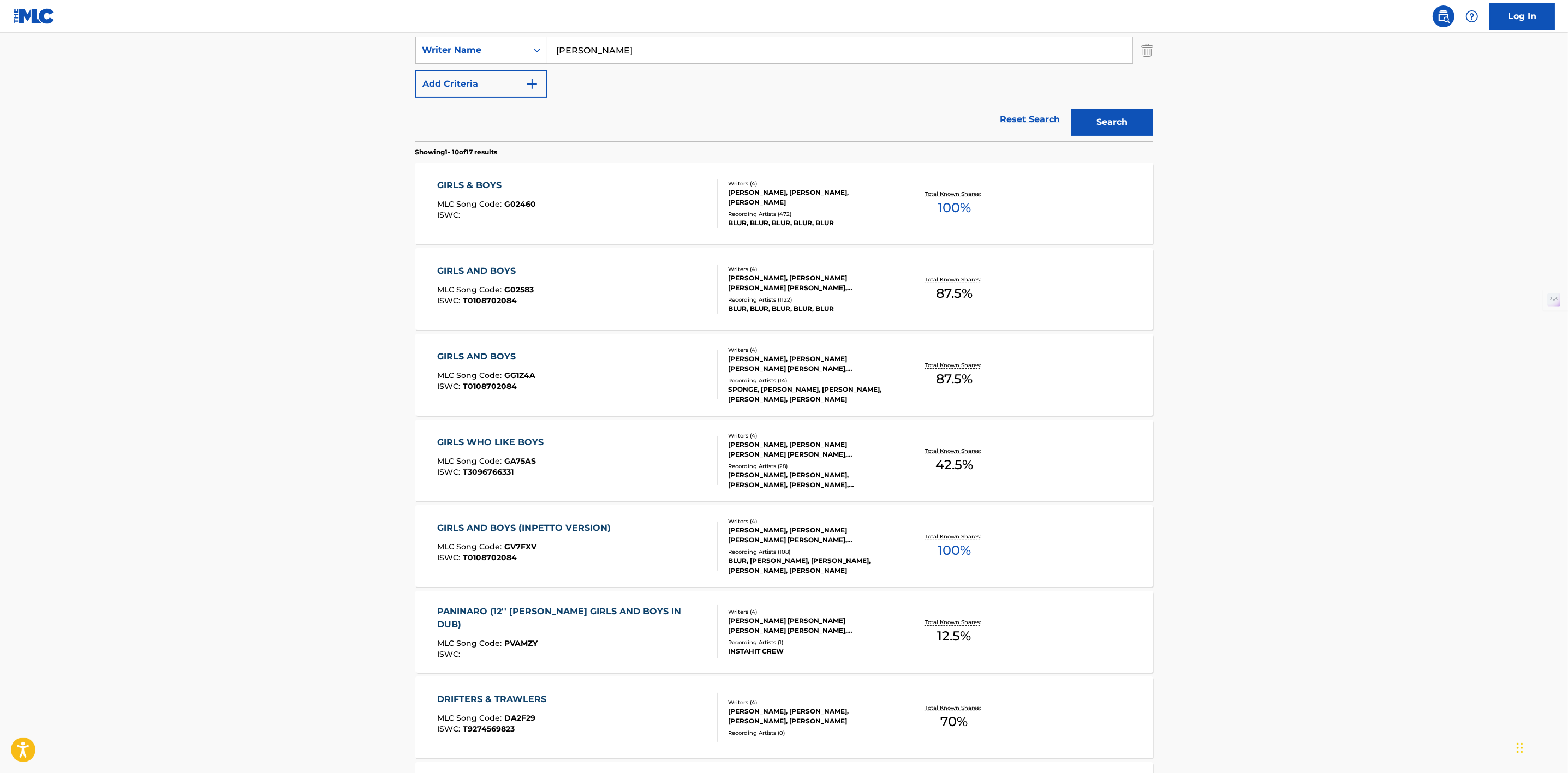
scroll to position [236, 0]
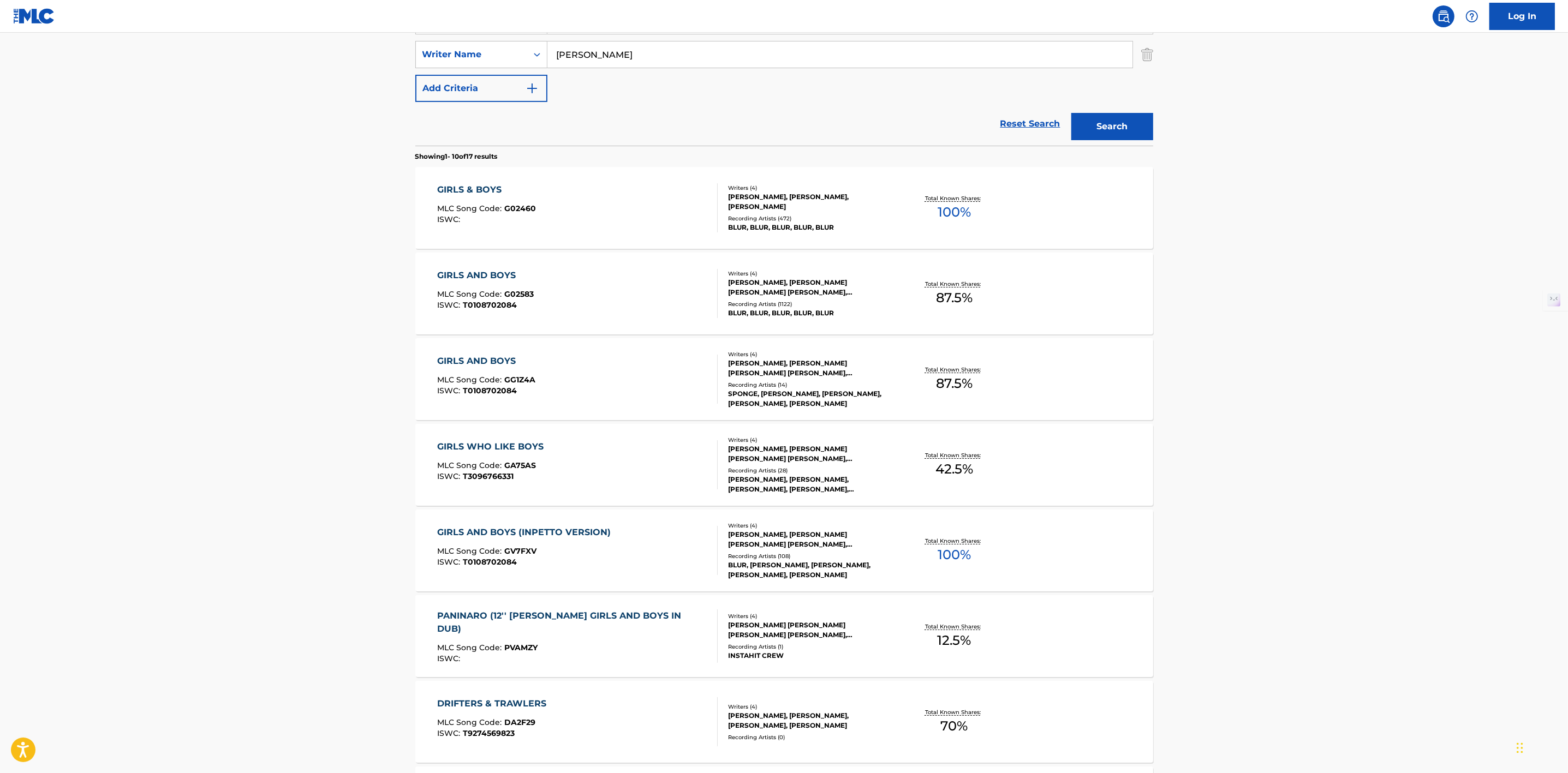
click at [951, 285] on p "Total Known Shares:" at bounding box center [954, 284] width 59 height 9
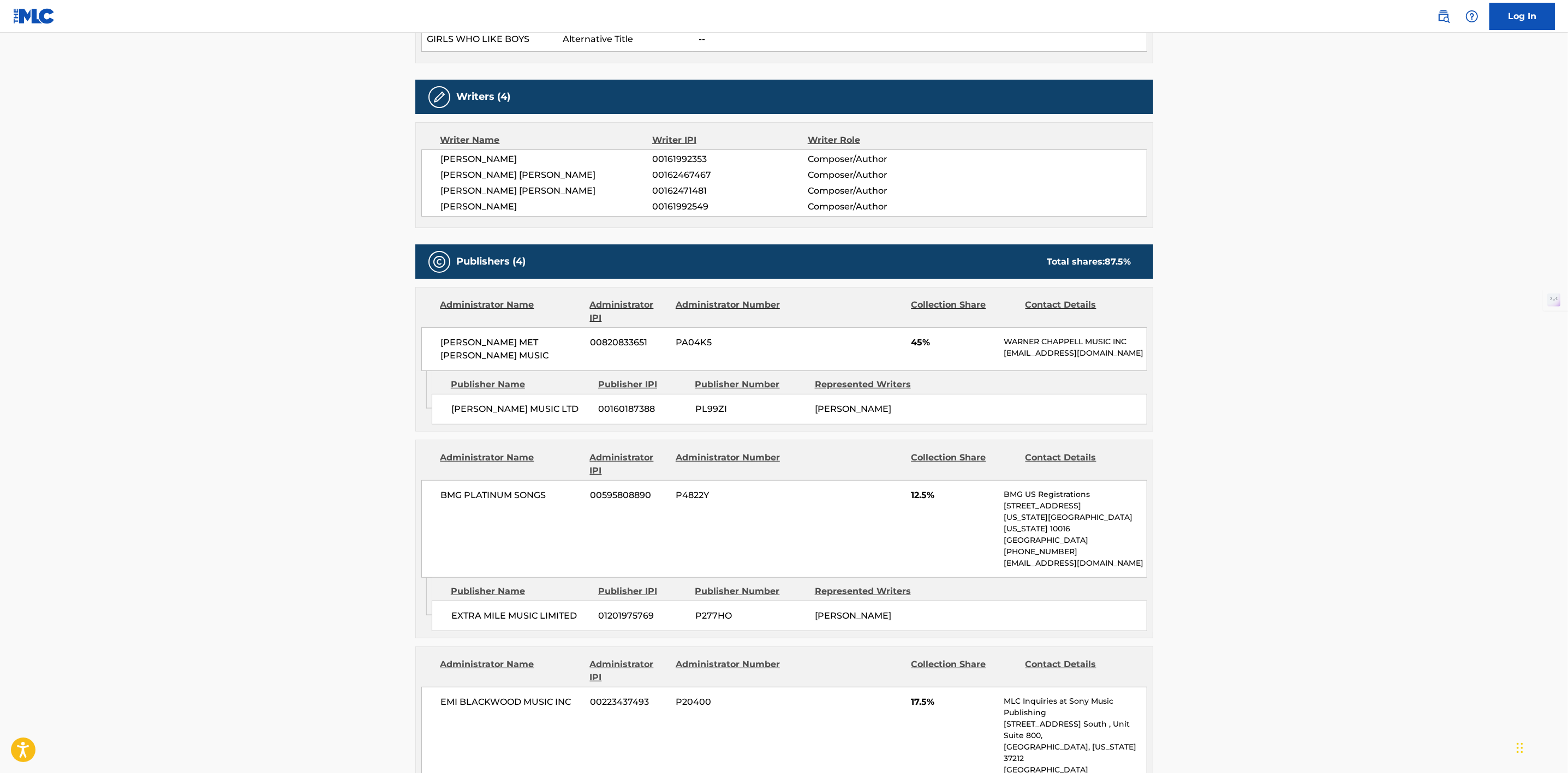
scroll to position [605, 0]
drag, startPoint x: 573, startPoint y: 178, endPoint x: 566, endPoint y: 185, distance: 9.9
click at [566, 185] on div "DAMON ALBARN 00161992353 Composer/Author GRAHAM LESLIE COXON 00162467467 Compos…" at bounding box center [784, 183] width 726 height 67
click at [578, 190] on span "ALEXANDER JAMES STEVEN" at bounding box center [547, 192] width 212 height 13
drag, startPoint x: 568, startPoint y: 188, endPoint x: 441, endPoint y: 192, distance: 127.1
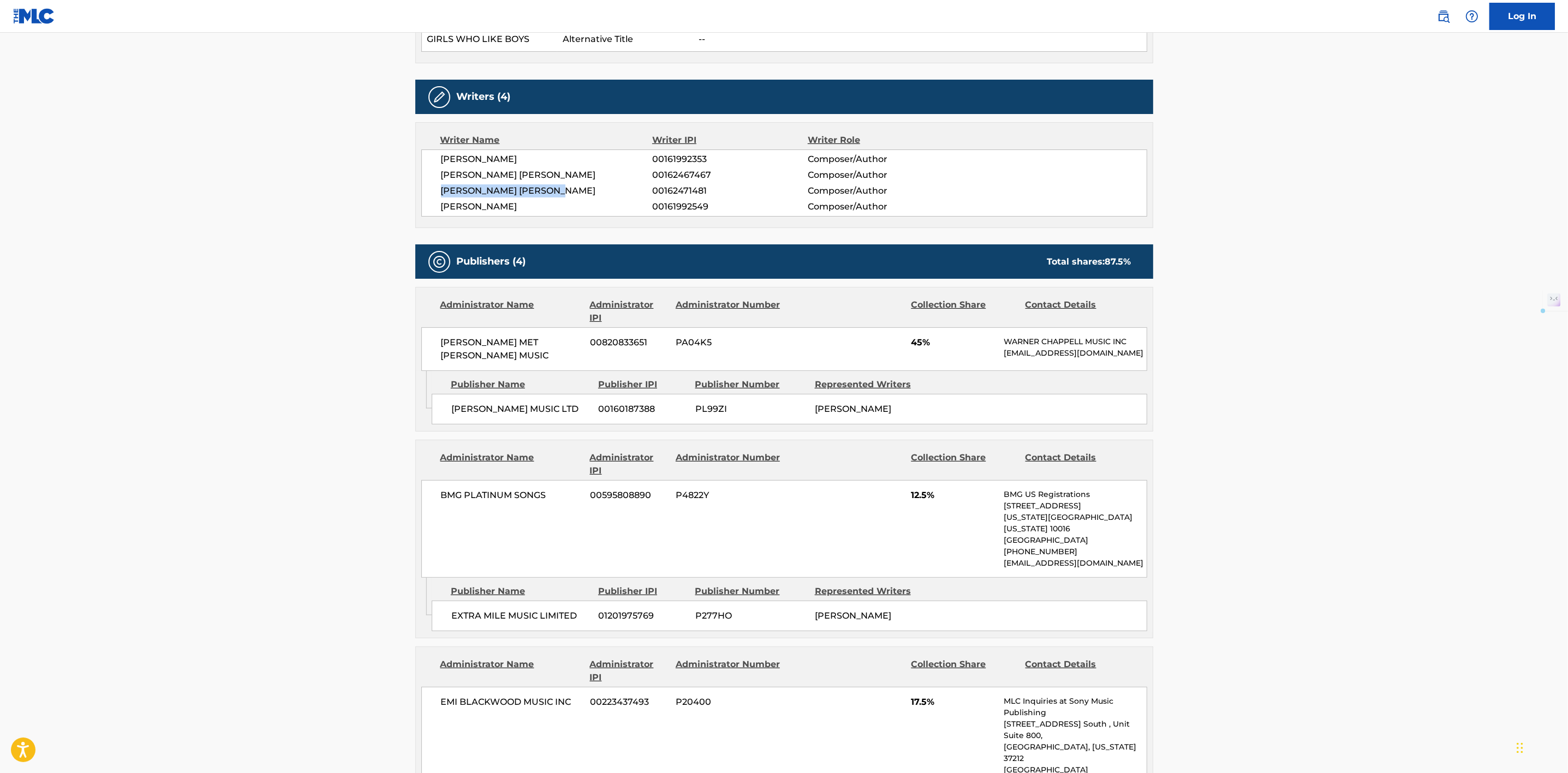
click at [441, 192] on span "ALEXANDER JAMES STEVEN" at bounding box center [547, 192] width 212 height 13
copy span "ALEXANDER JAMES STEVEN"
click at [727, 201] on span "00161992549" at bounding box center [729, 207] width 155 height 13
click at [720, 206] on span "00161992549" at bounding box center [729, 207] width 155 height 13
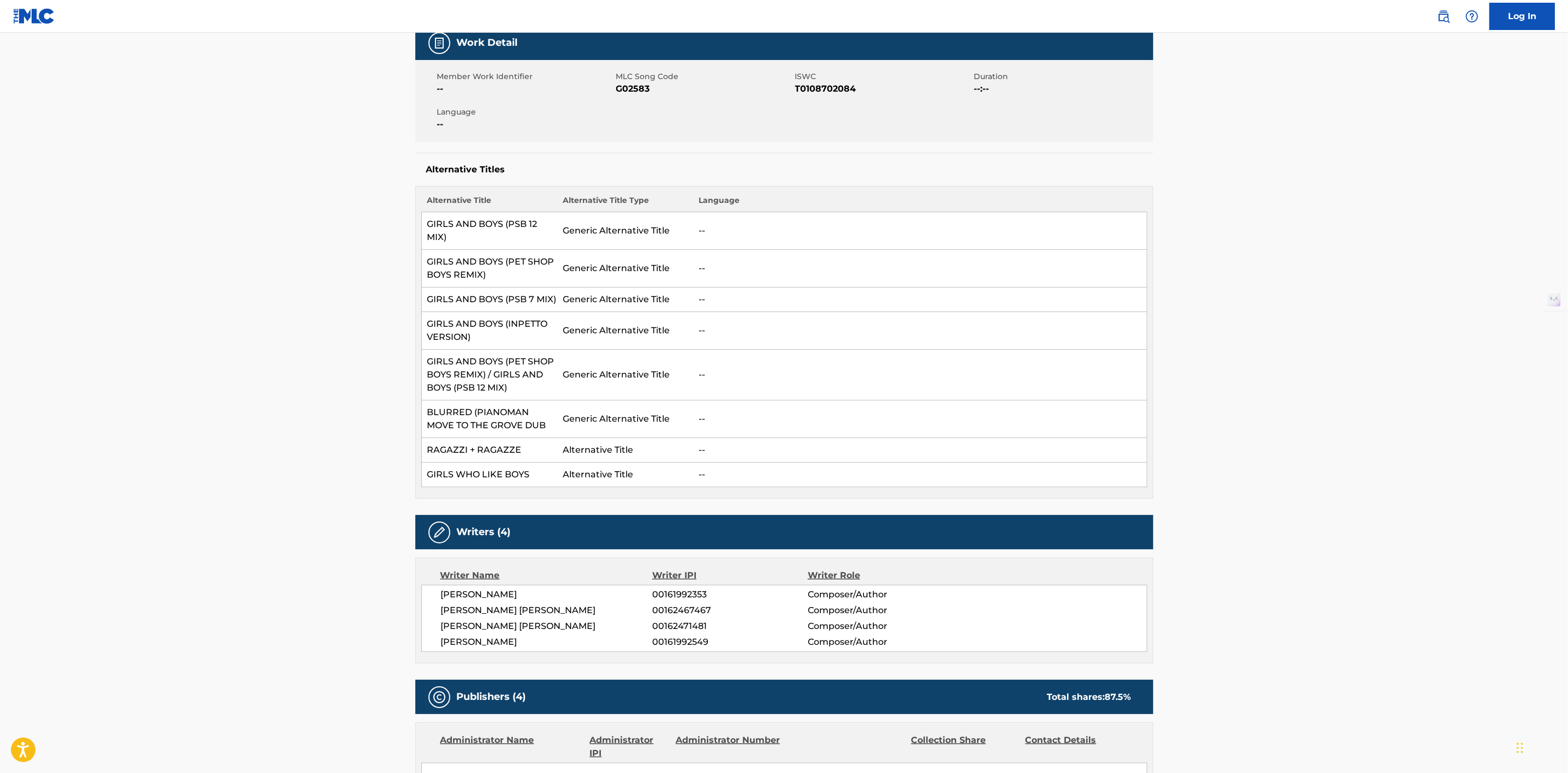
scroll to position [0, 0]
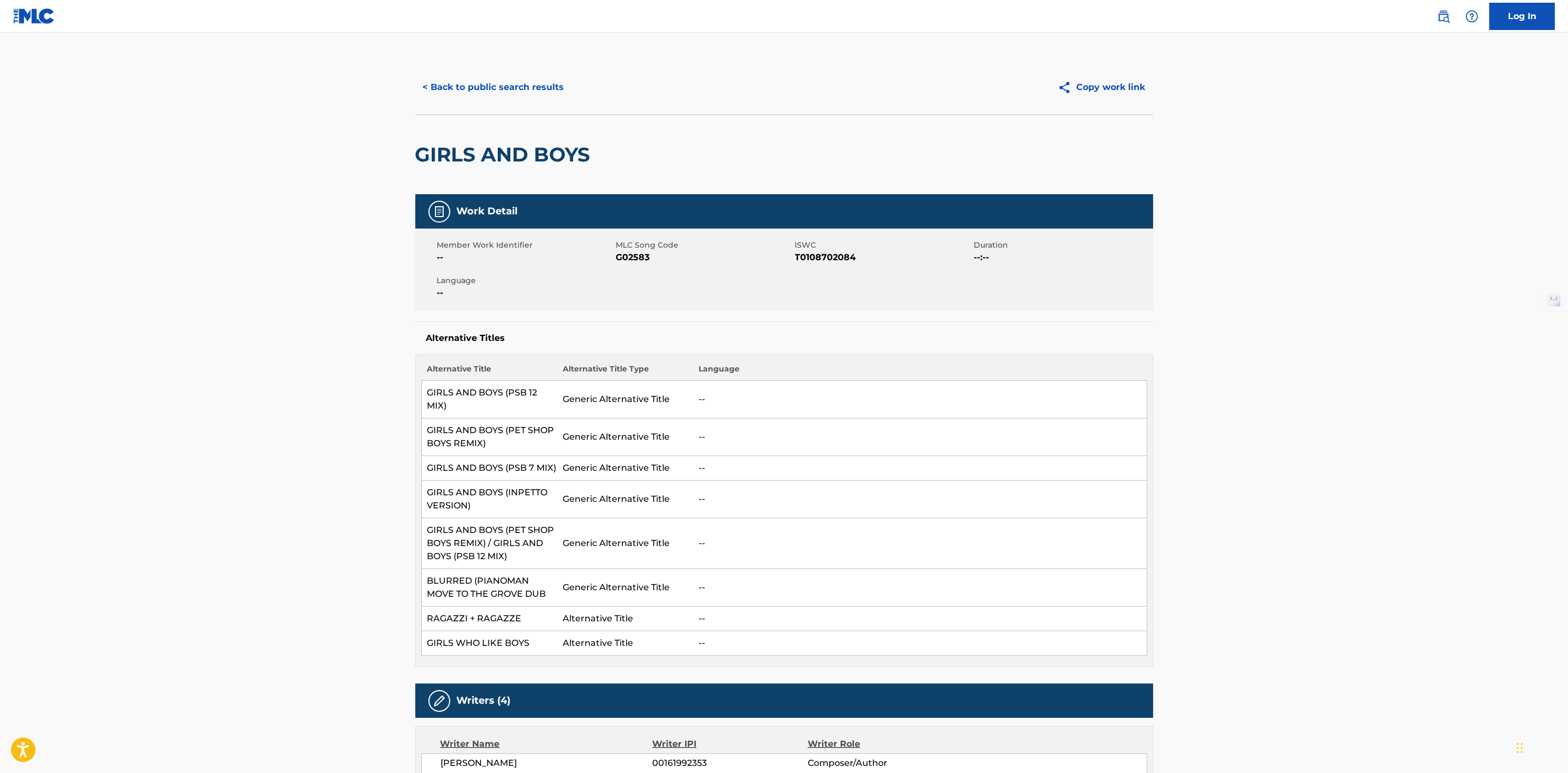
click at [501, 74] on button "< Back to public search results" at bounding box center [493, 88] width 157 height 27
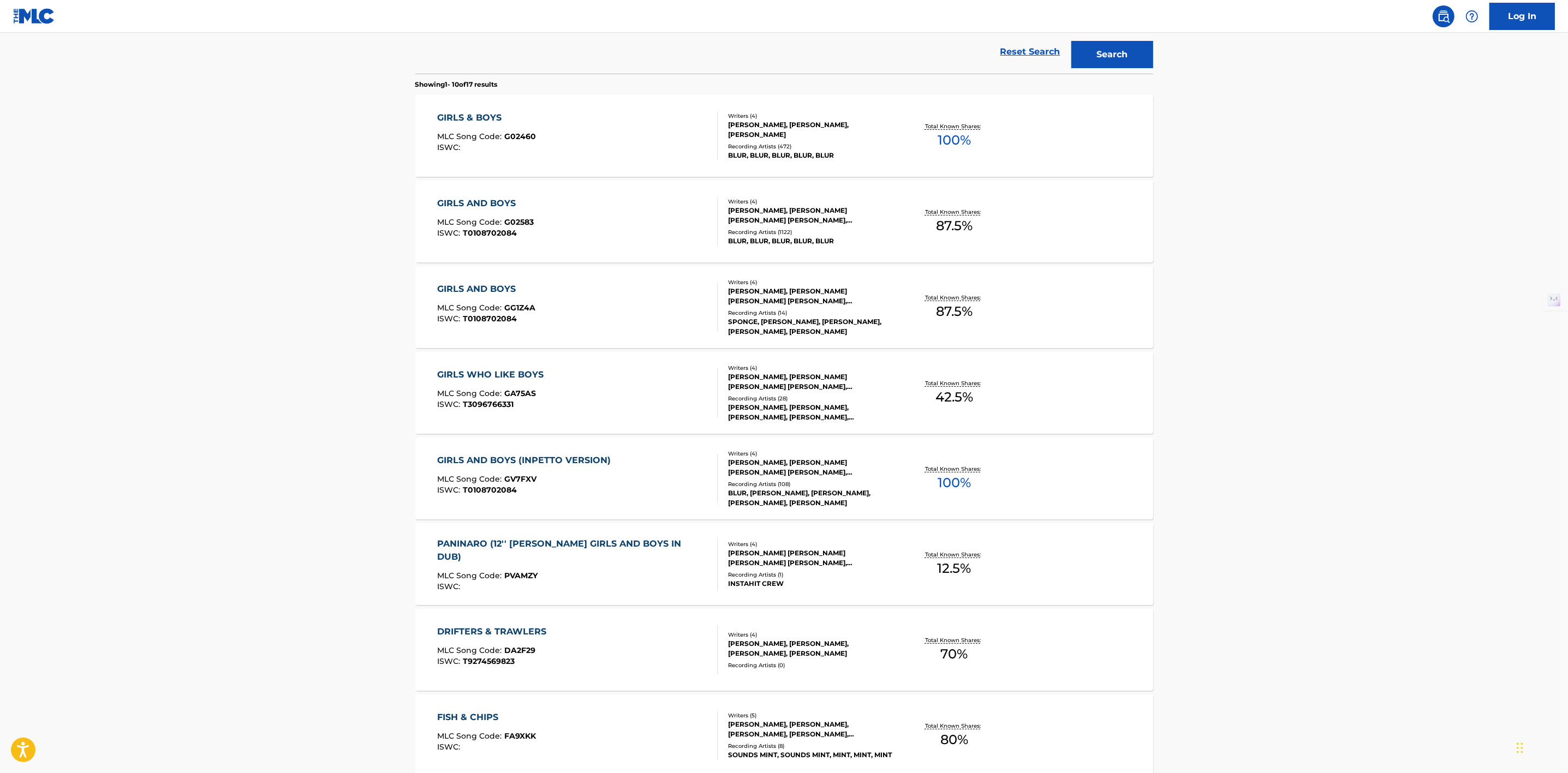
scroll to position [309, 0]
click at [948, 555] on p "Total Known Shares:" at bounding box center [954, 553] width 59 height 9
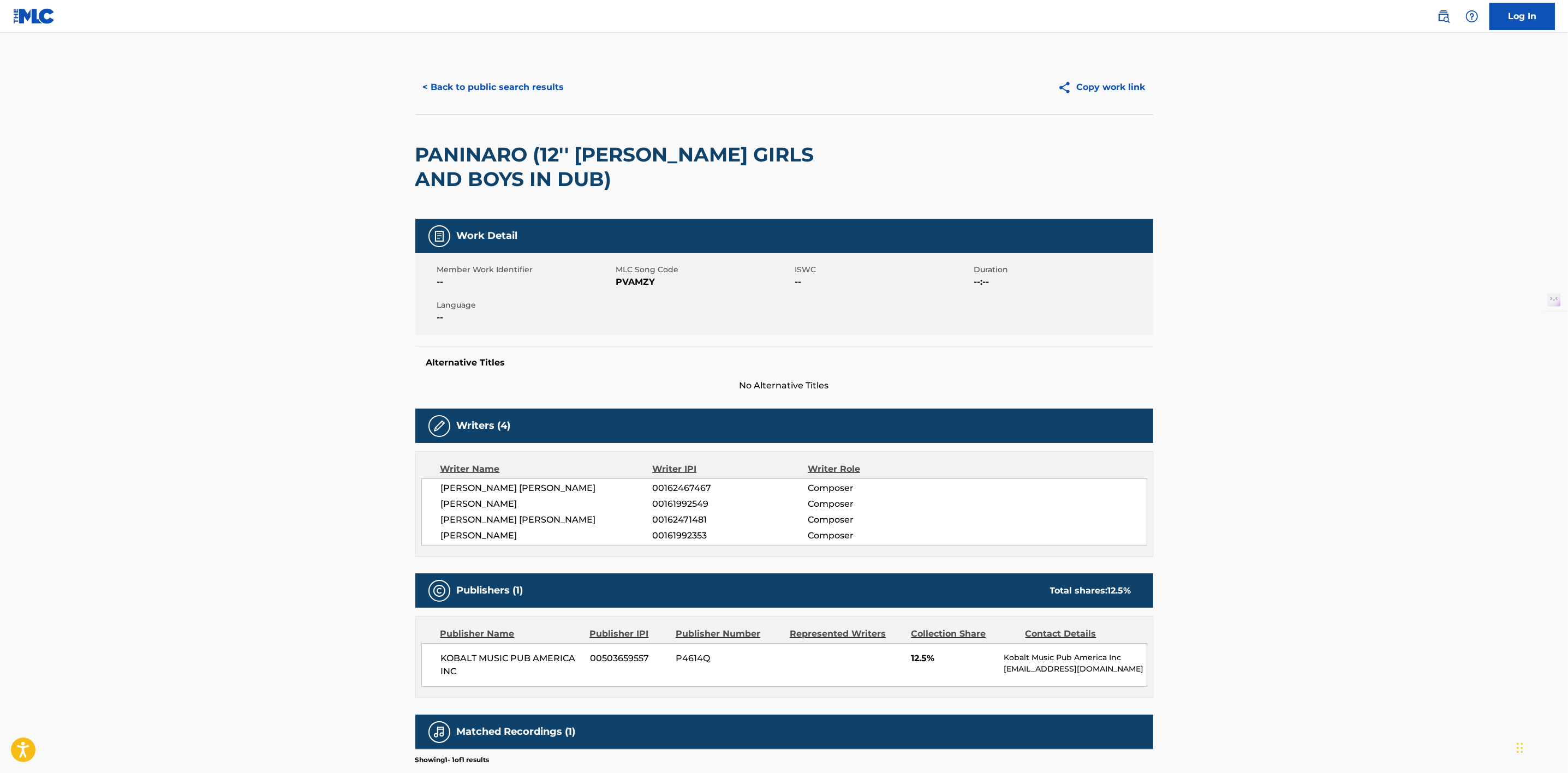
click at [484, 84] on button "< Back to public search results" at bounding box center [493, 88] width 157 height 27
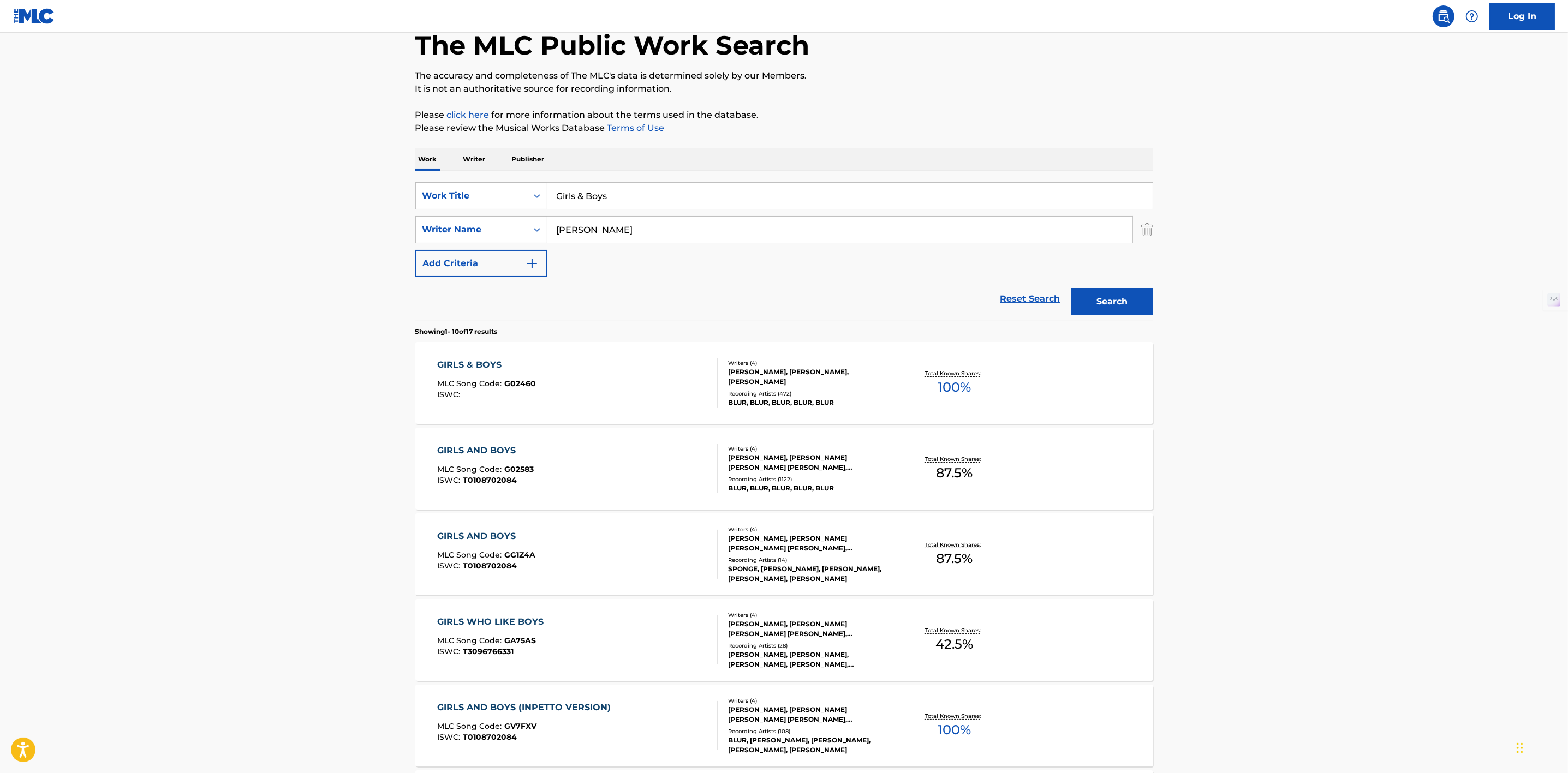
scroll to position [75, 0]
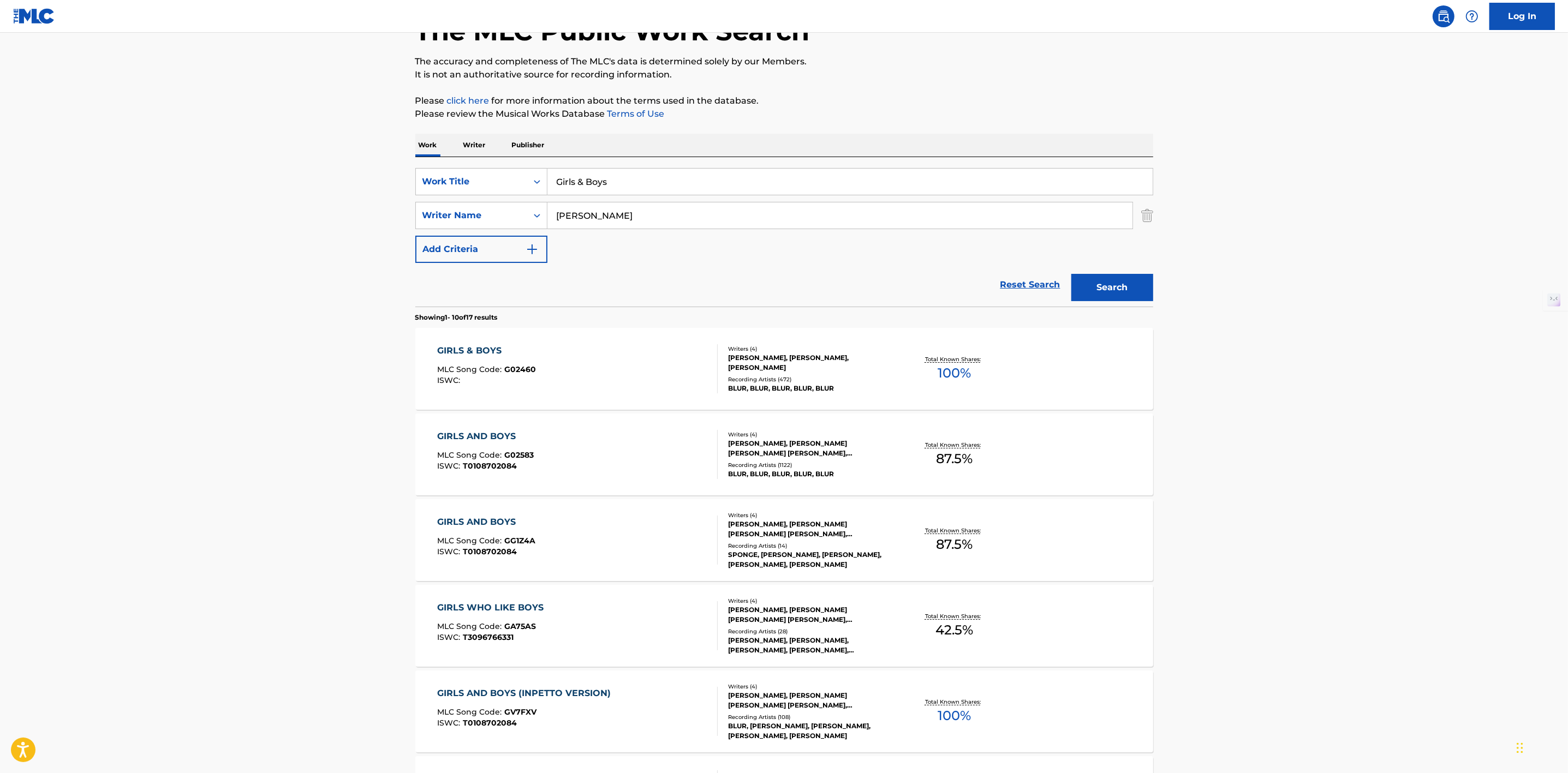
click at [948, 374] on span "100 %" at bounding box center [954, 374] width 34 height 19
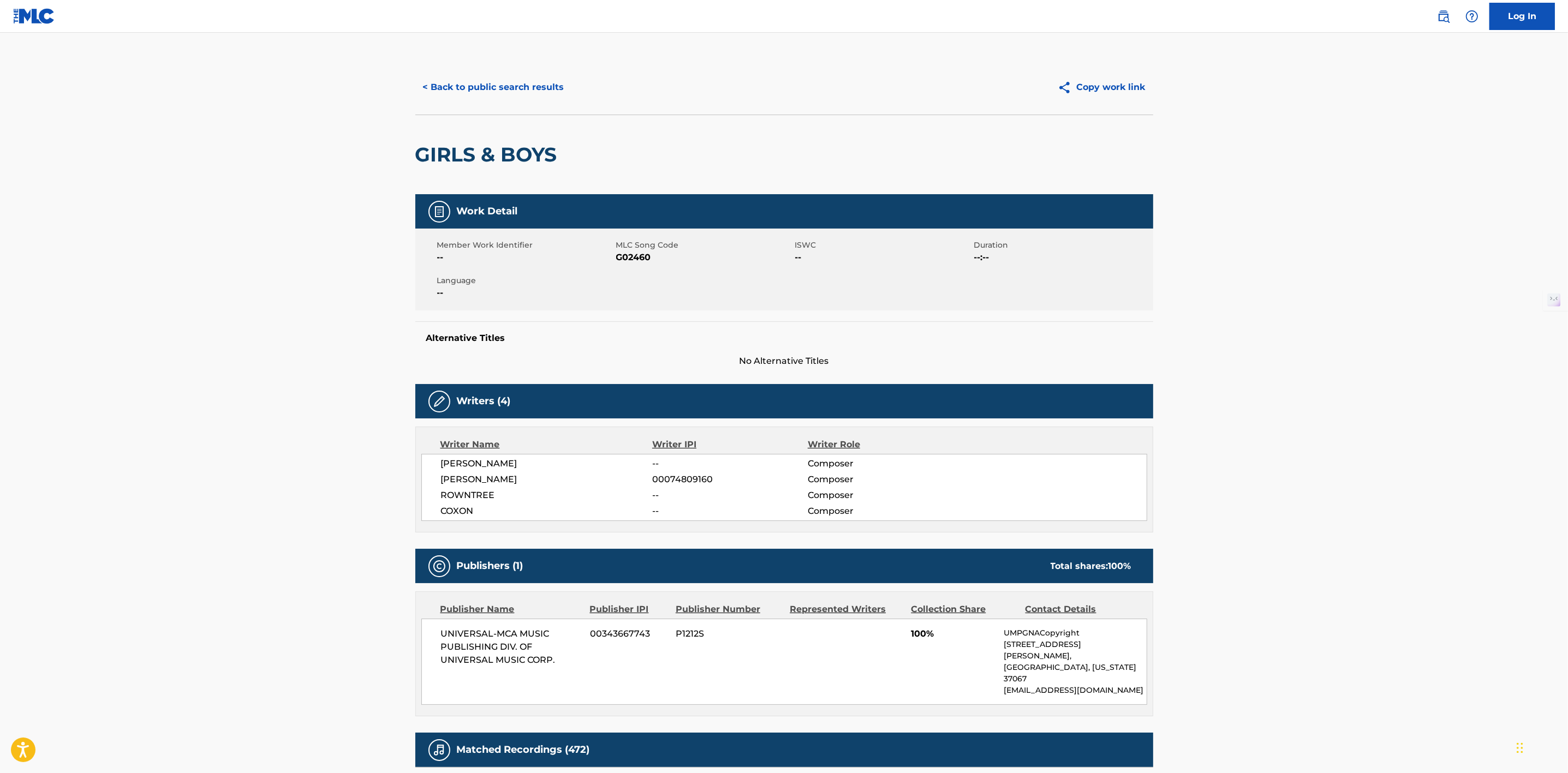
click at [542, 76] on button "< Back to public search results" at bounding box center [493, 88] width 157 height 27
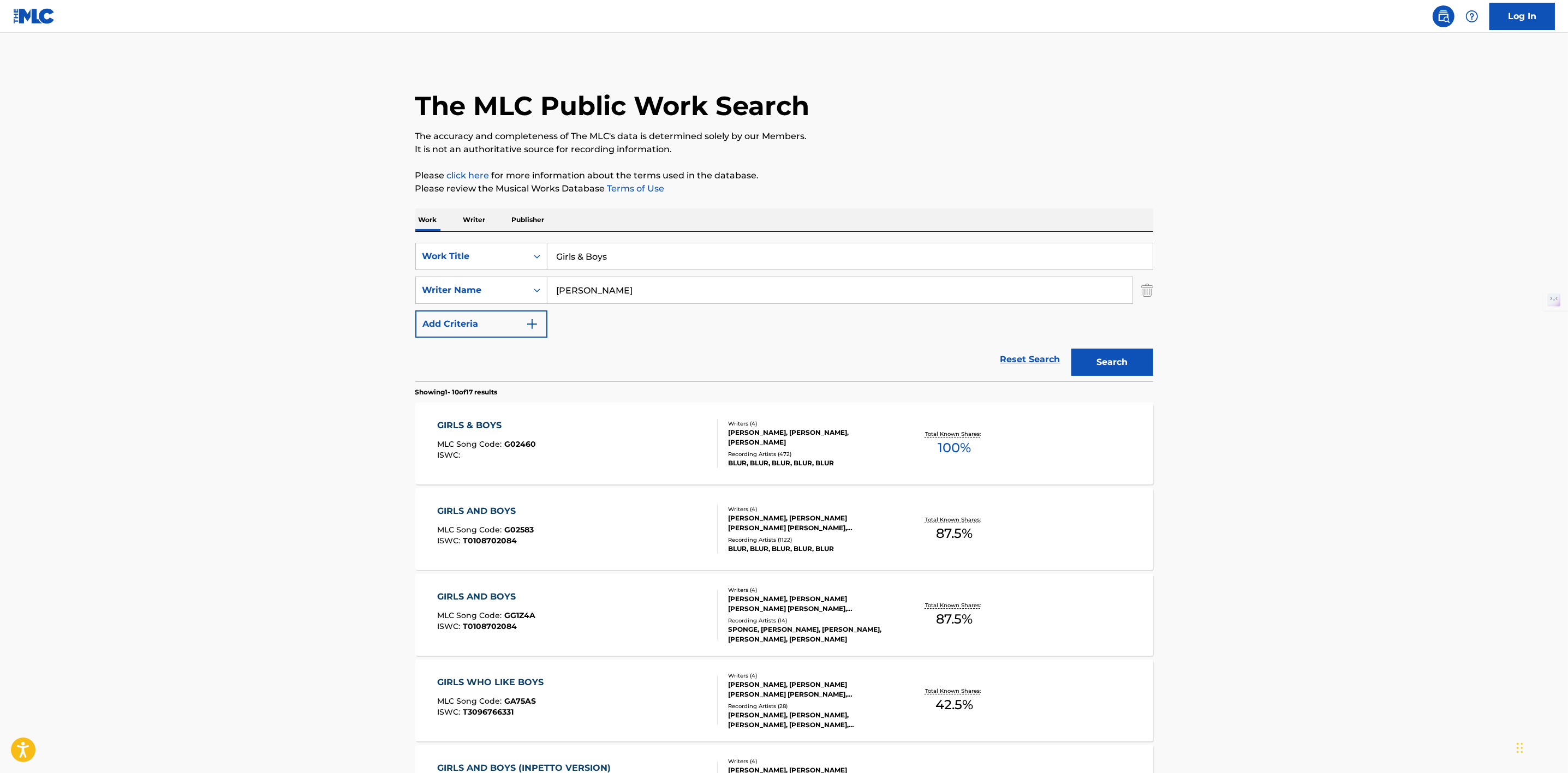
scroll to position [75, 0]
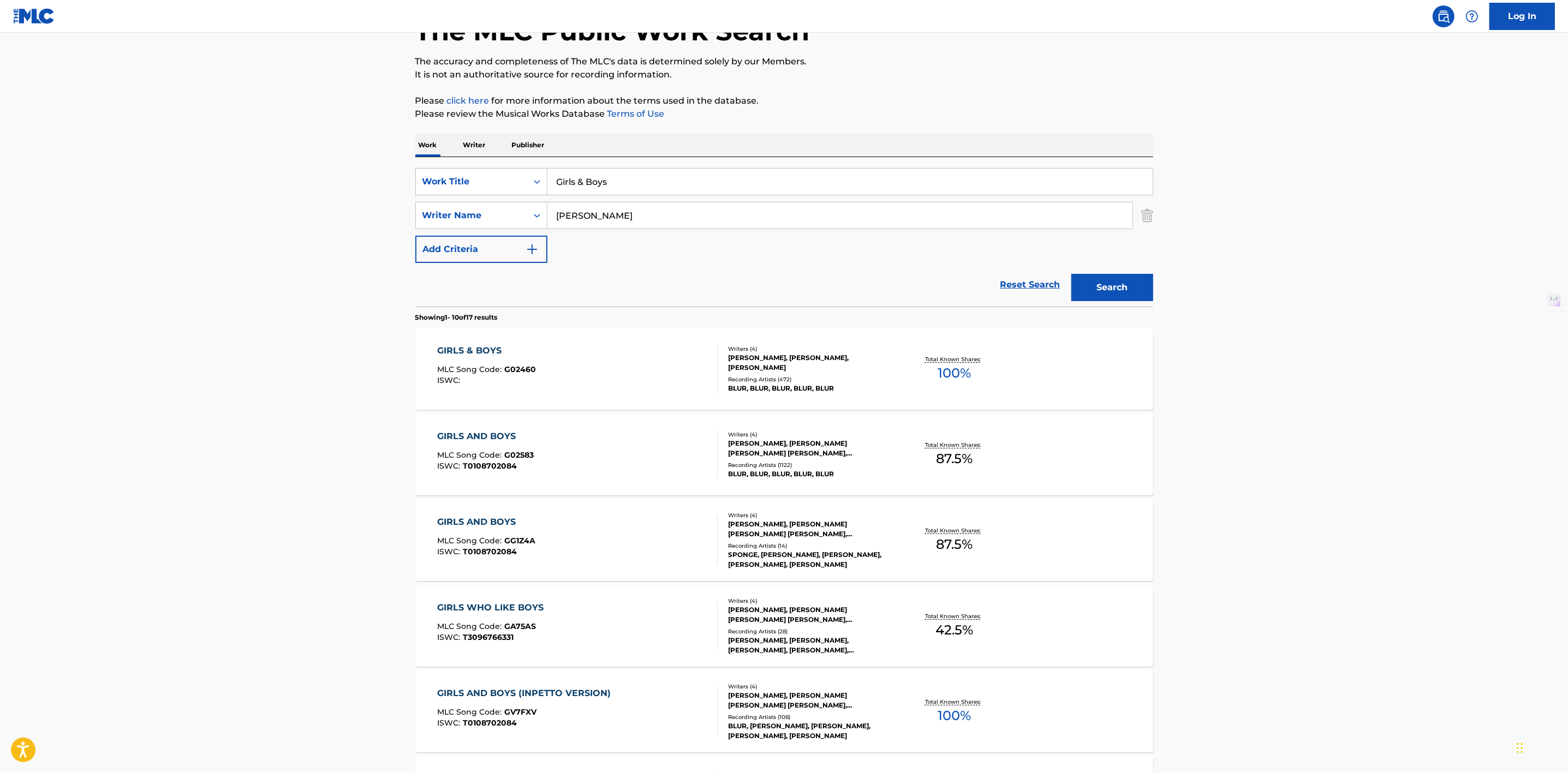
click at [1037, 280] on link "Reset Search" at bounding box center [1031, 284] width 71 height 24
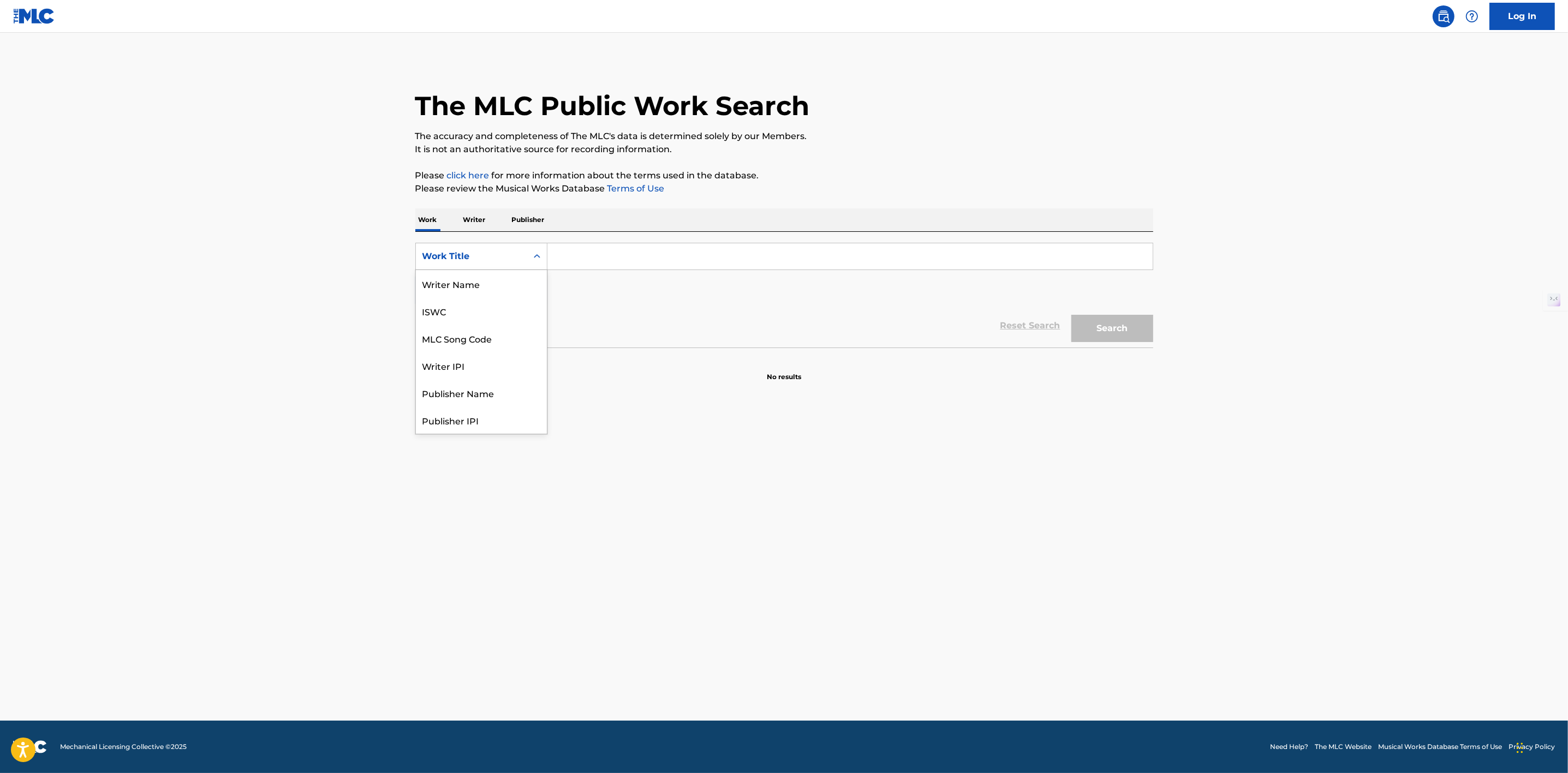
scroll to position [54, 0]
click at [536, 253] on icon "Search Form" at bounding box center [536, 256] width 11 height 11
click at [501, 287] on div "MLC Song Code" at bounding box center [481, 284] width 131 height 27
click at [590, 251] on input "Search Form" at bounding box center [850, 256] width 605 height 26
paste input "B04429"
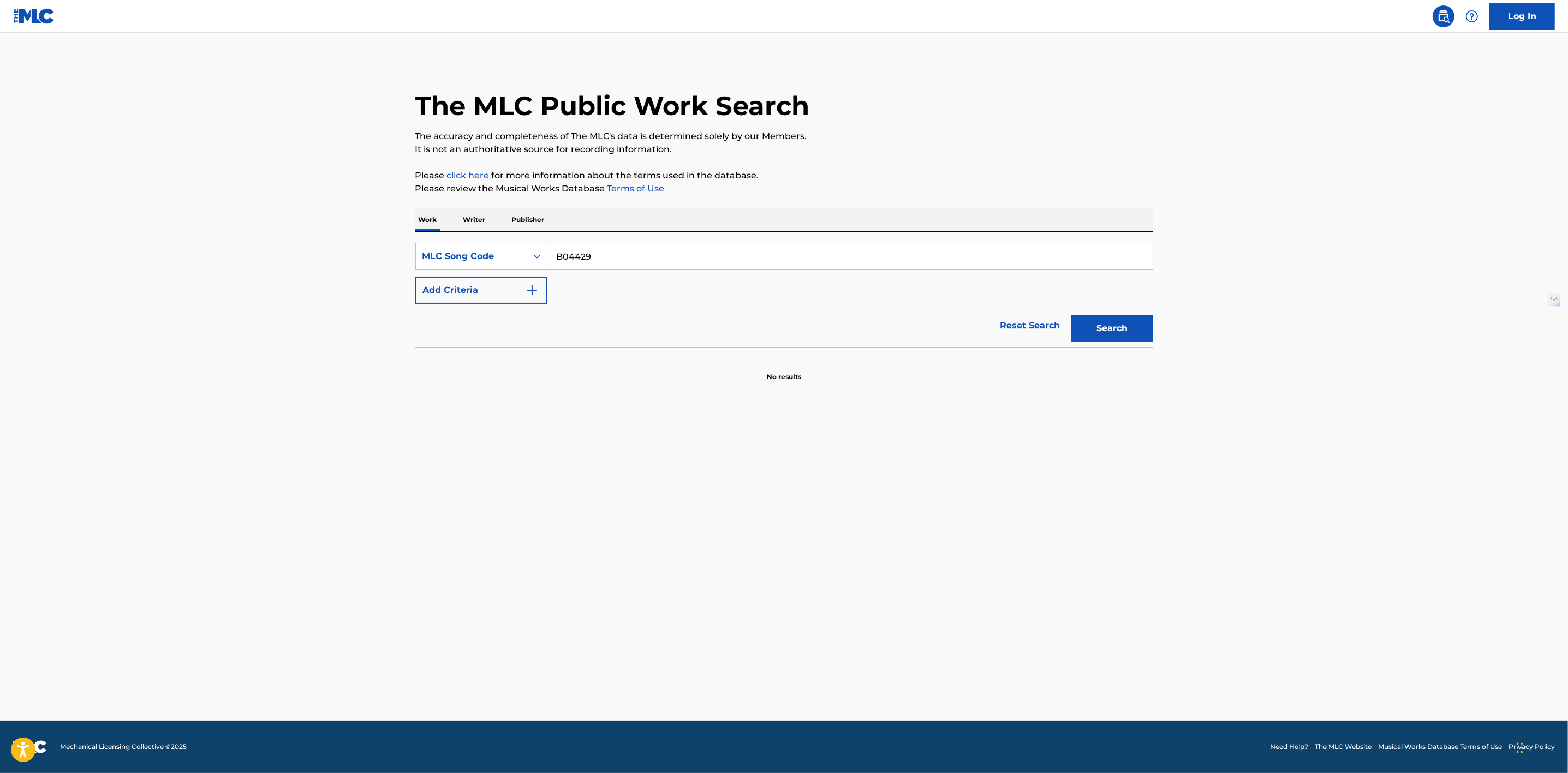
click at [1124, 337] on button "Search" at bounding box center [1112, 328] width 82 height 27
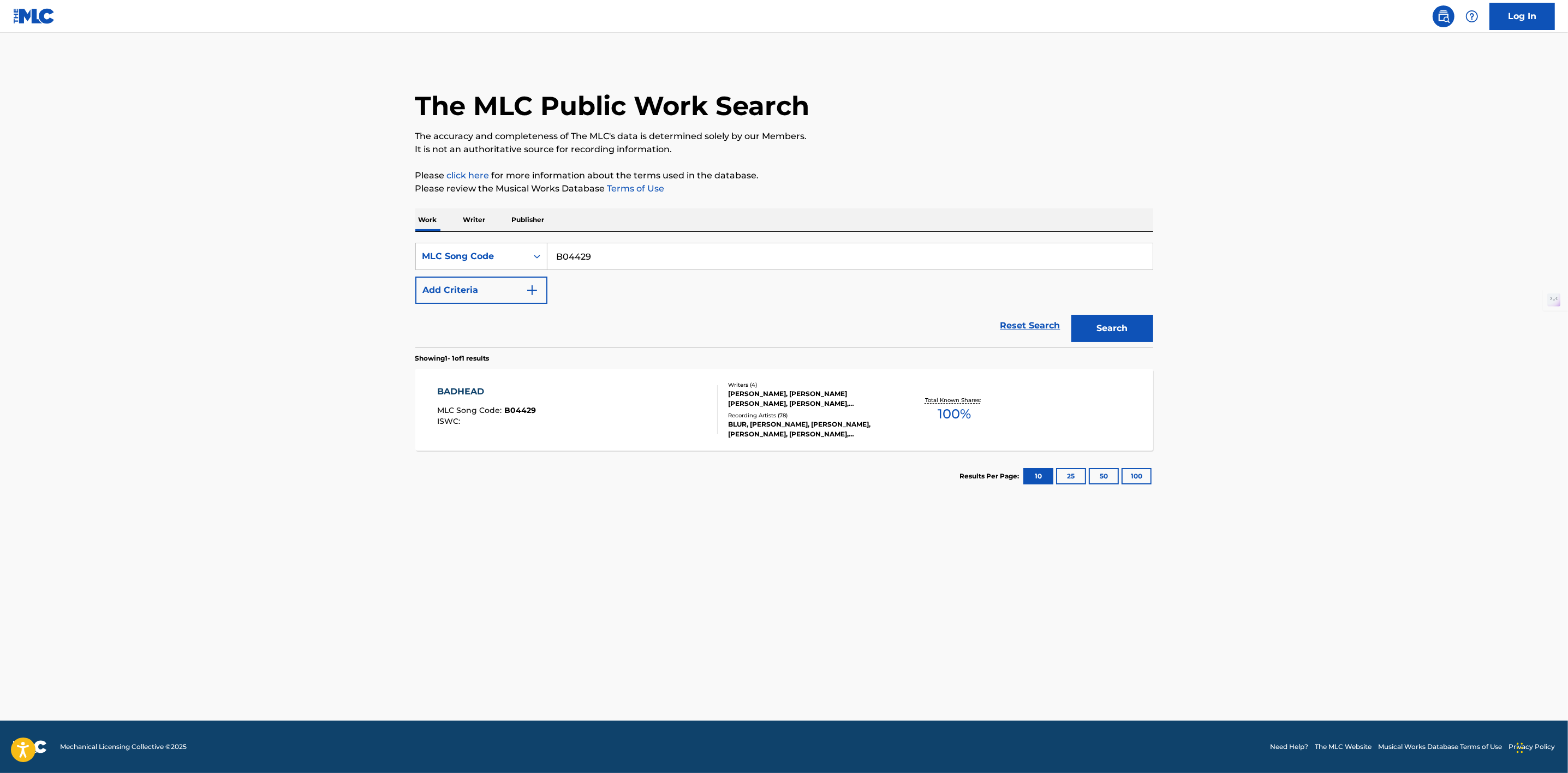
click at [637, 255] on input "B04429" at bounding box center [850, 256] width 605 height 26
type input "B"
paste input "B30958"
type input "B30958"
drag, startPoint x: 1159, startPoint y: 323, endPoint x: 1122, endPoint y: 327, distance: 37.2
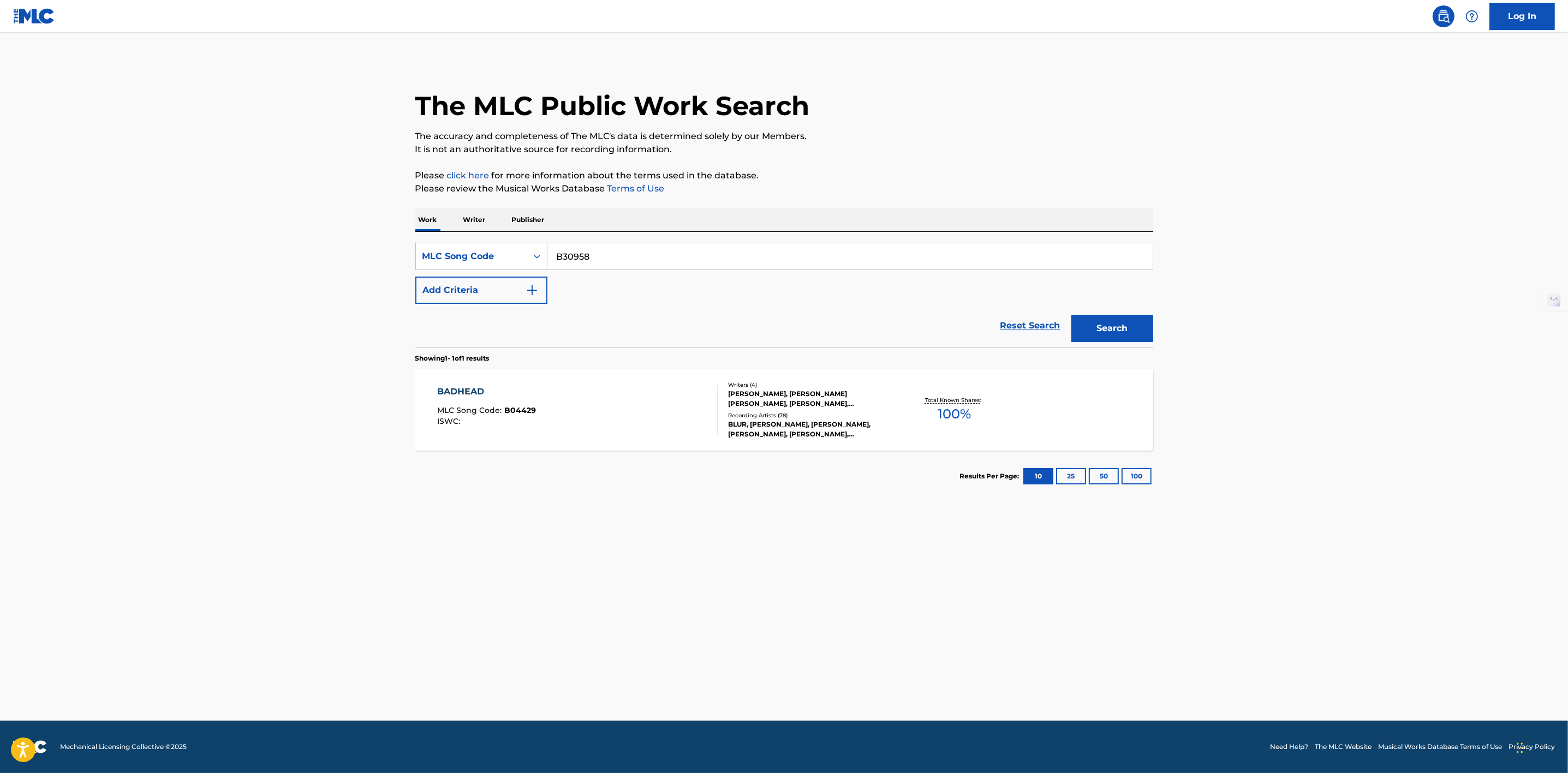
click at [1122, 327] on div "The MLC Public Work Search The accuracy and completeness of The MLC's data is d…" at bounding box center [784, 280] width 764 height 442
click at [1122, 327] on button "Search" at bounding box center [1112, 328] width 82 height 27
click at [956, 402] on p "Total Known Shares:" at bounding box center [954, 400] width 59 height 9
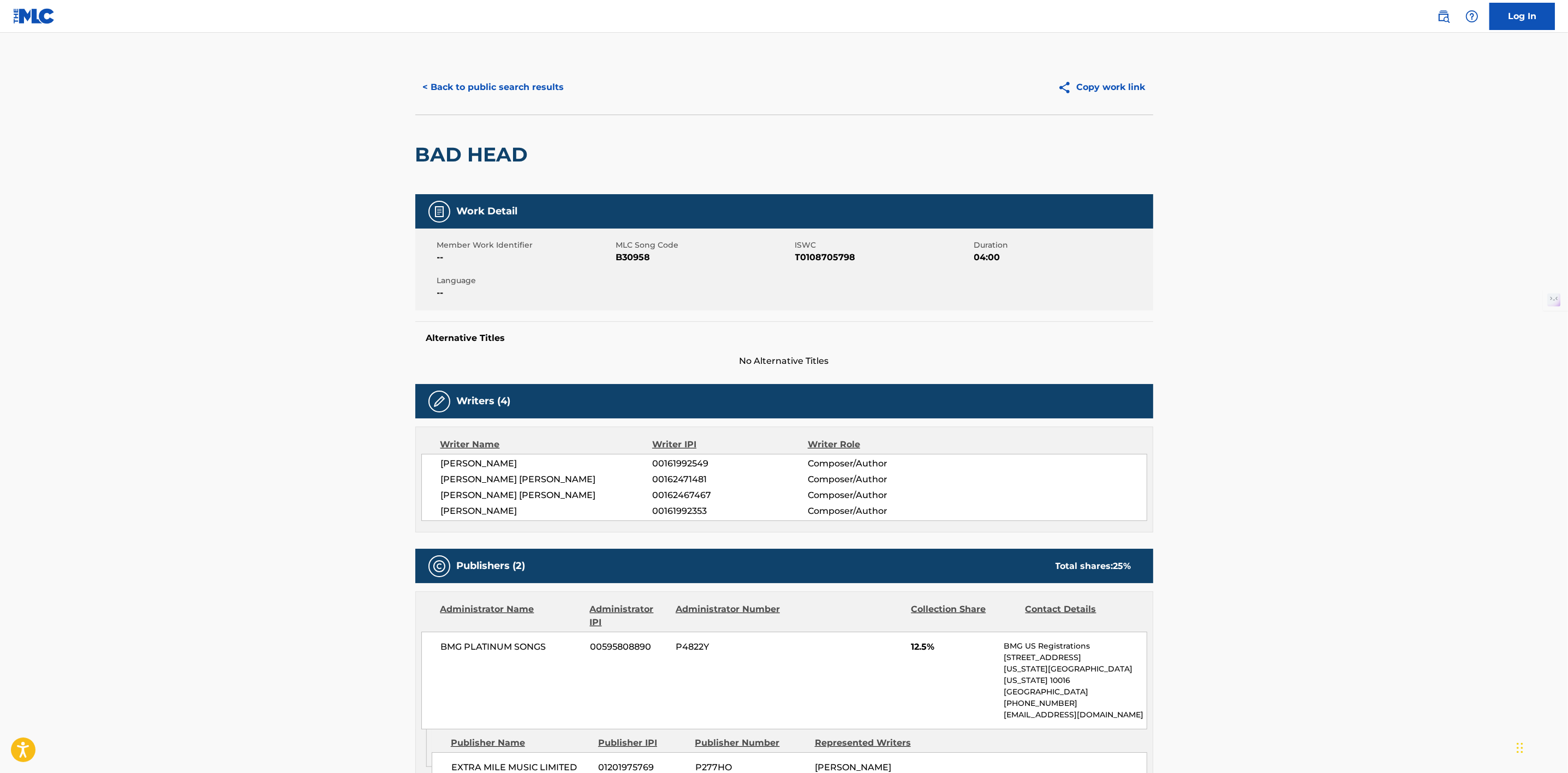
click at [517, 86] on button "< Back to public search results" at bounding box center [493, 88] width 157 height 27
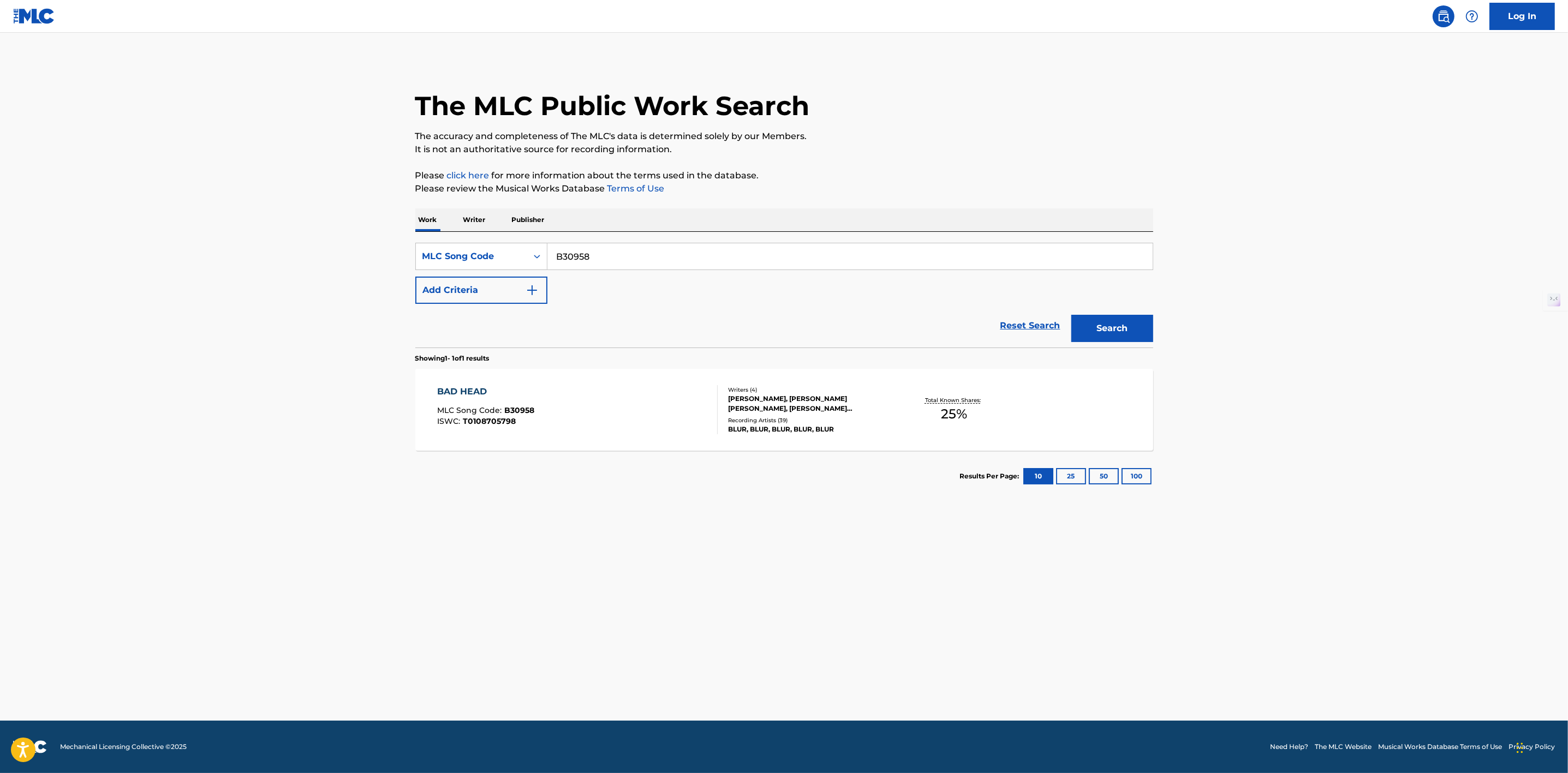
click at [804, 429] on div "BLUR, BLUR, BLUR, BLUR, BLUR" at bounding box center [810, 429] width 165 height 10
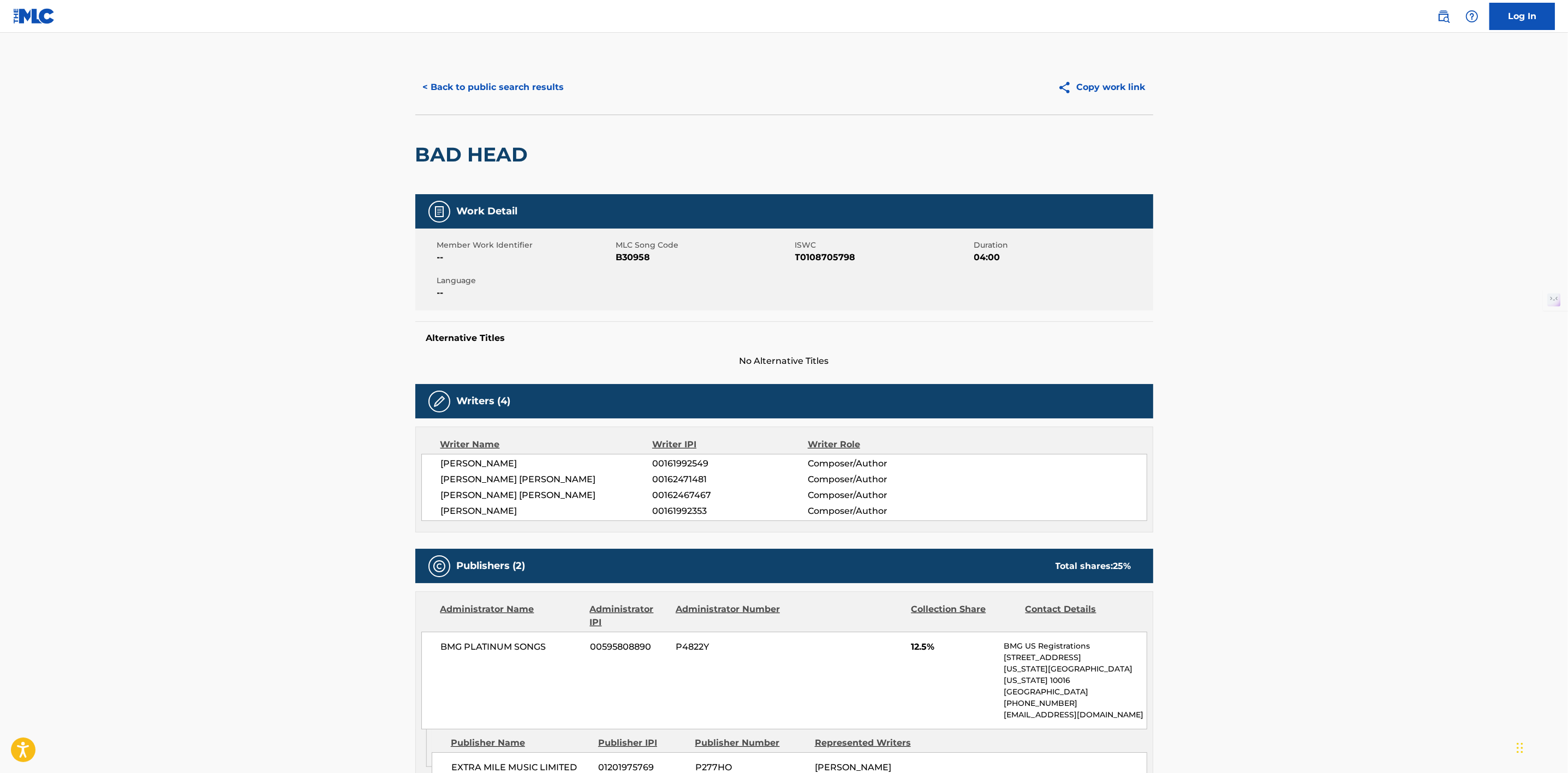
click at [498, 90] on button "< Back to public search results" at bounding box center [493, 88] width 157 height 27
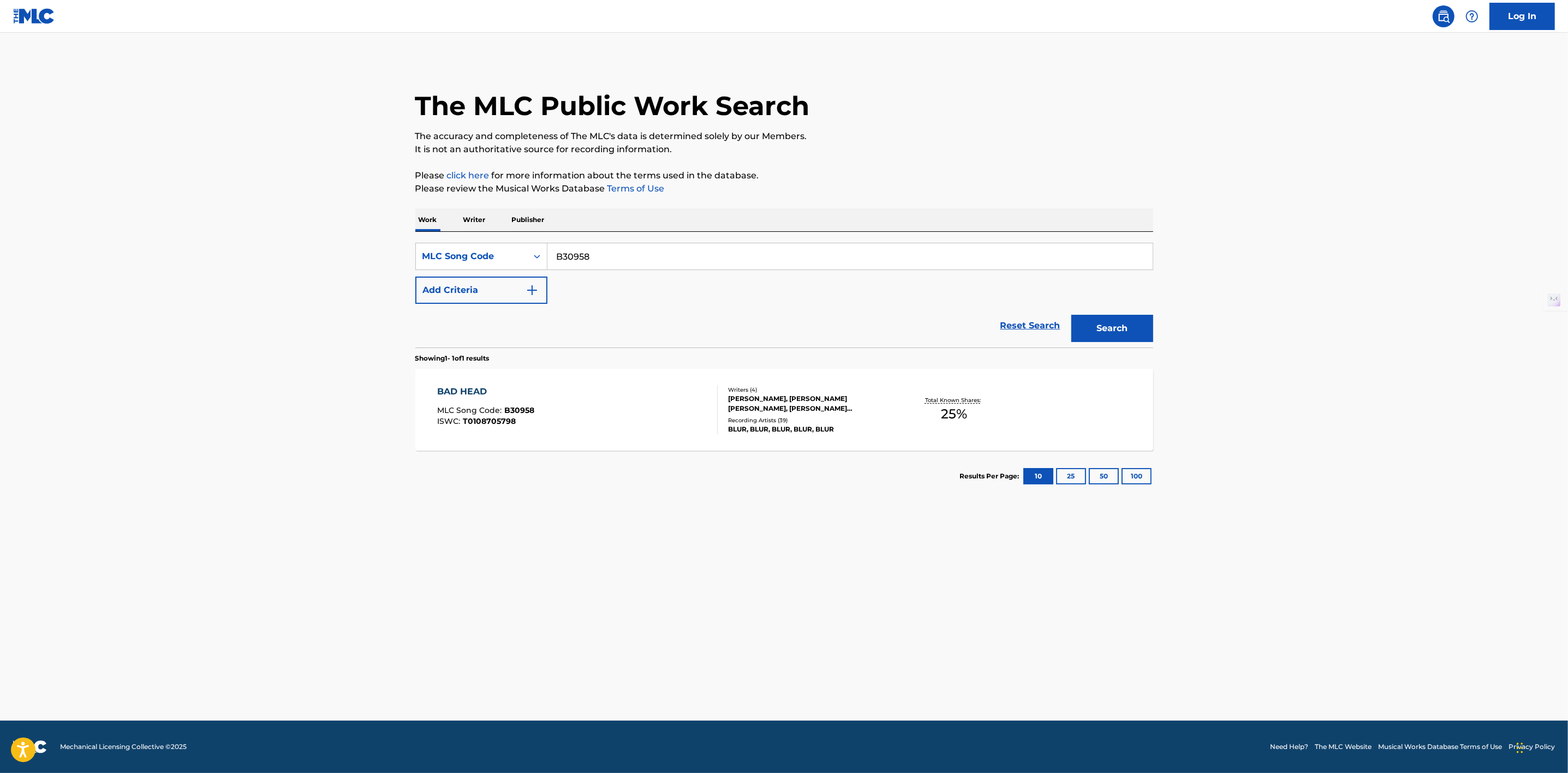
click at [1289, 592] on main "The MLC Public Work Search The accuracy and completeness of The MLC's data is d…" at bounding box center [784, 376] width 1568 height 688
